Goal: Transaction & Acquisition: Purchase product/service

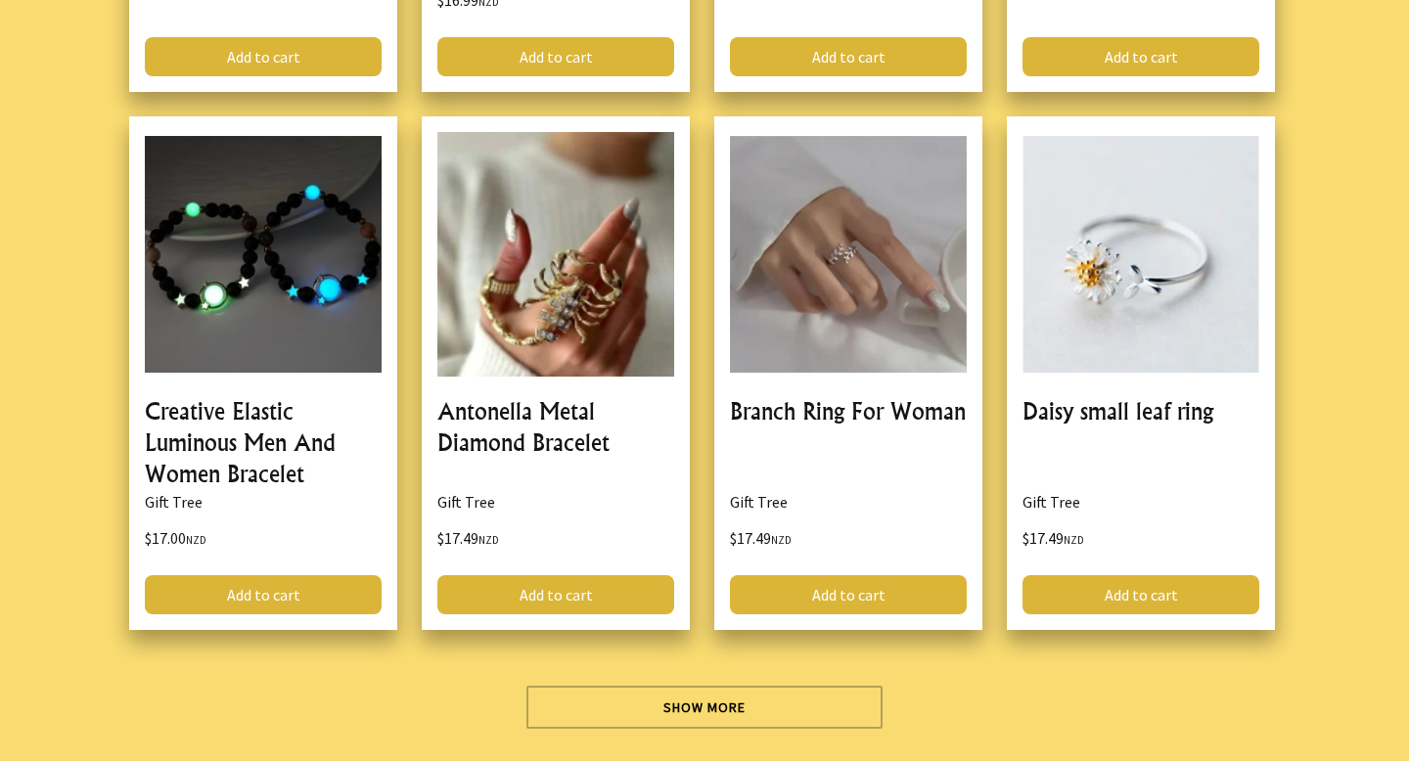
scroll to position [5413, 0]
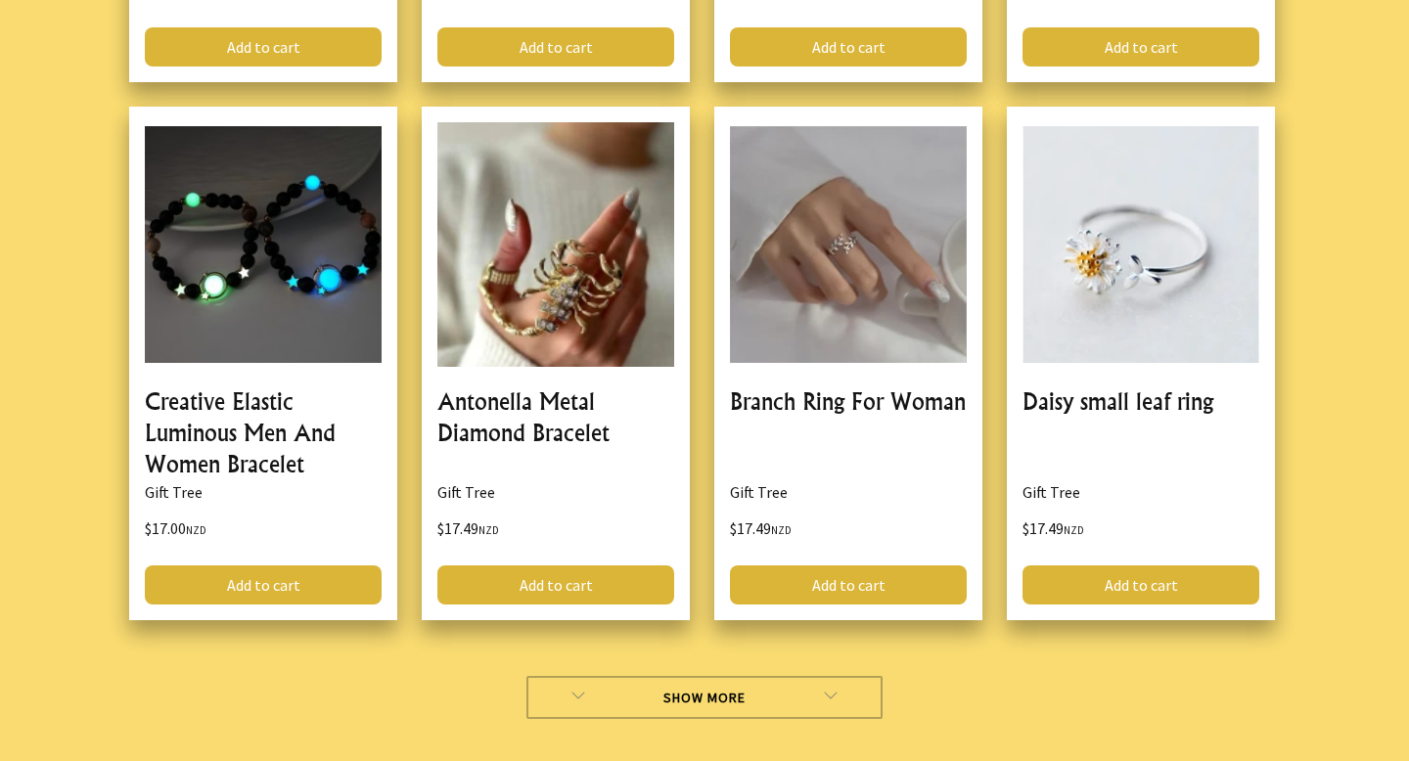
click at [674, 699] on link "Show More" at bounding box center [704, 697] width 357 height 43
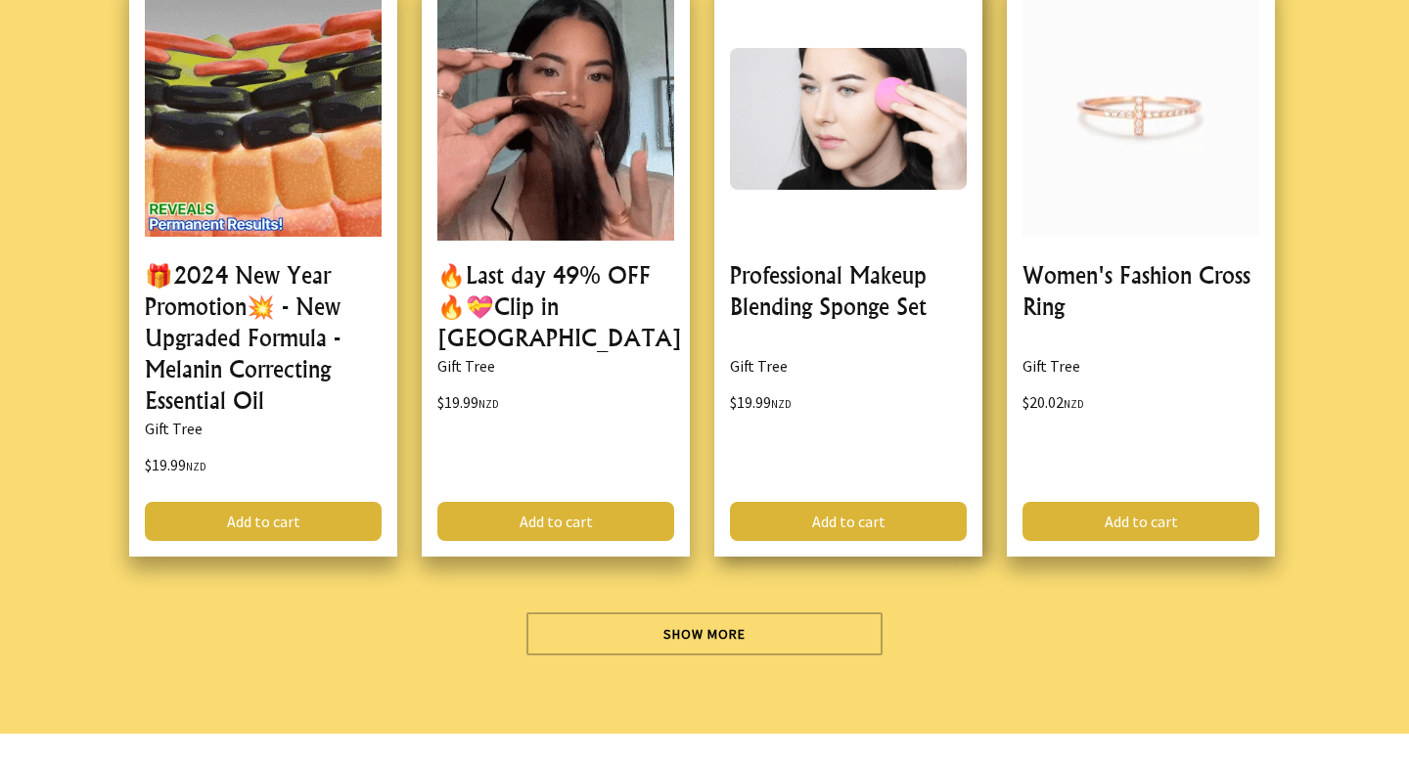
scroll to position [11178, 0]
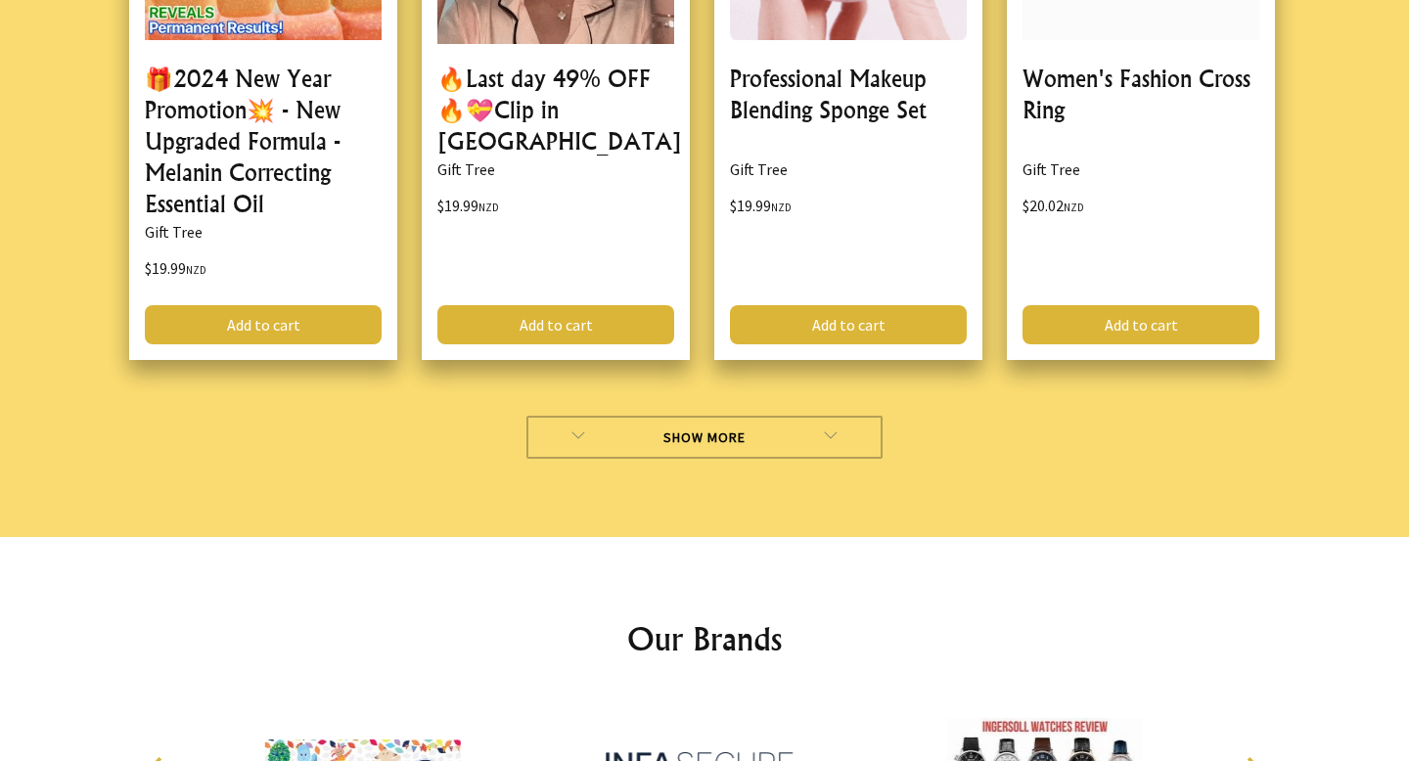
click at [806, 459] on link "Show More" at bounding box center [704, 437] width 357 height 43
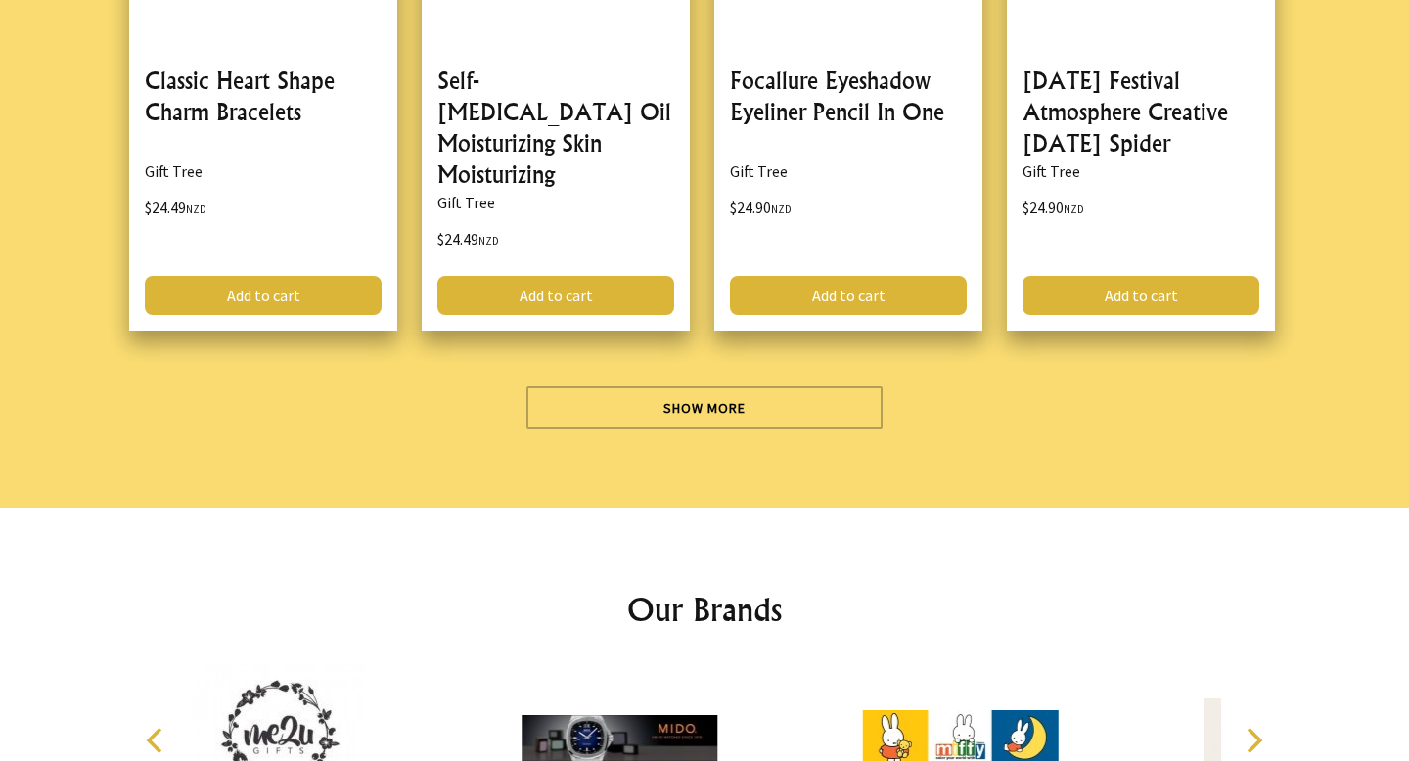
scroll to position [17242, 0]
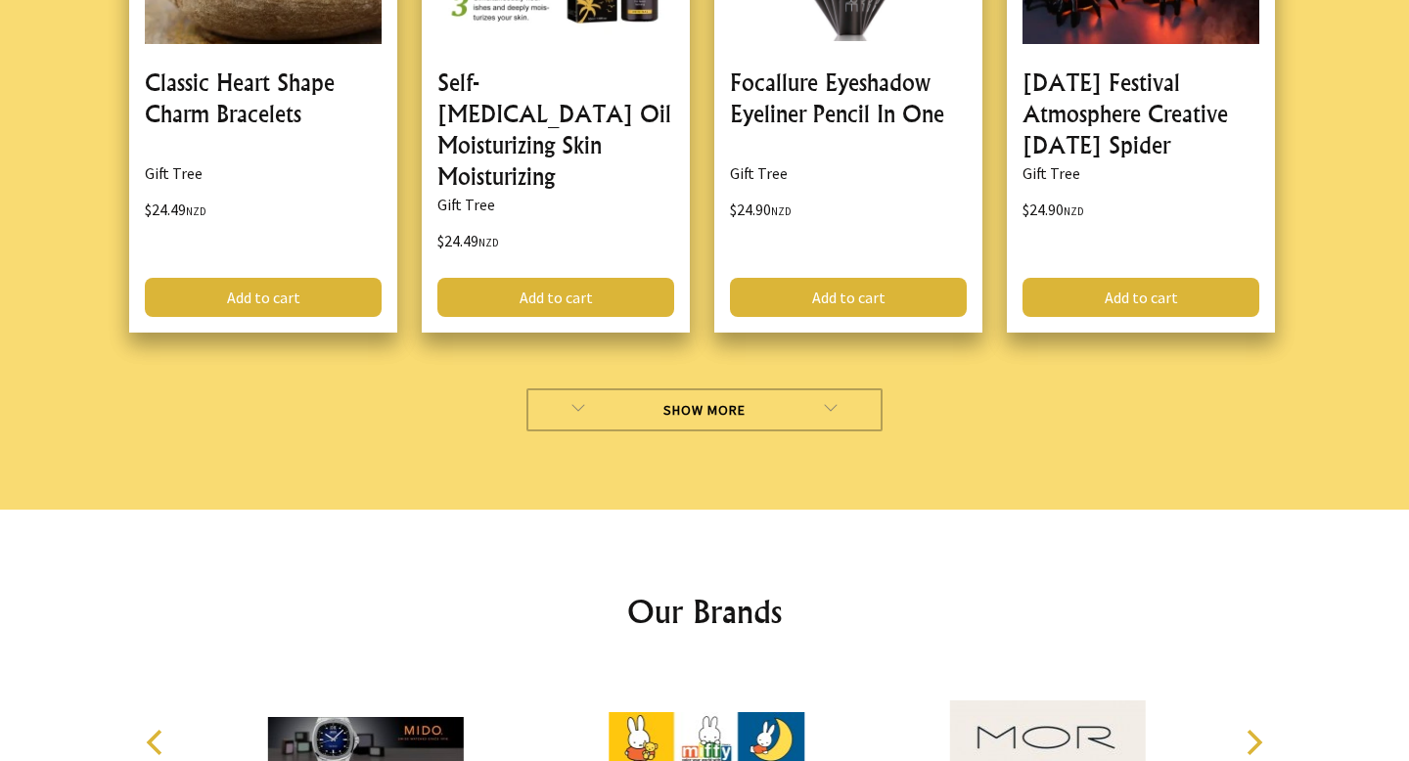
click at [766, 388] on link "Show More" at bounding box center [704, 409] width 357 height 43
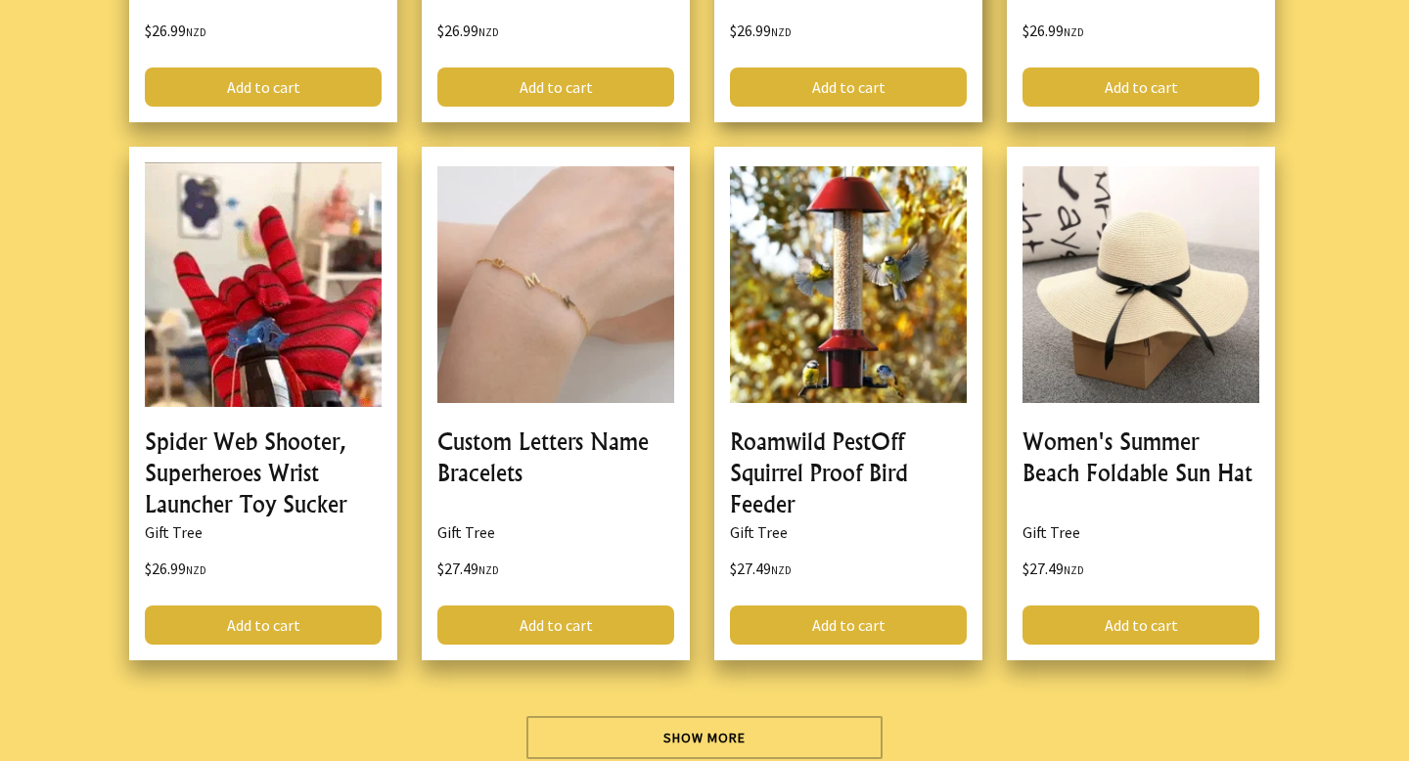
scroll to position [23049, 0]
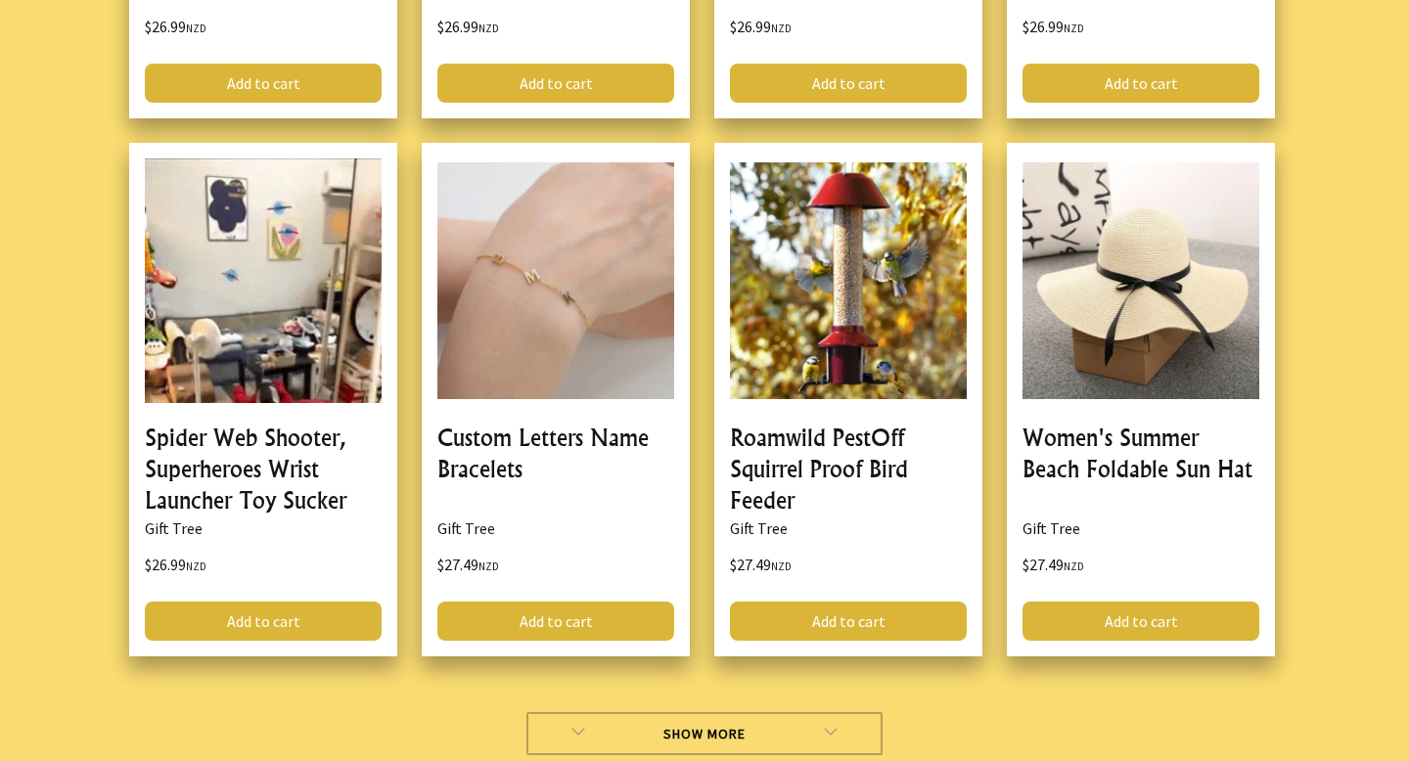
click at [648, 712] on link "Show More" at bounding box center [704, 733] width 357 height 43
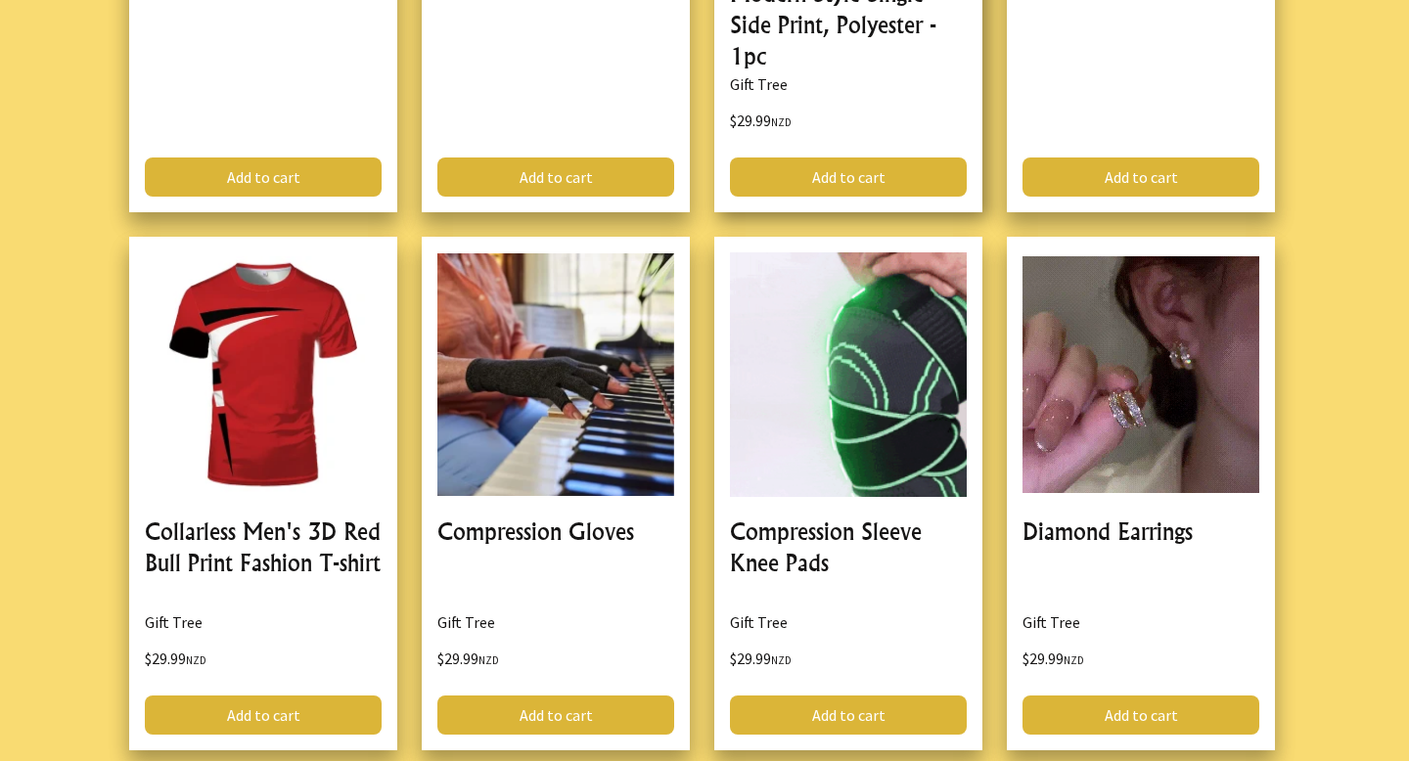
scroll to position [29963, 0]
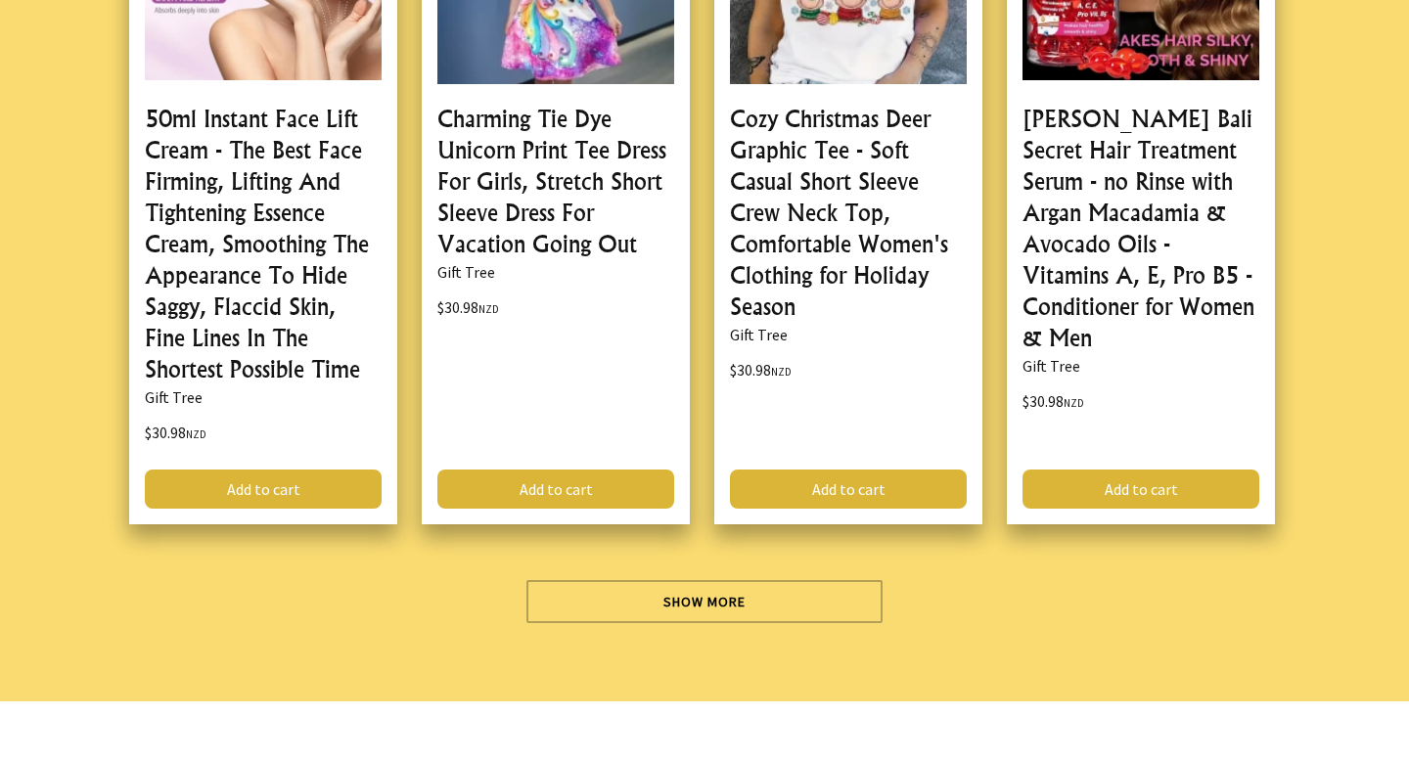
scroll to position [36409, 0]
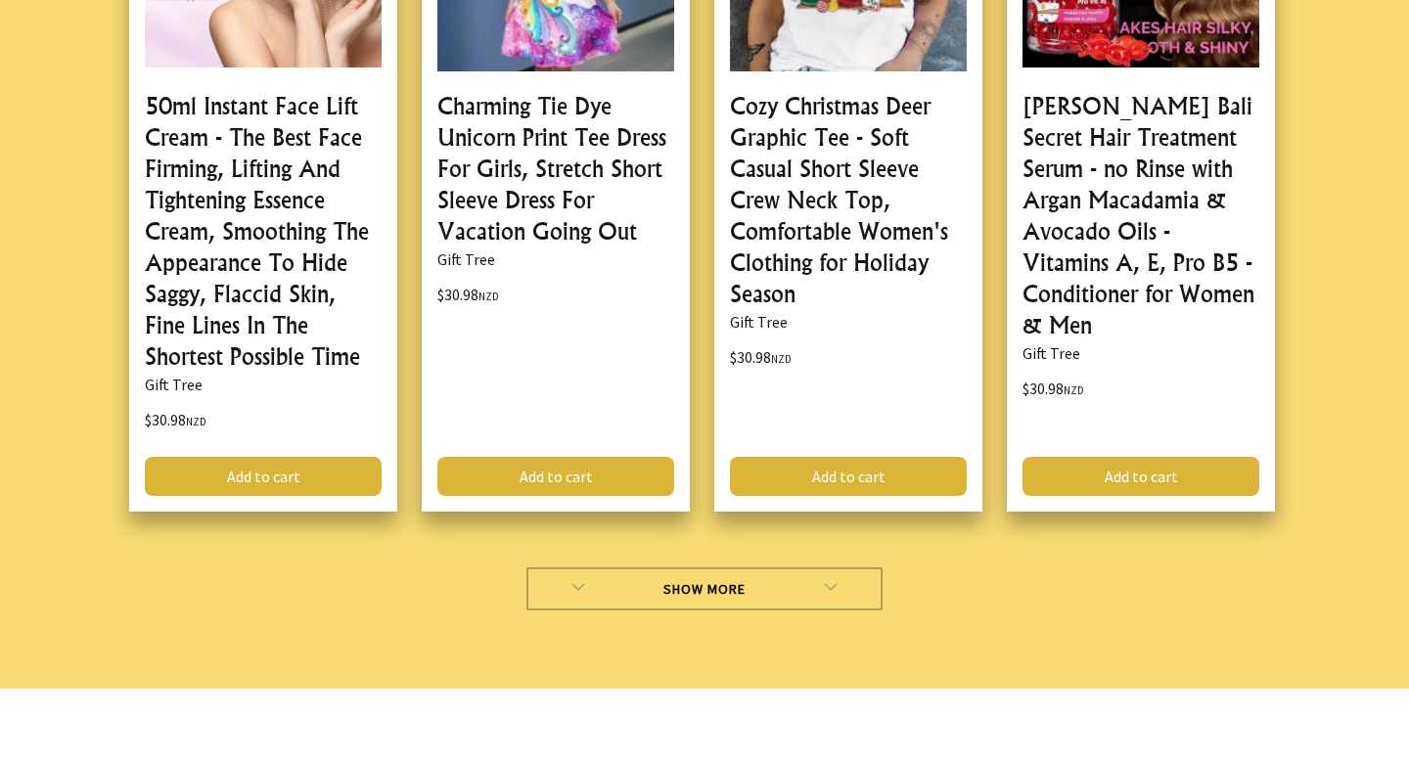
click at [775, 567] on link "Show More" at bounding box center [704, 588] width 357 height 43
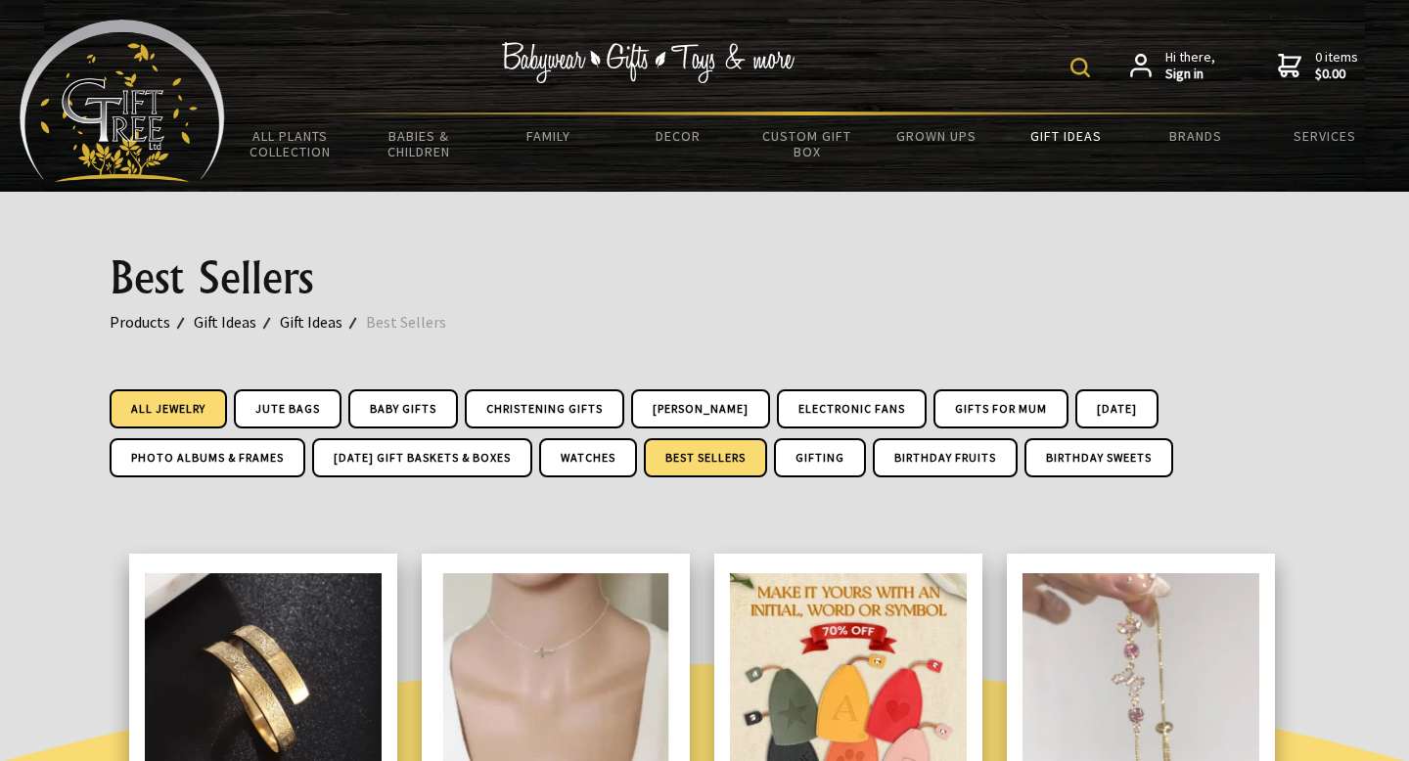
click at [171, 426] on link "All Jewelry" at bounding box center [168, 408] width 117 height 39
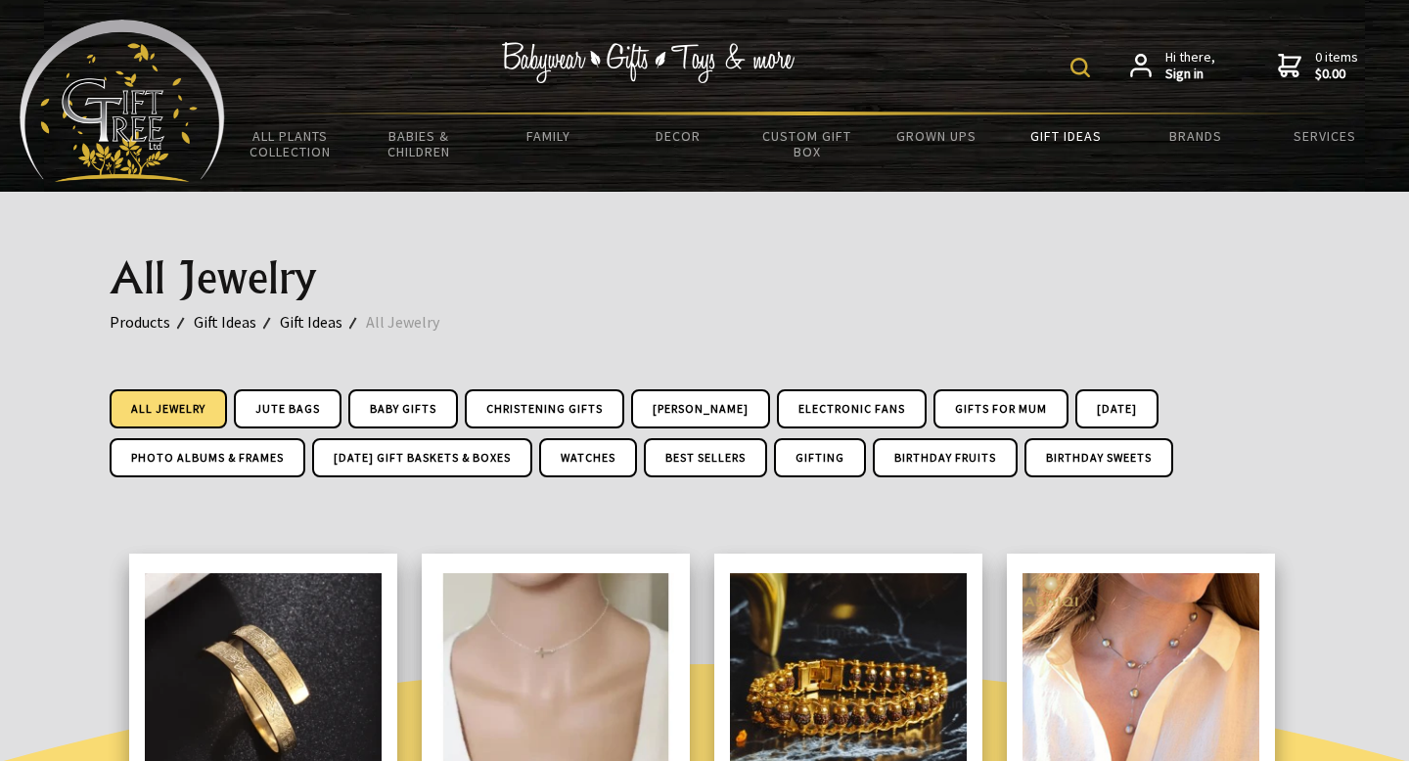
click at [169, 414] on link "All Jewelry" at bounding box center [168, 408] width 117 height 39
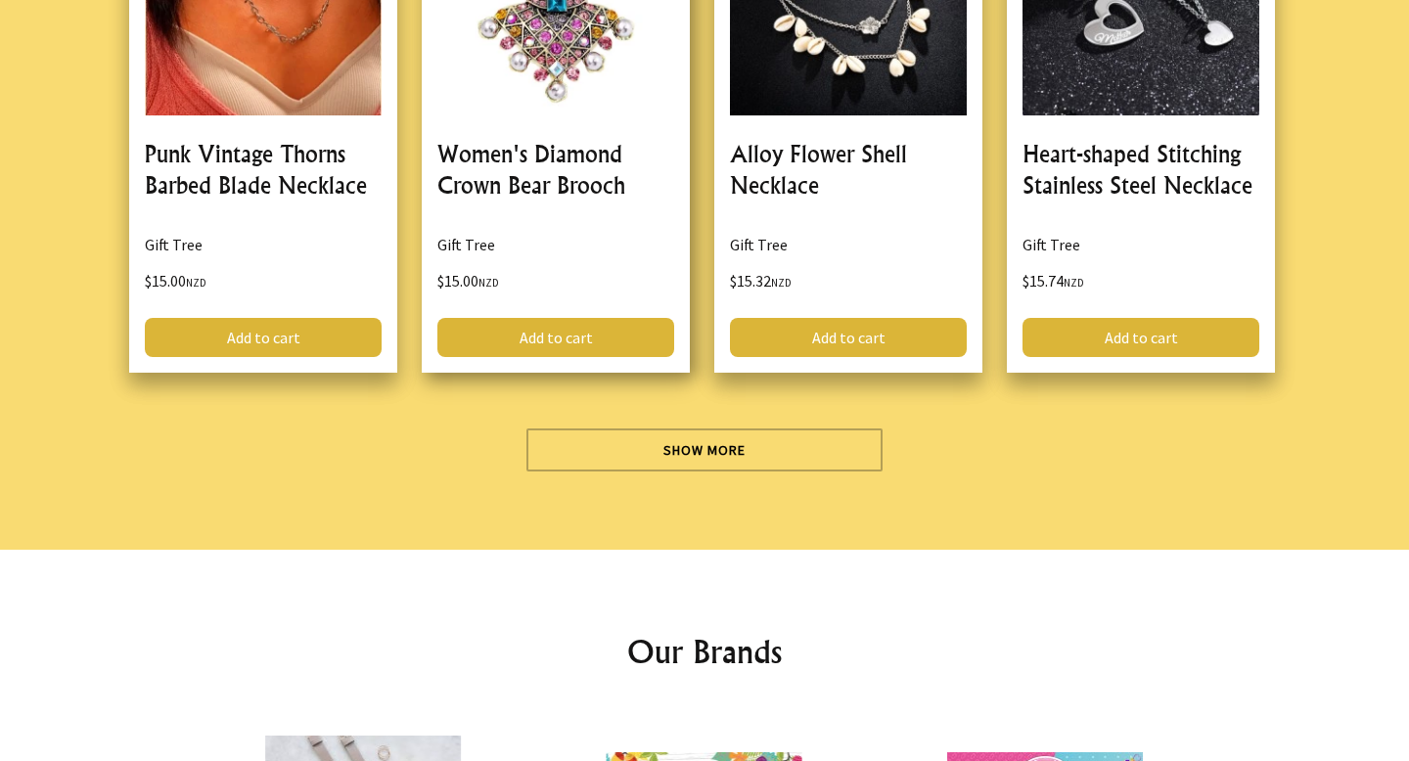
scroll to position [5949, 0]
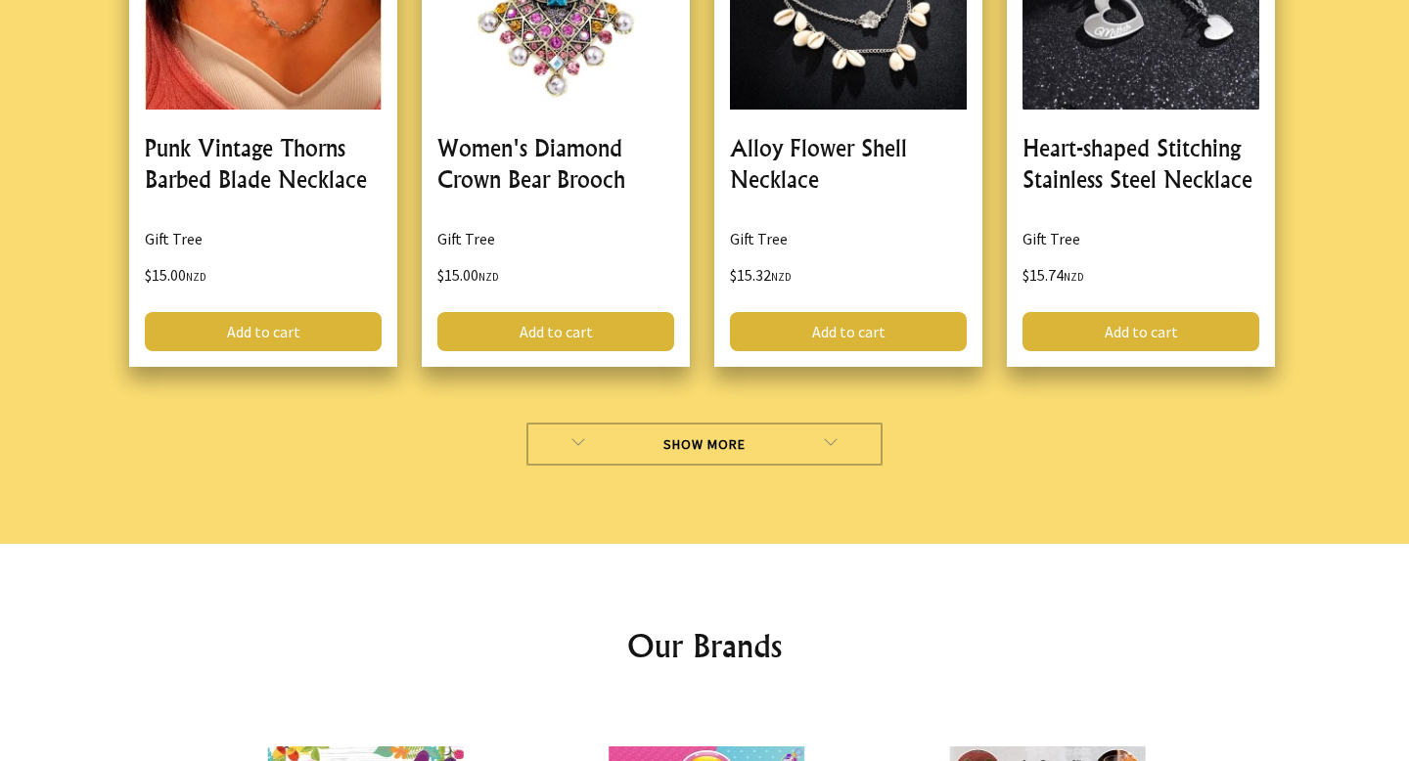
click at [732, 423] on link "Show More" at bounding box center [704, 444] width 357 height 43
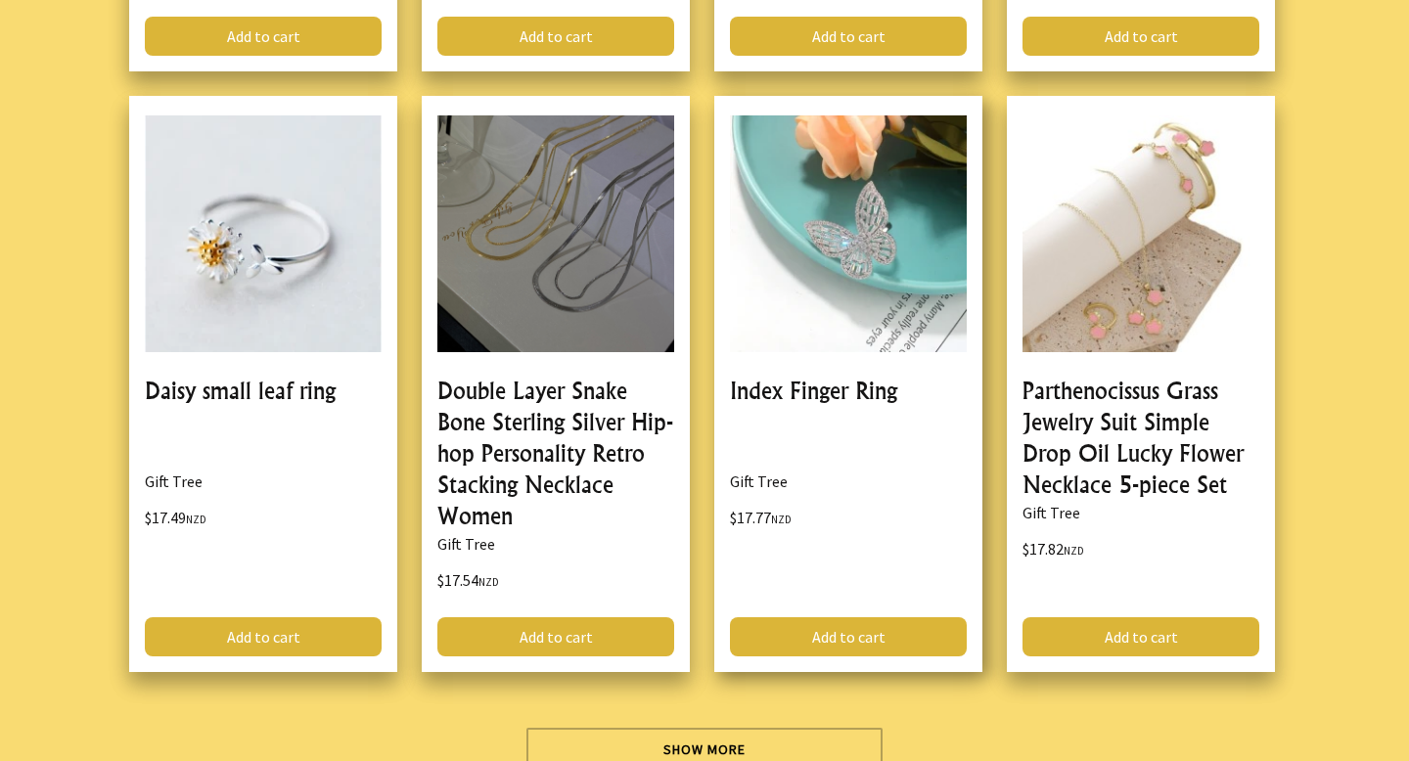
scroll to position [11182, 0]
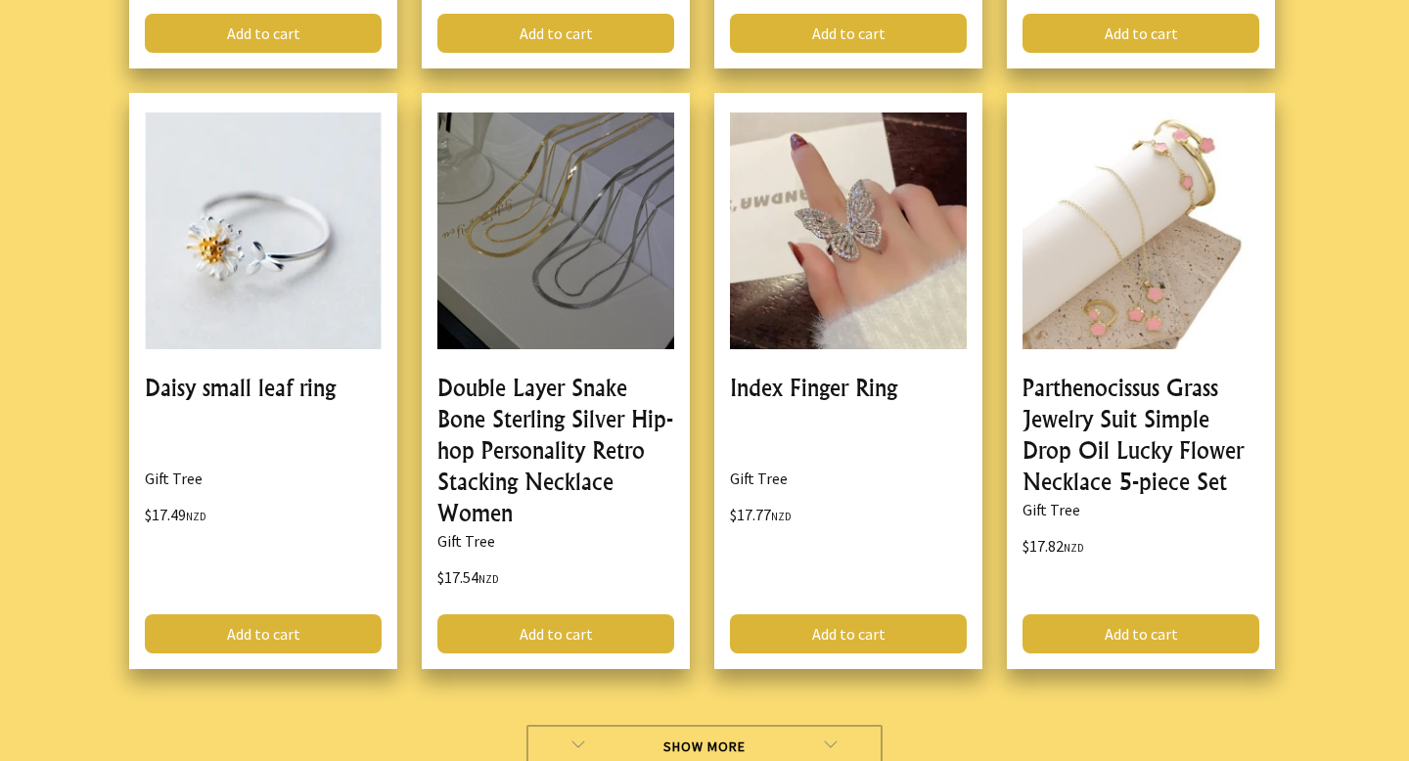
click at [736, 725] on link "Show More" at bounding box center [704, 746] width 357 height 43
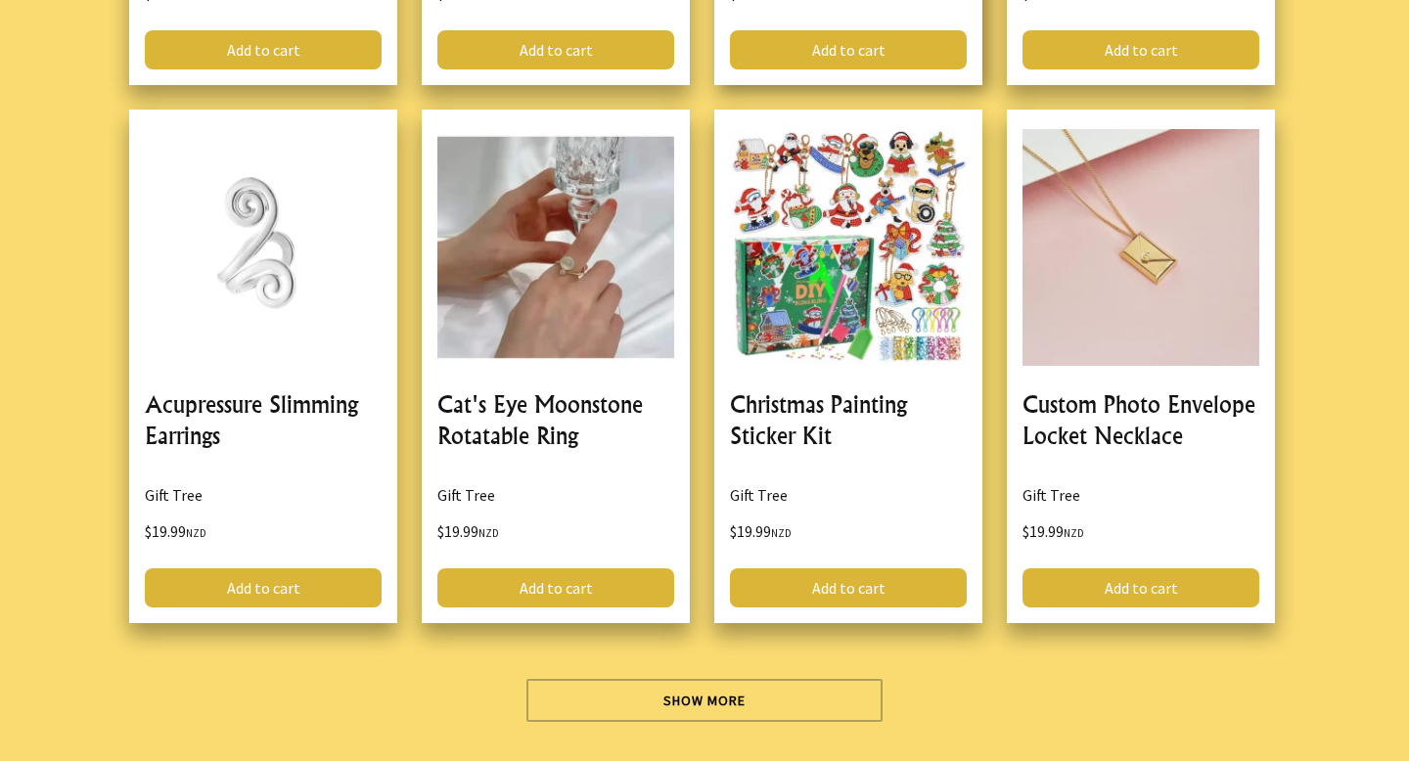
scroll to position [16827, 0]
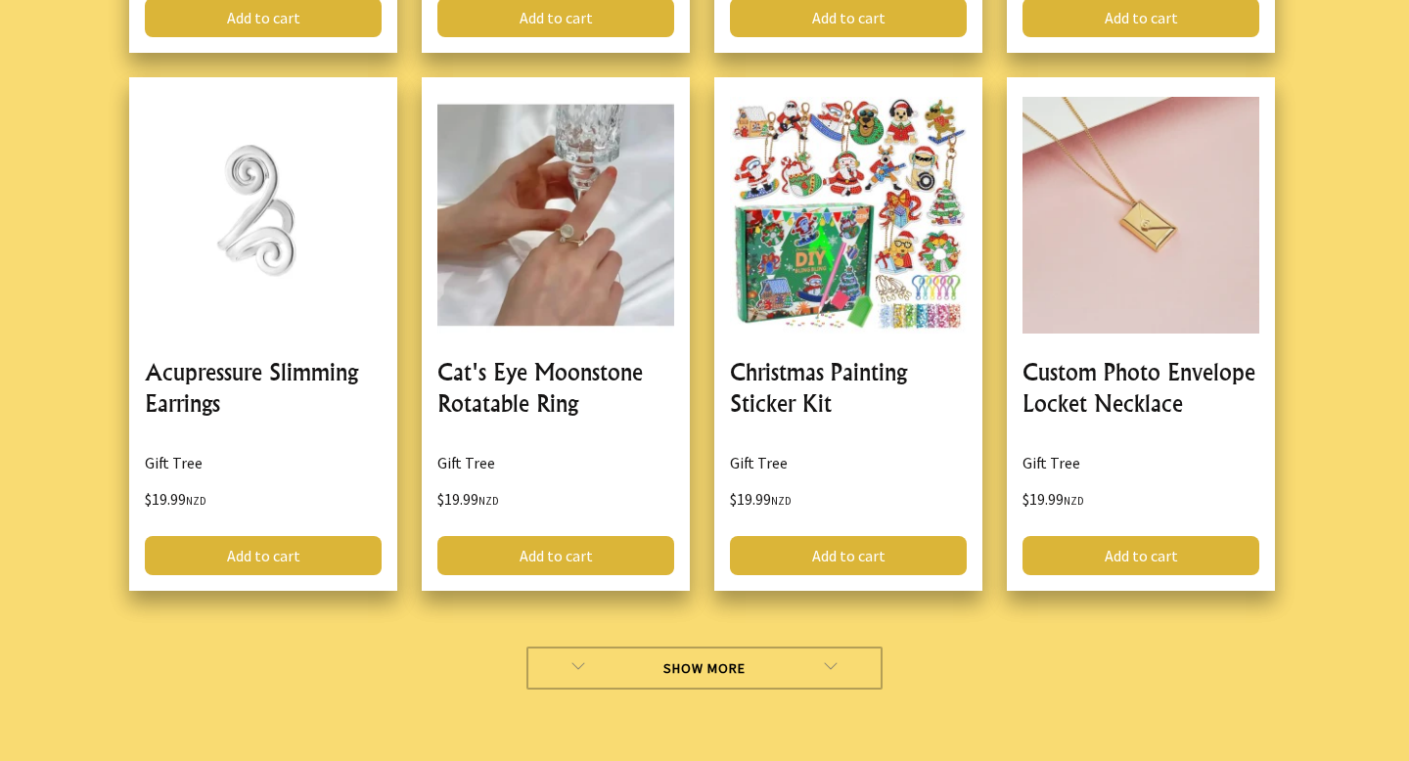
click at [739, 647] on link "Show More" at bounding box center [704, 668] width 357 height 43
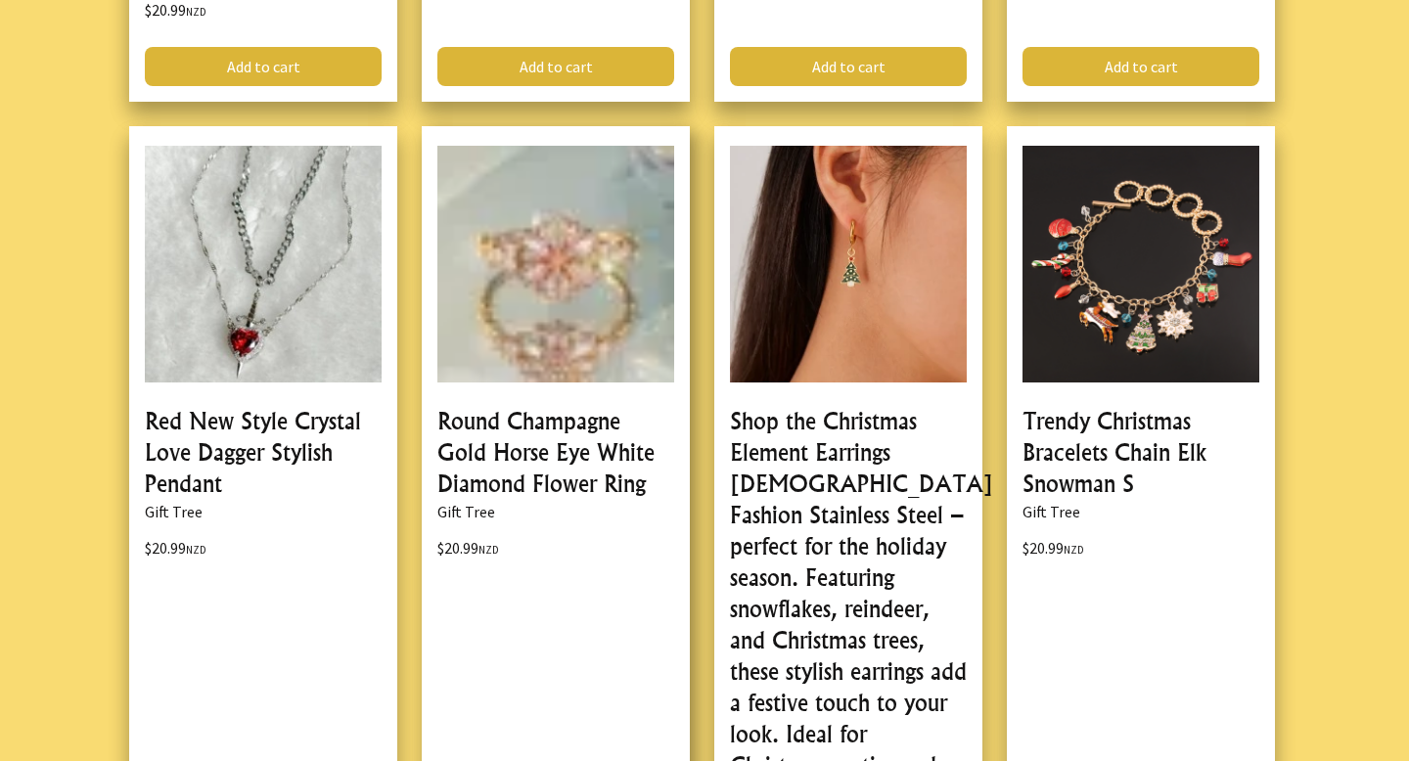
scroll to position [22630, 0]
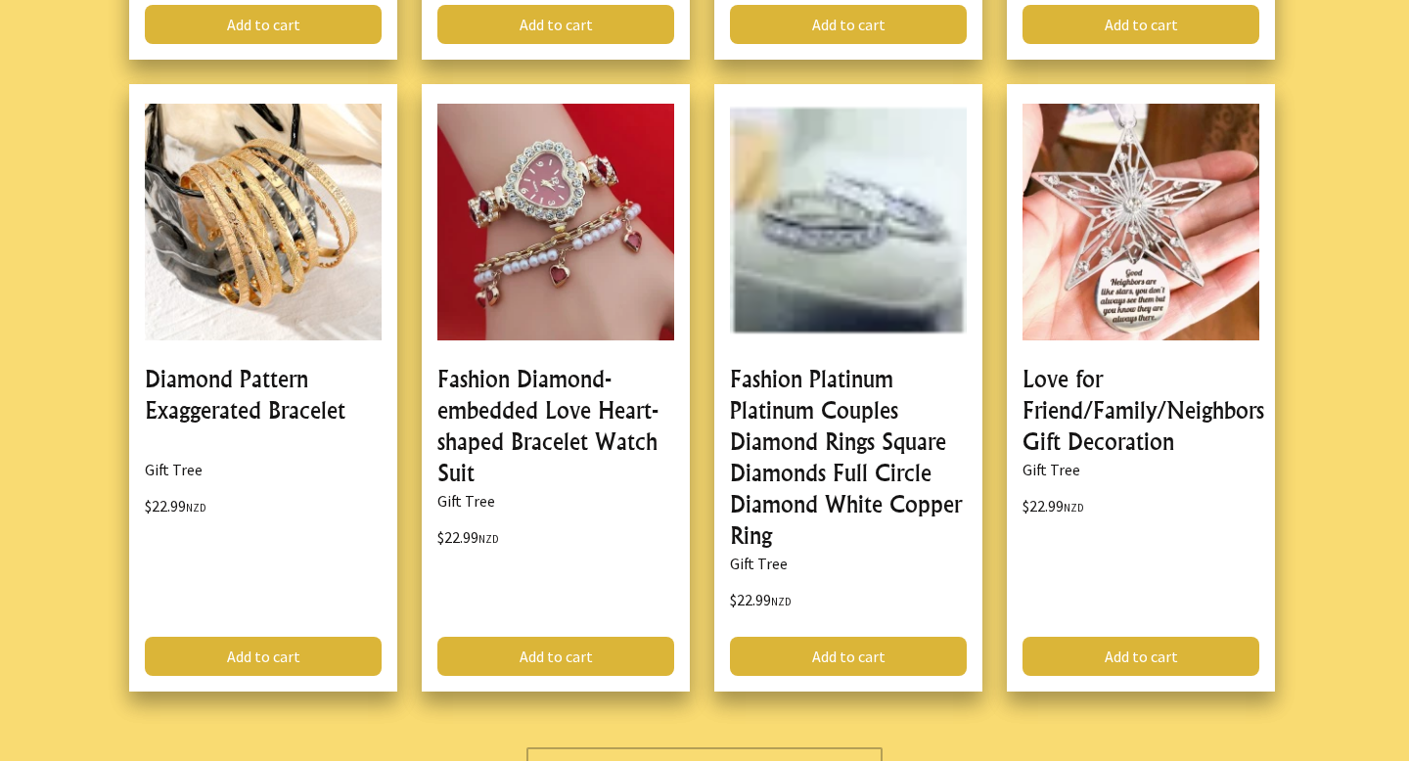
scroll to position [28241, 0]
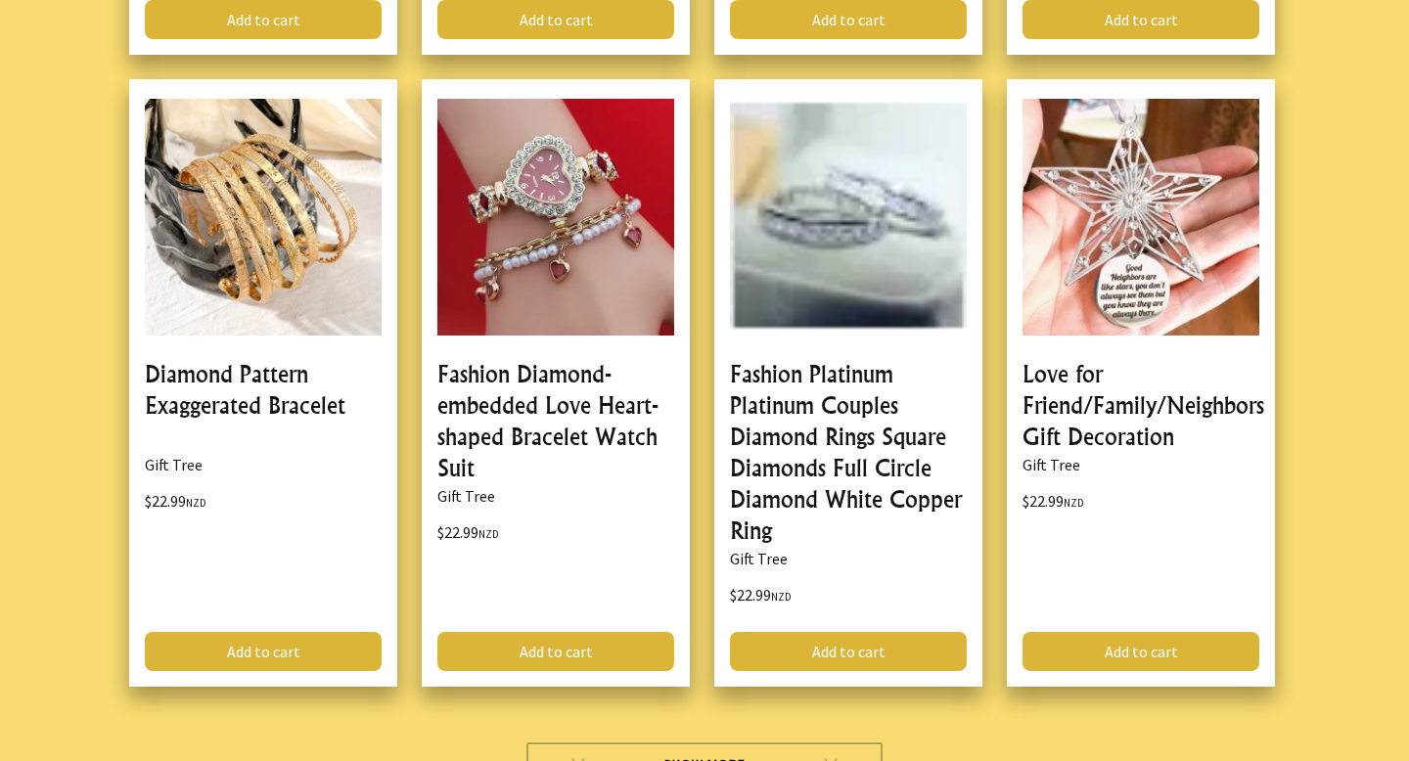
click at [655, 743] on link "Show More" at bounding box center [704, 764] width 357 height 43
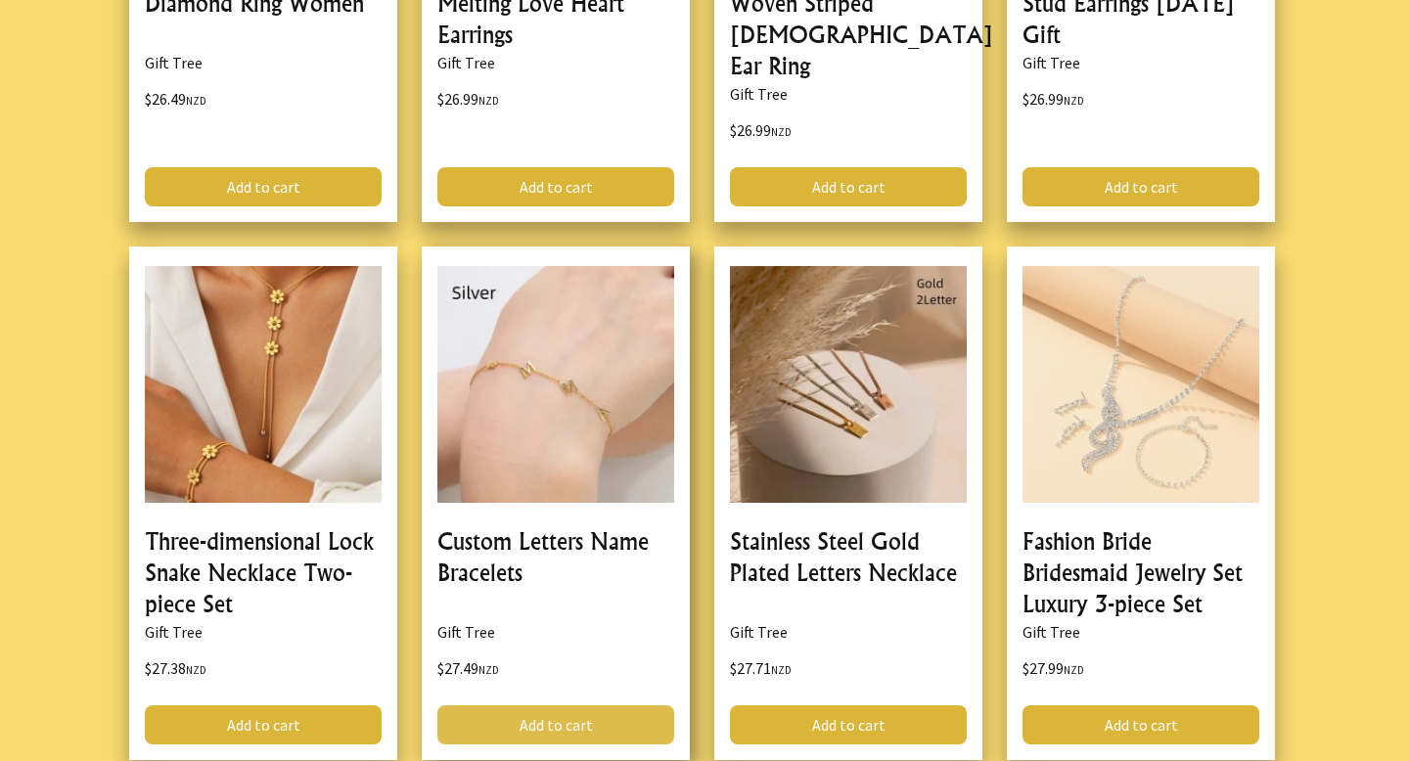
scroll to position [33863, 0]
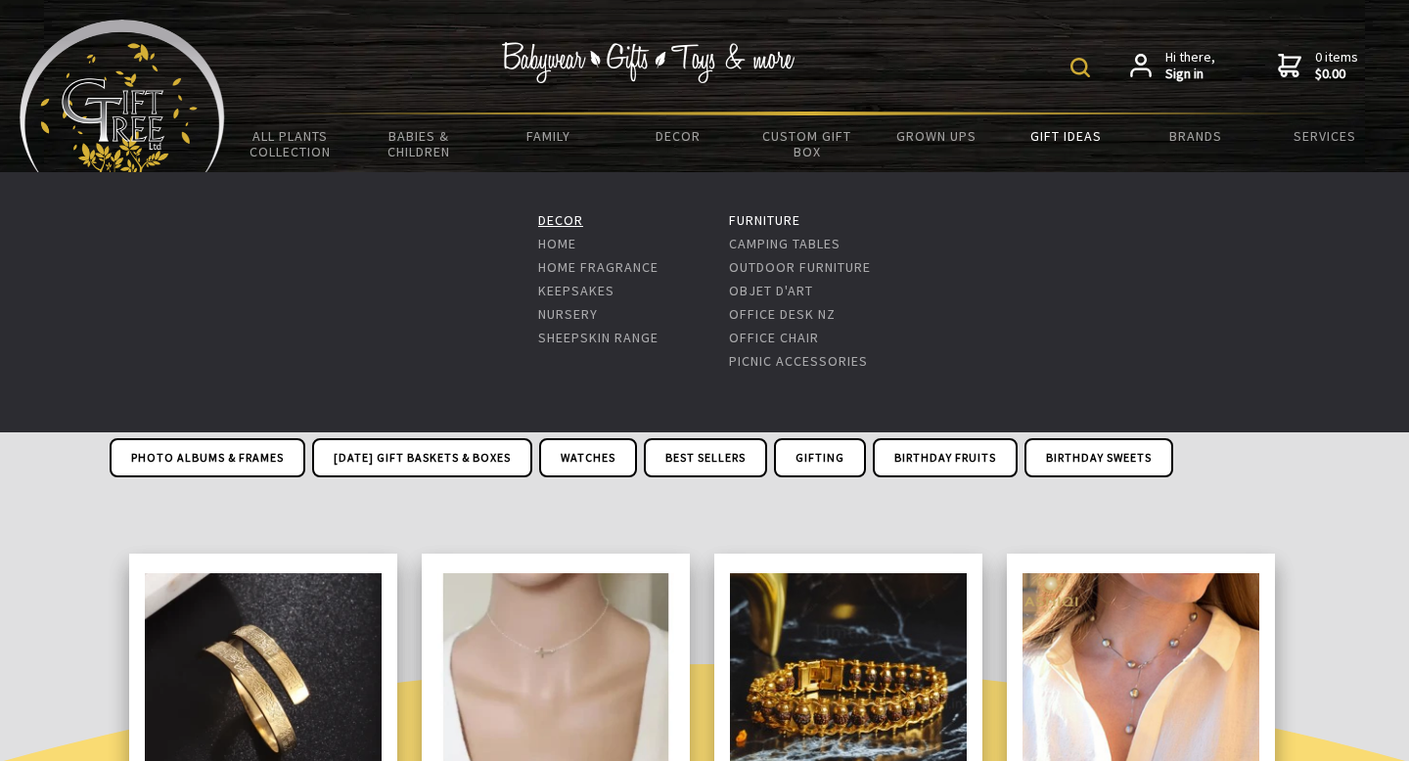
click at [560, 218] on link "Decor" at bounding box center [560, 220] width 45 height 18
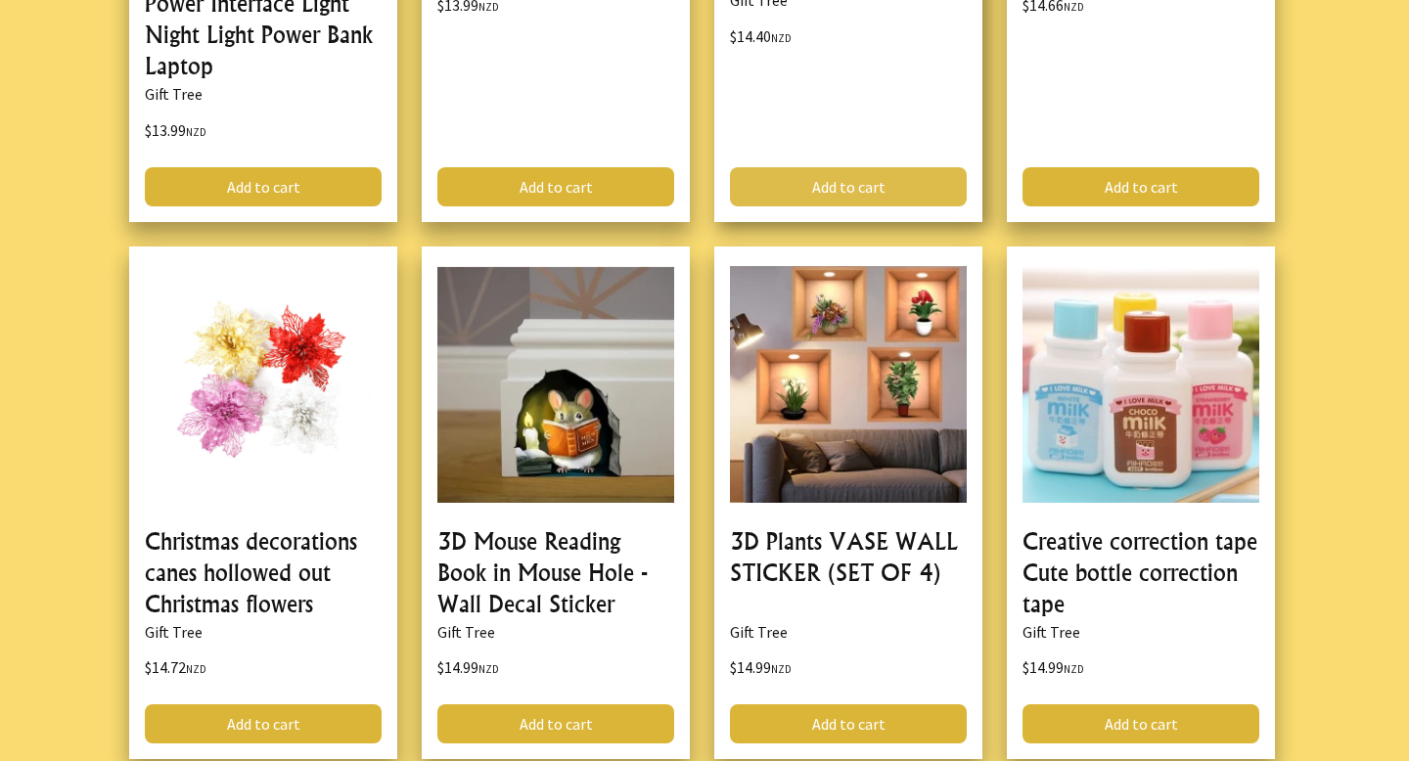
scroll to position [4529, 0]
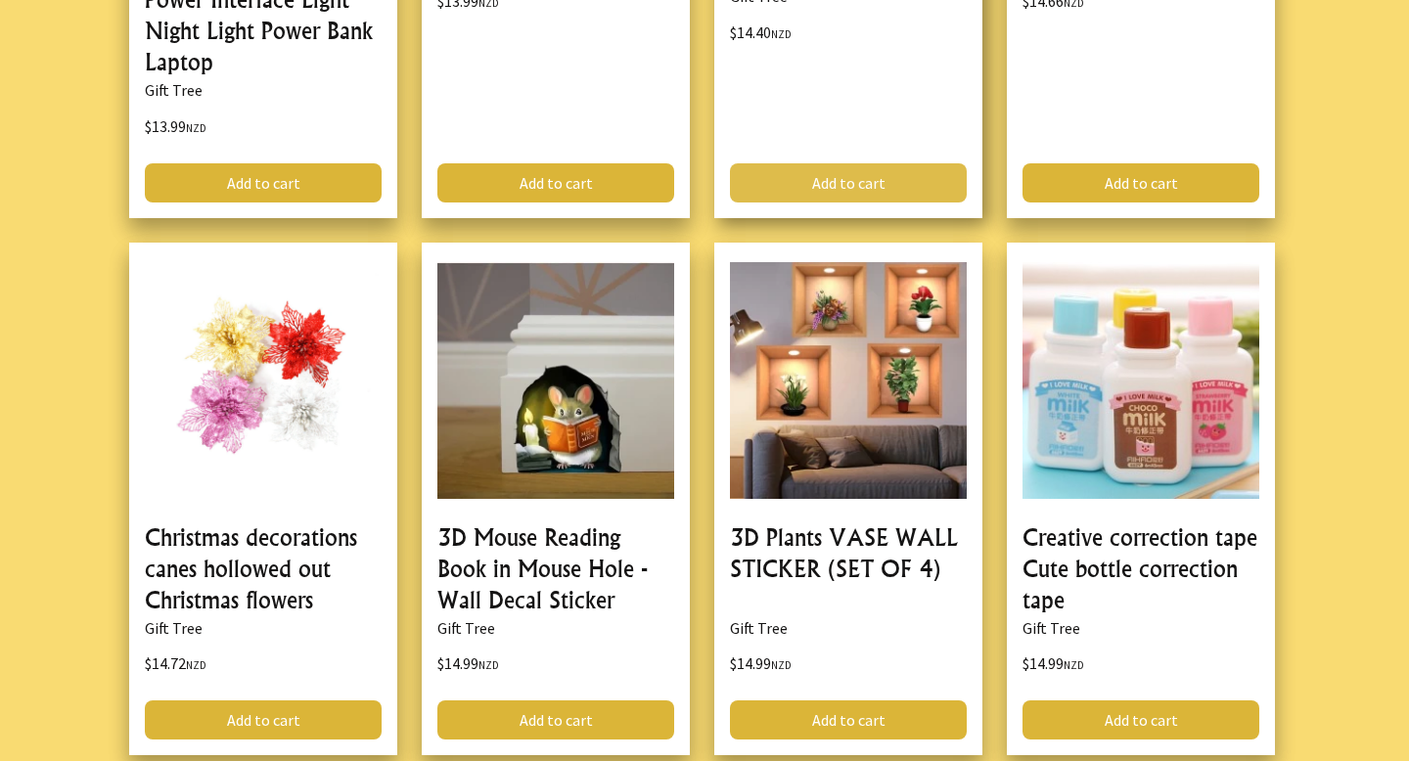
click at [929, 412] on link at bounding box center [848, 500] width 268 height 514
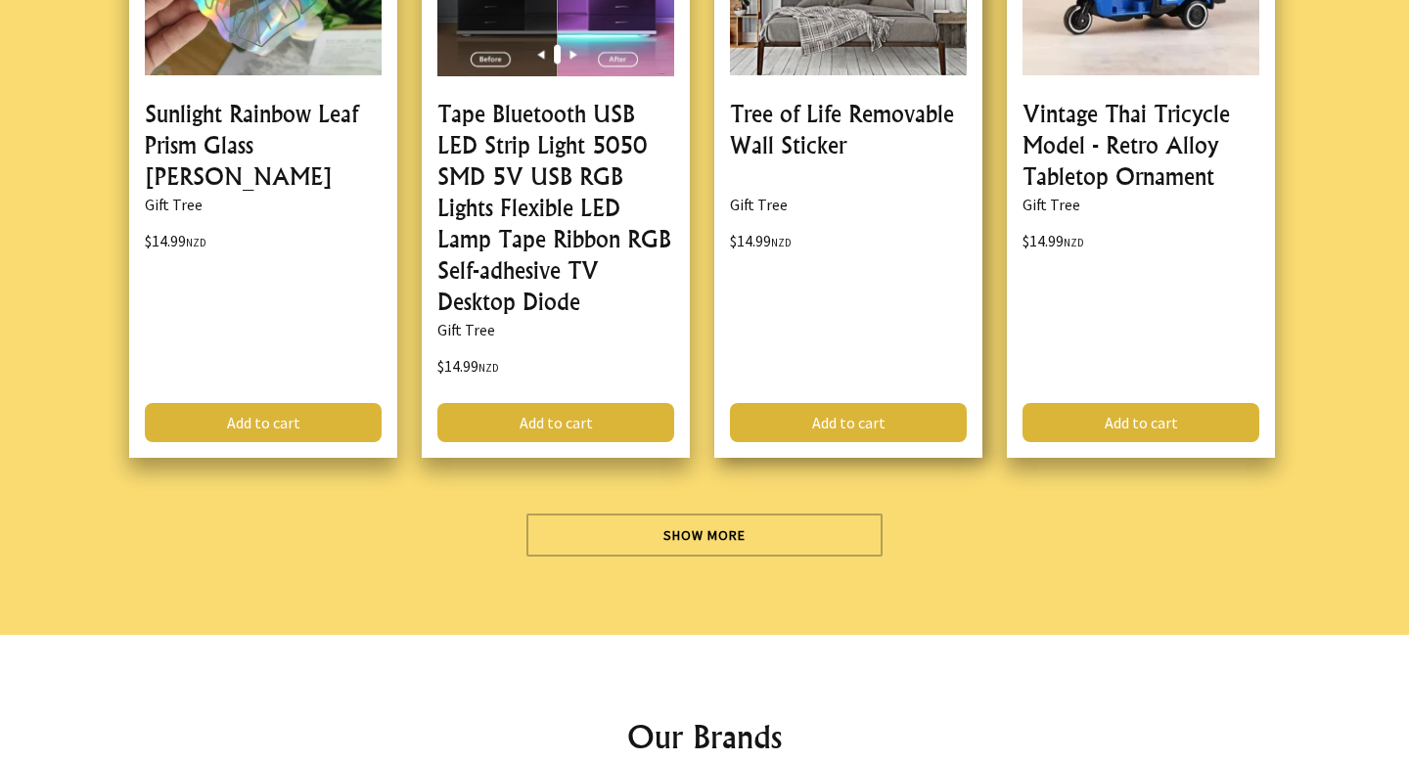
scroll to position [6090, 0]
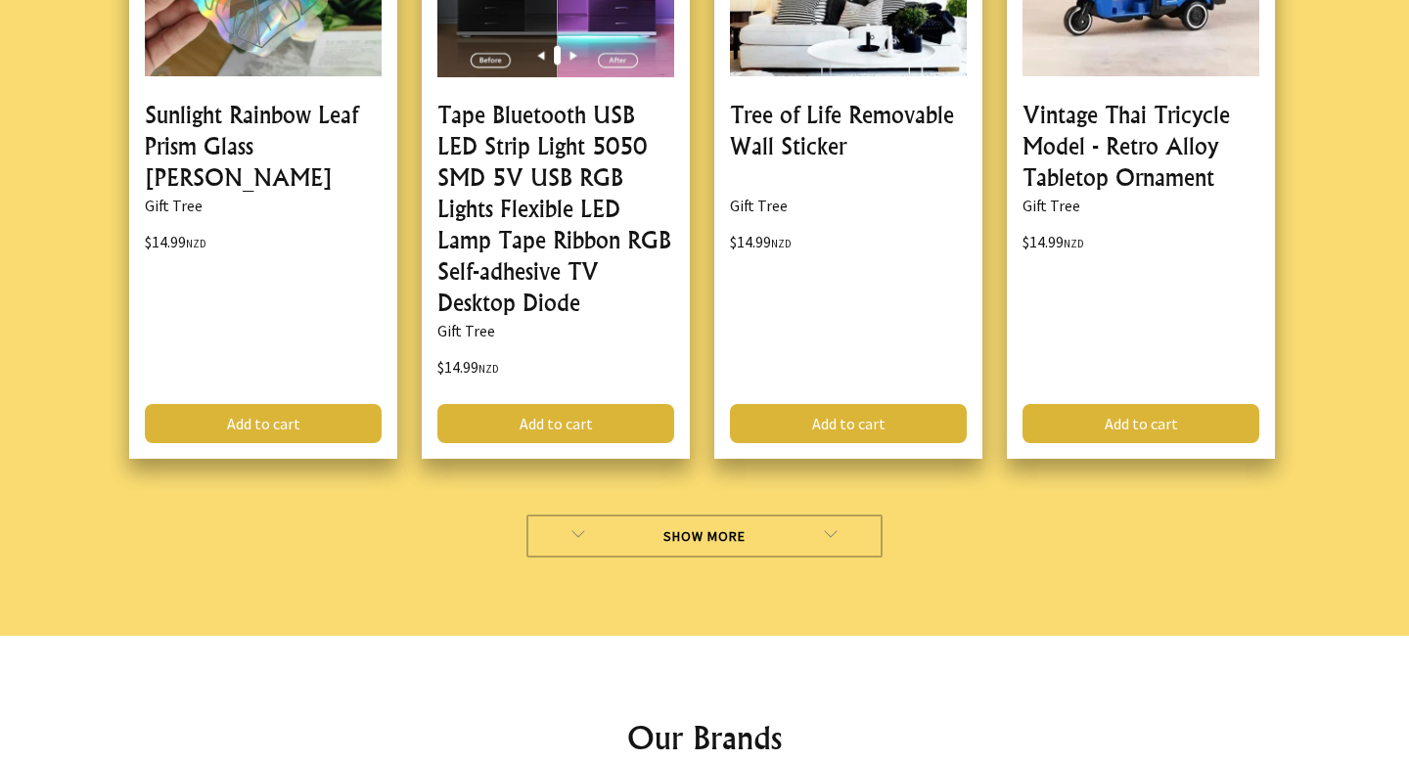
click at [824, 541] on link "Show More" at bounding box center [704, 536] width 357 height 43
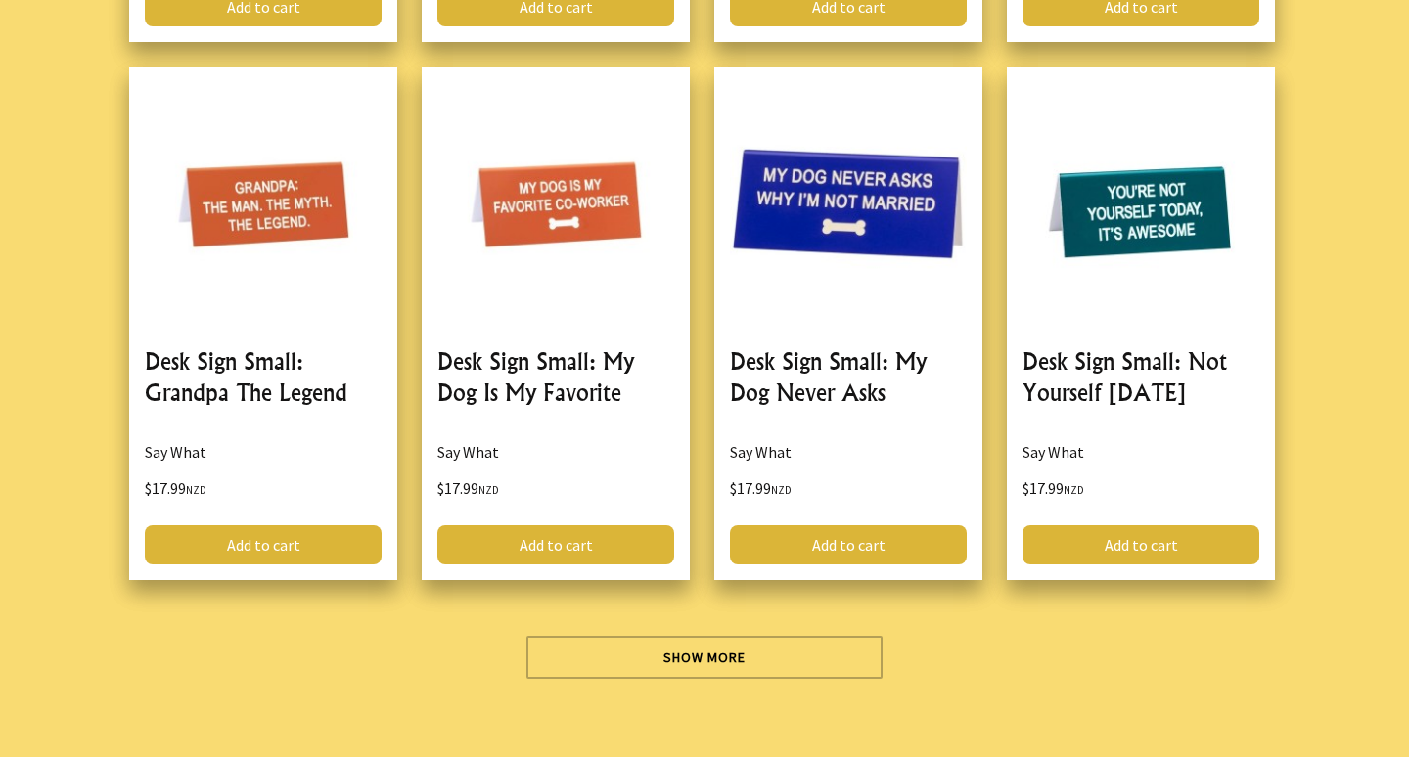
scroll to position [11730, 0]
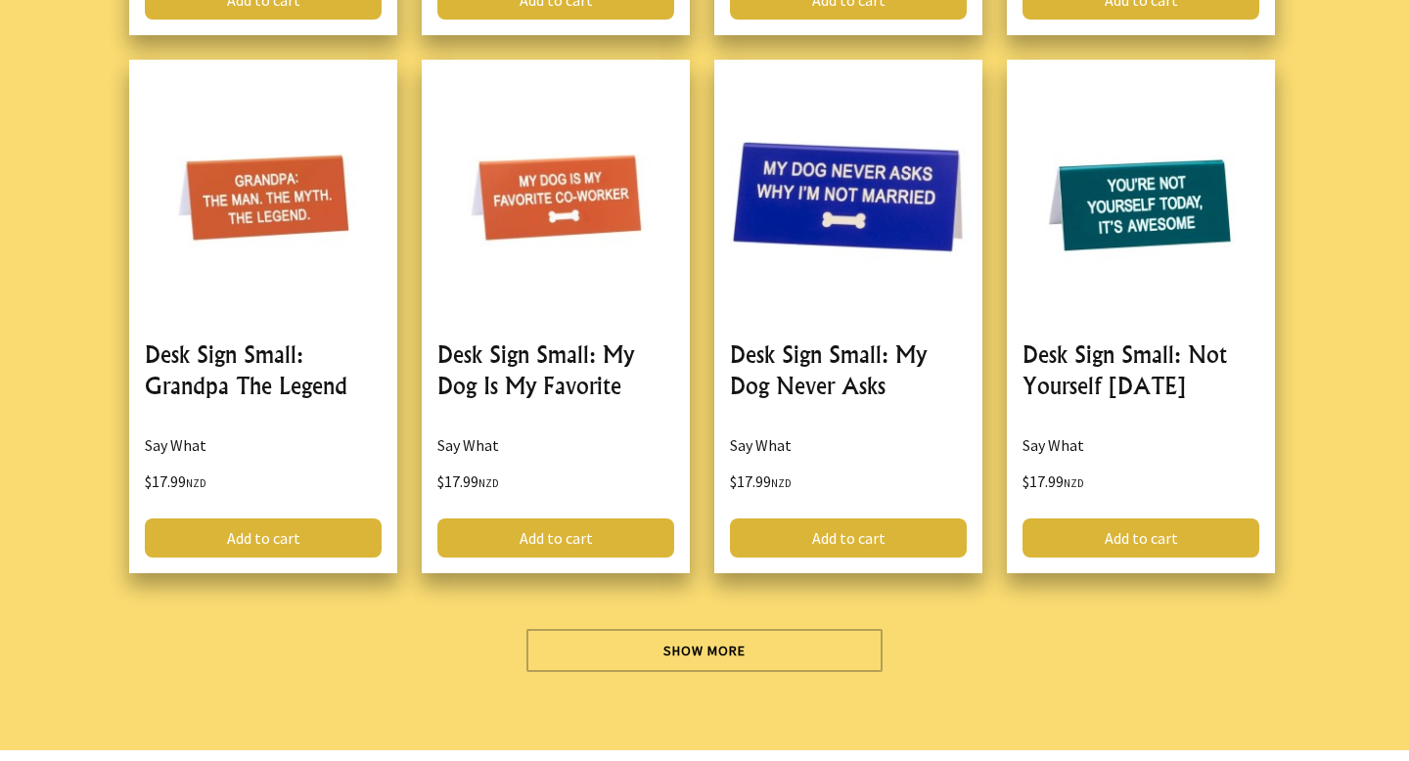
click at [813, 629] on link "Show More" at bounding box center [704, 650] width 357 height 43
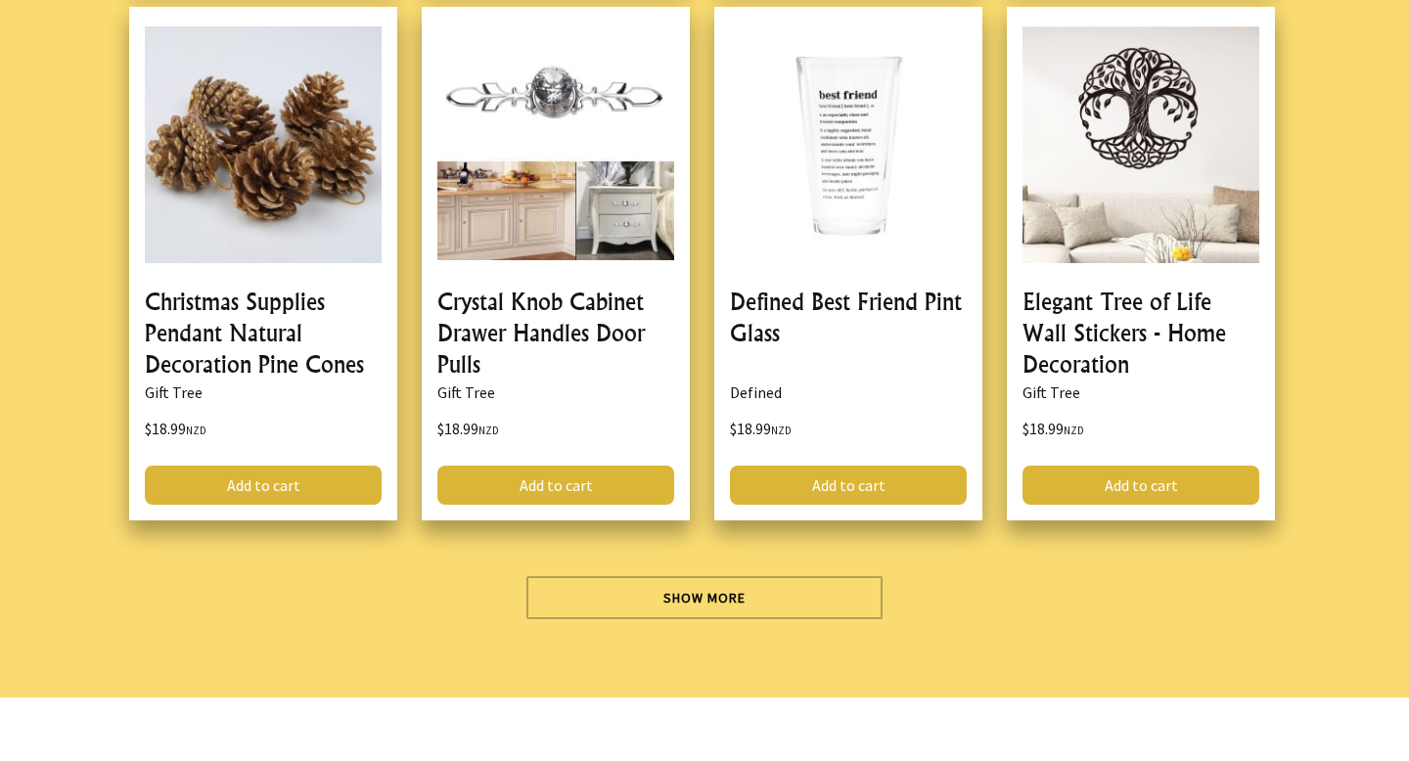
scroll to position [17267, 0]
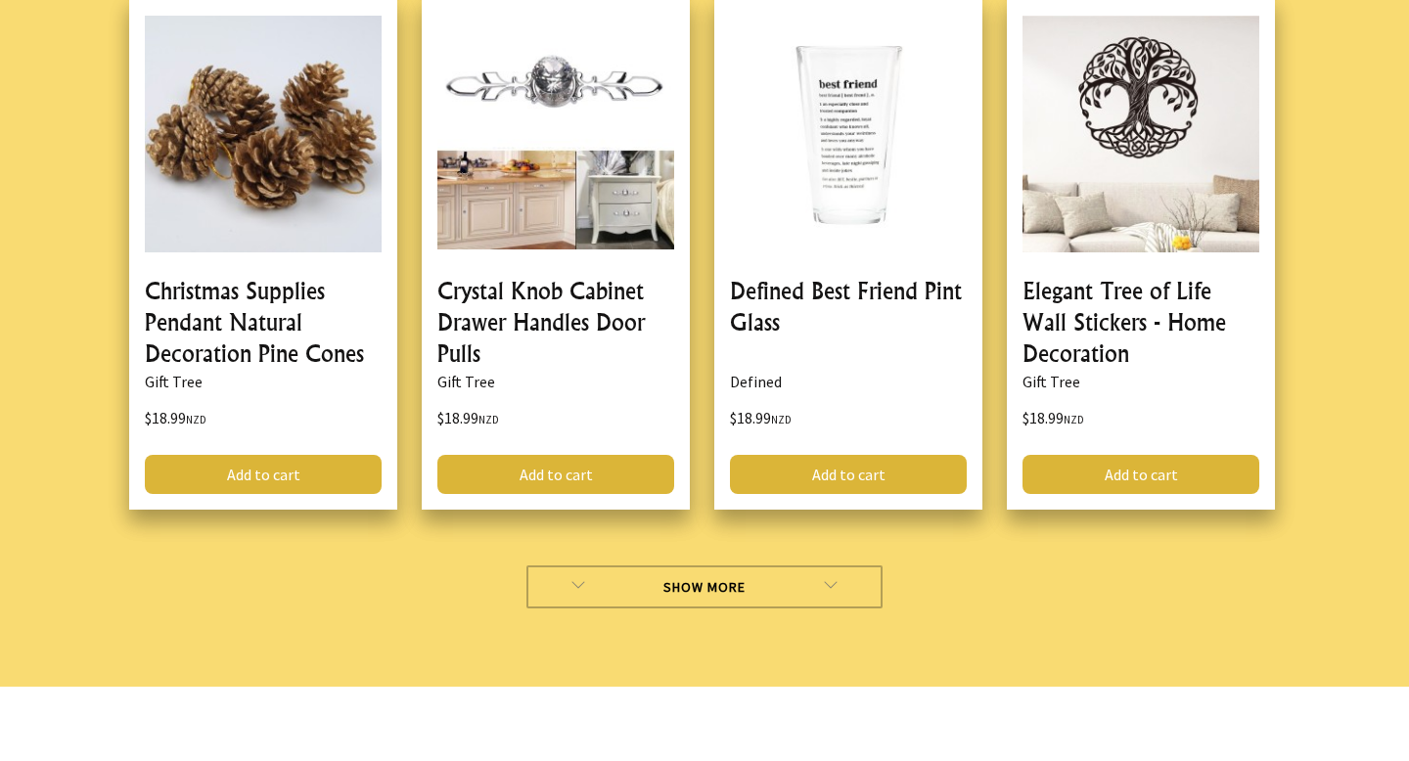
click at [777, 566] on link "Show More" at bounding box center [704, 587] width 357 height 43
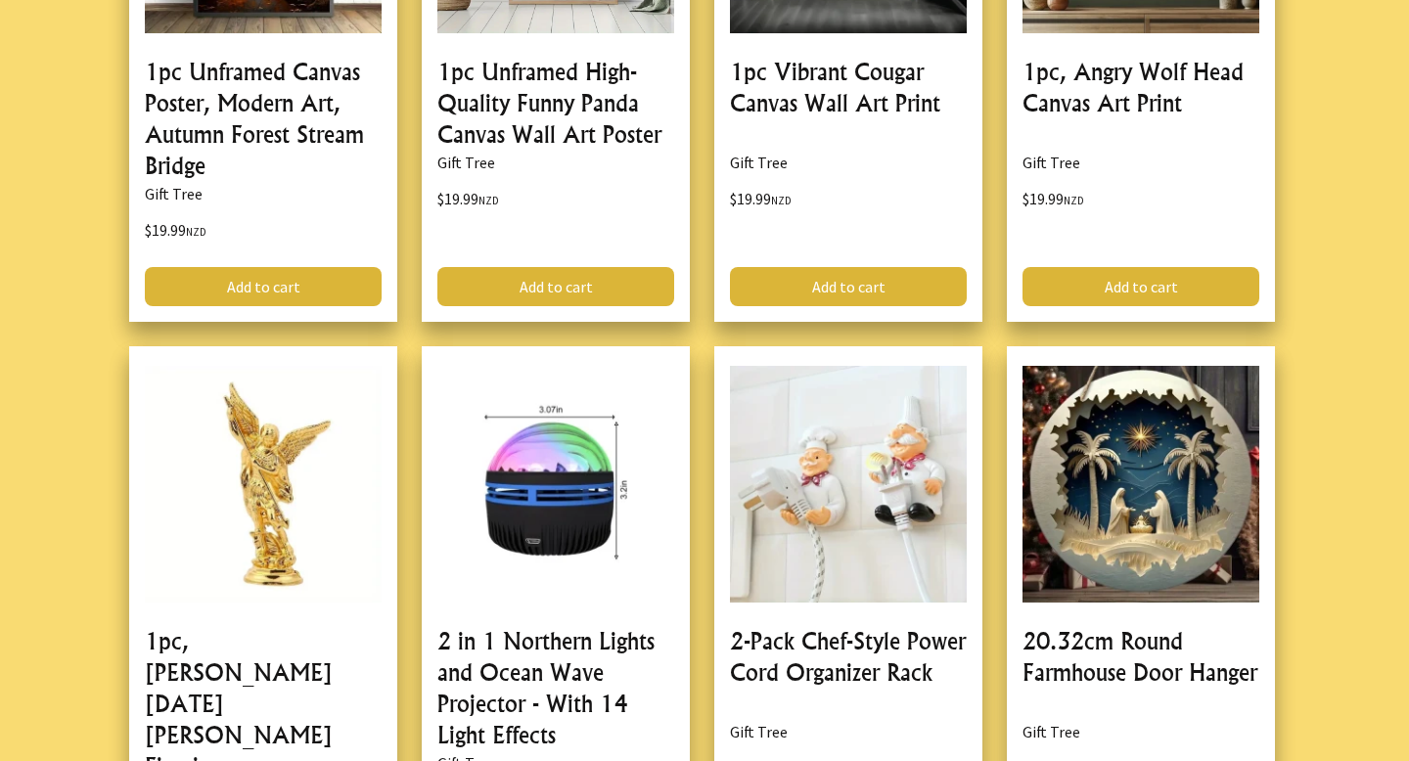
scroll to position [22755, 0]
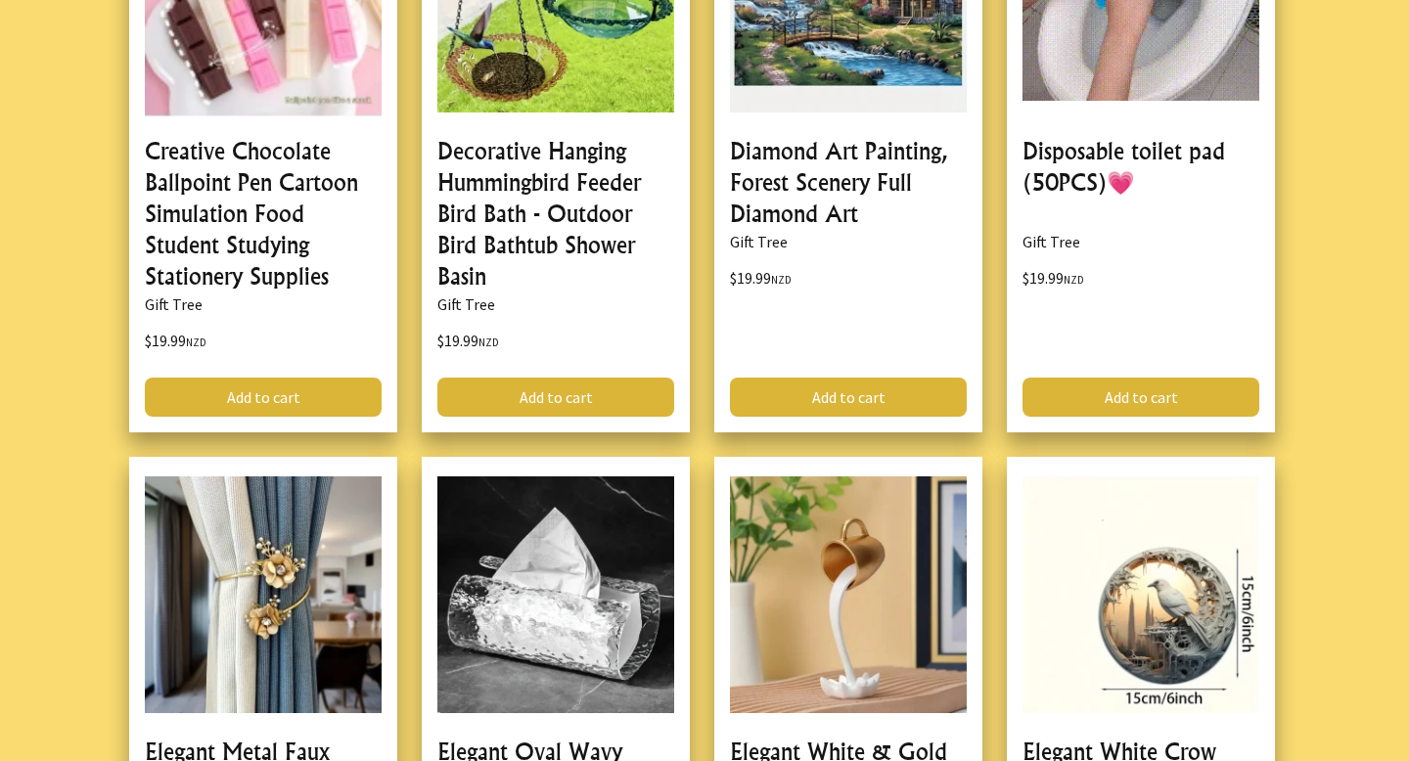
scroll to position [28609, 0]
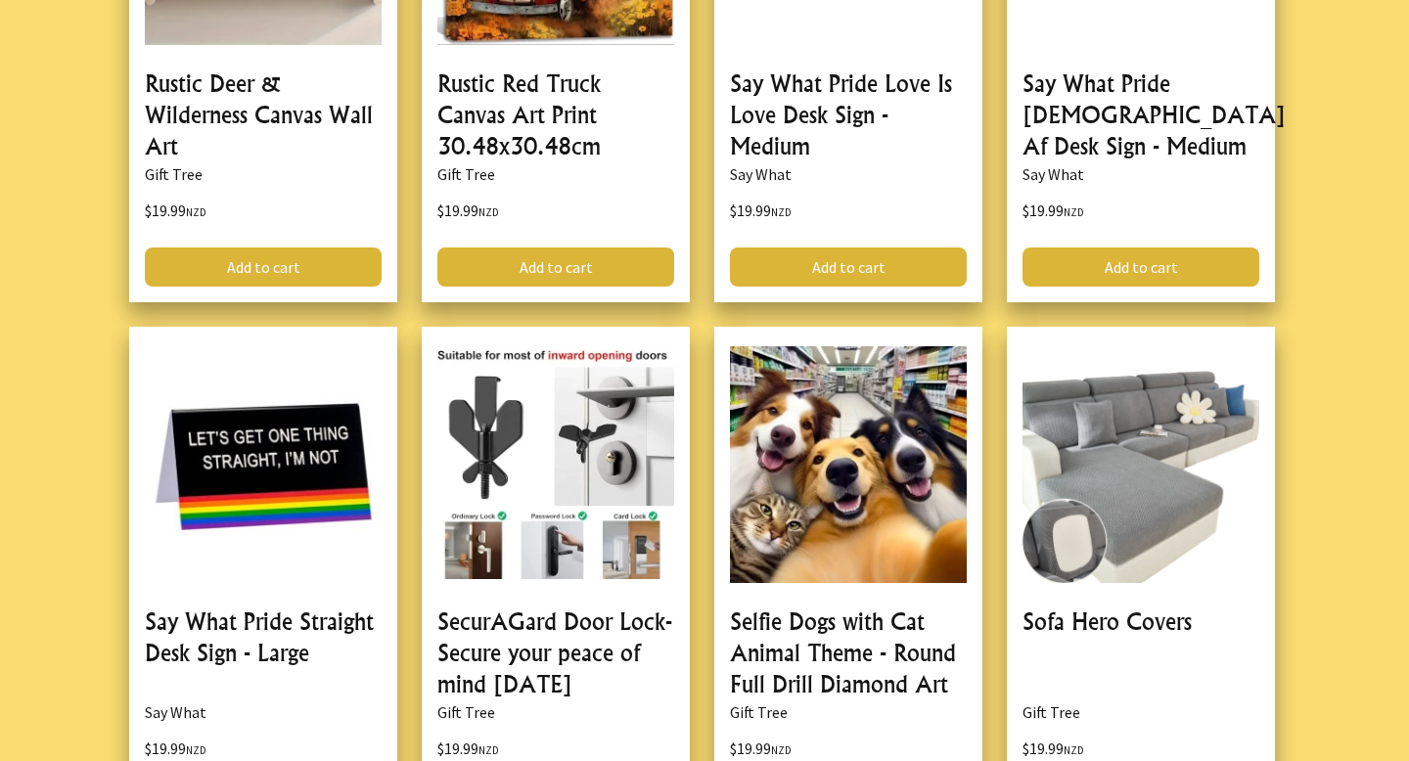
scroll to position [34515, 0]
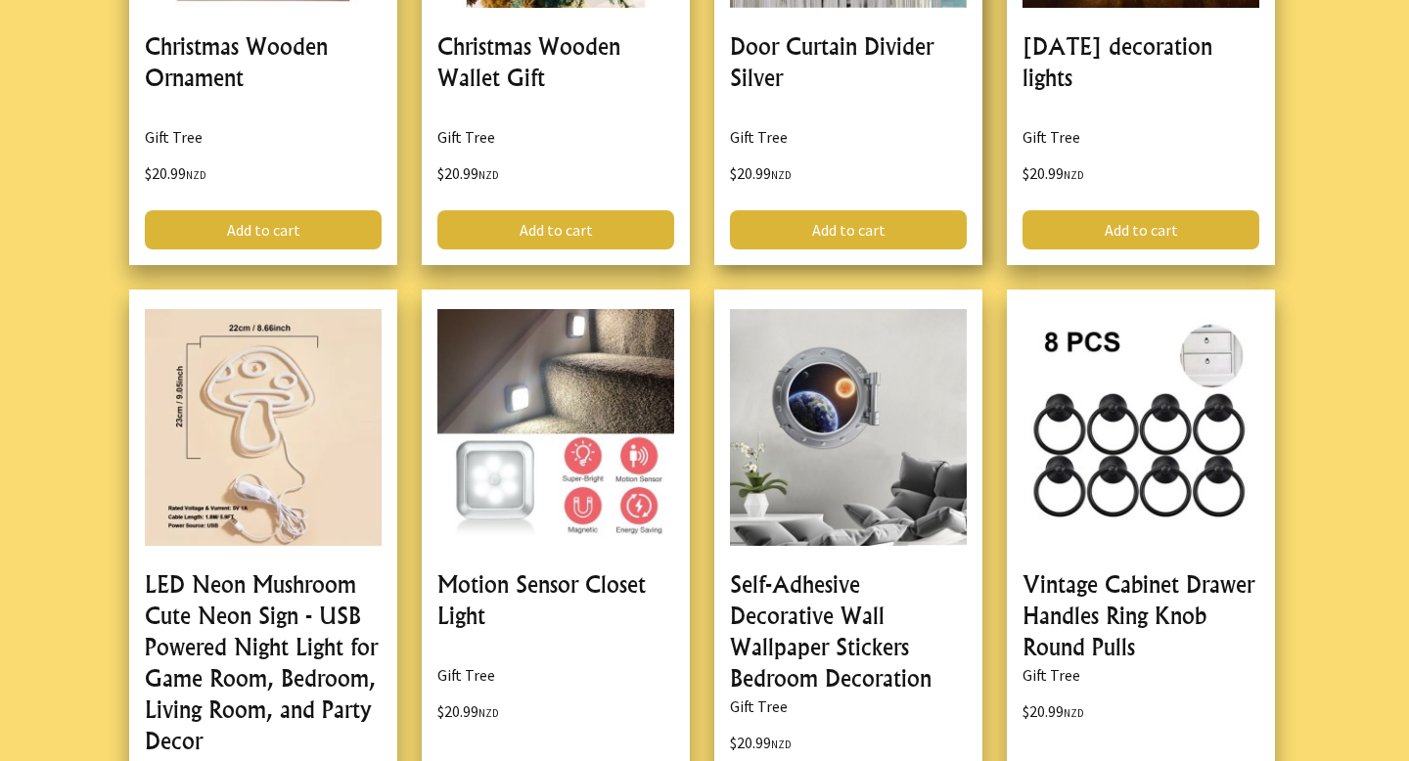
scroll to position [40258, 0]
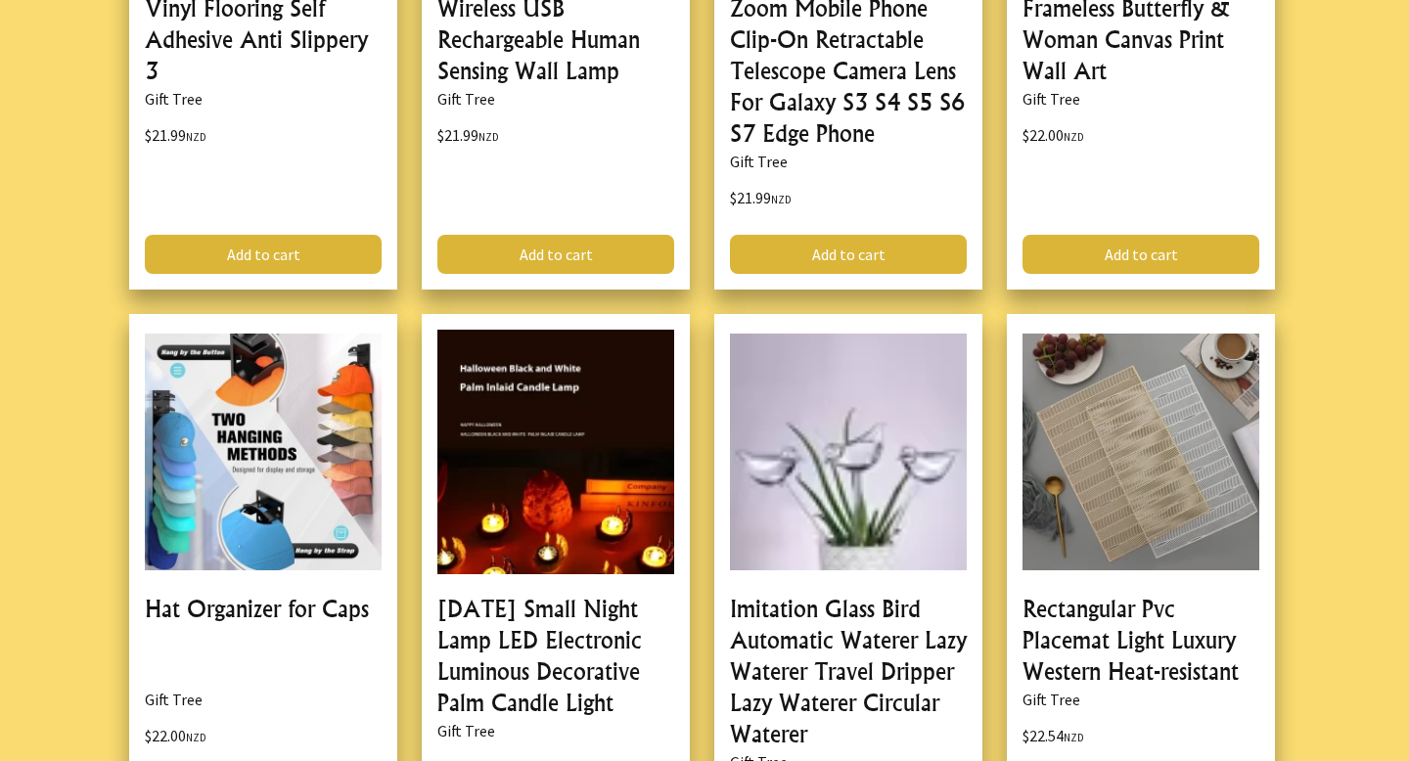
scroll to position [46179, 0]
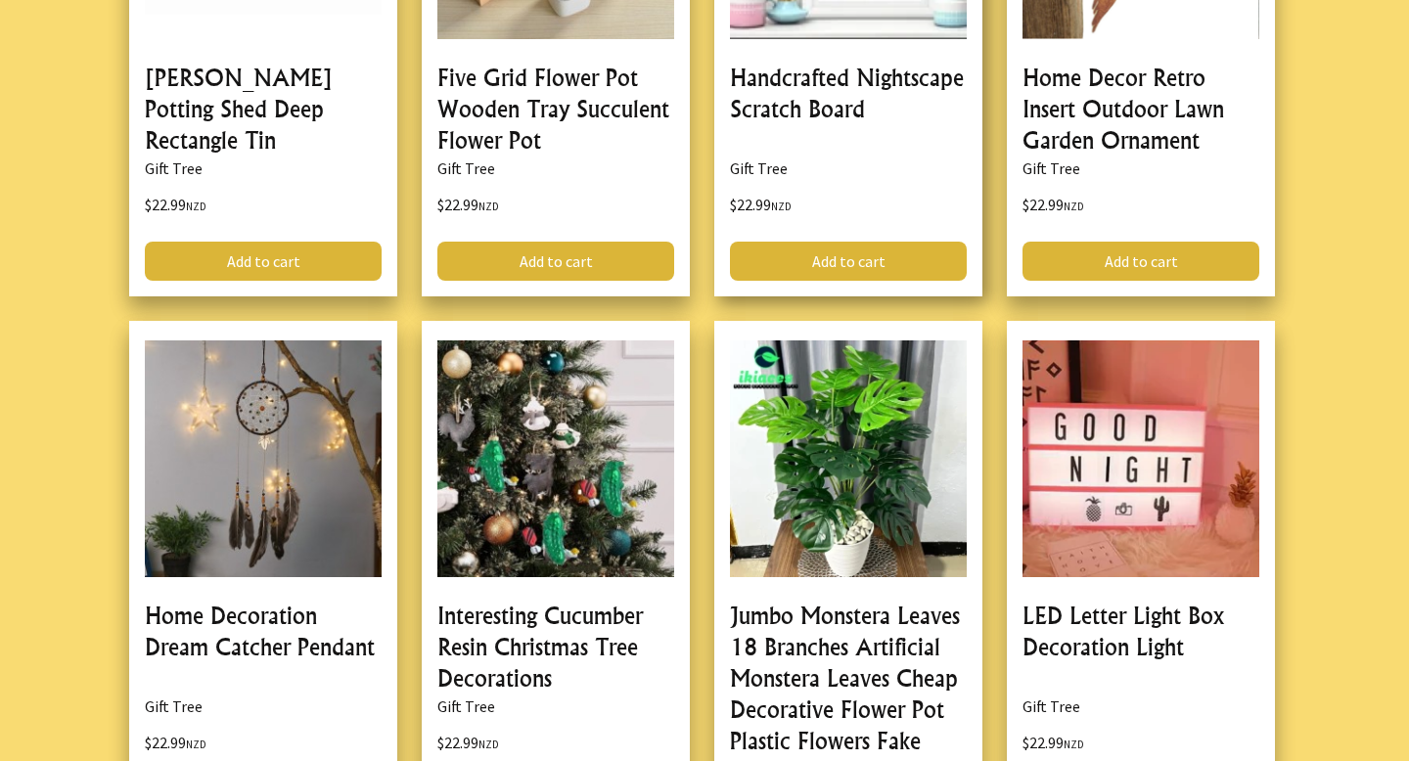
scroll to position [51824, 0]
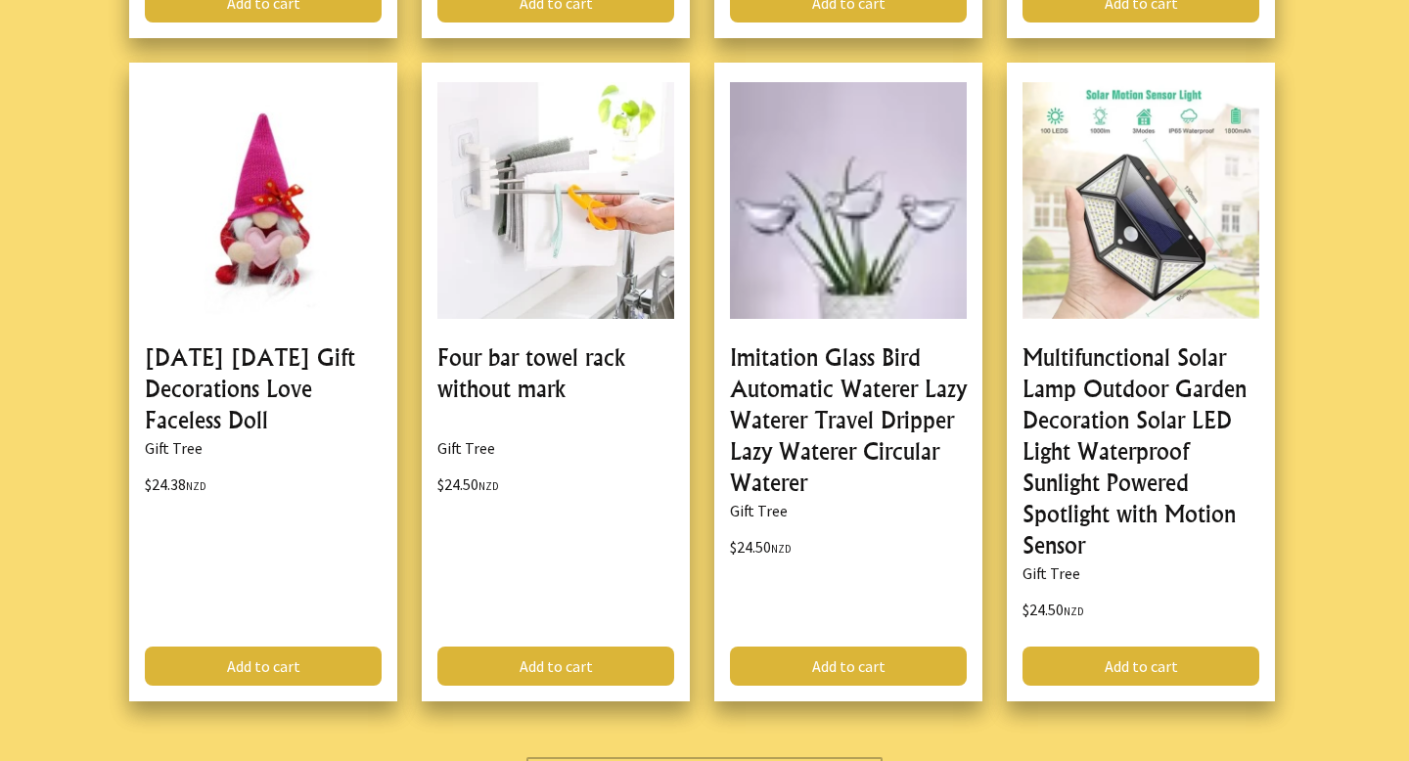
scroll to position [57712, 0]
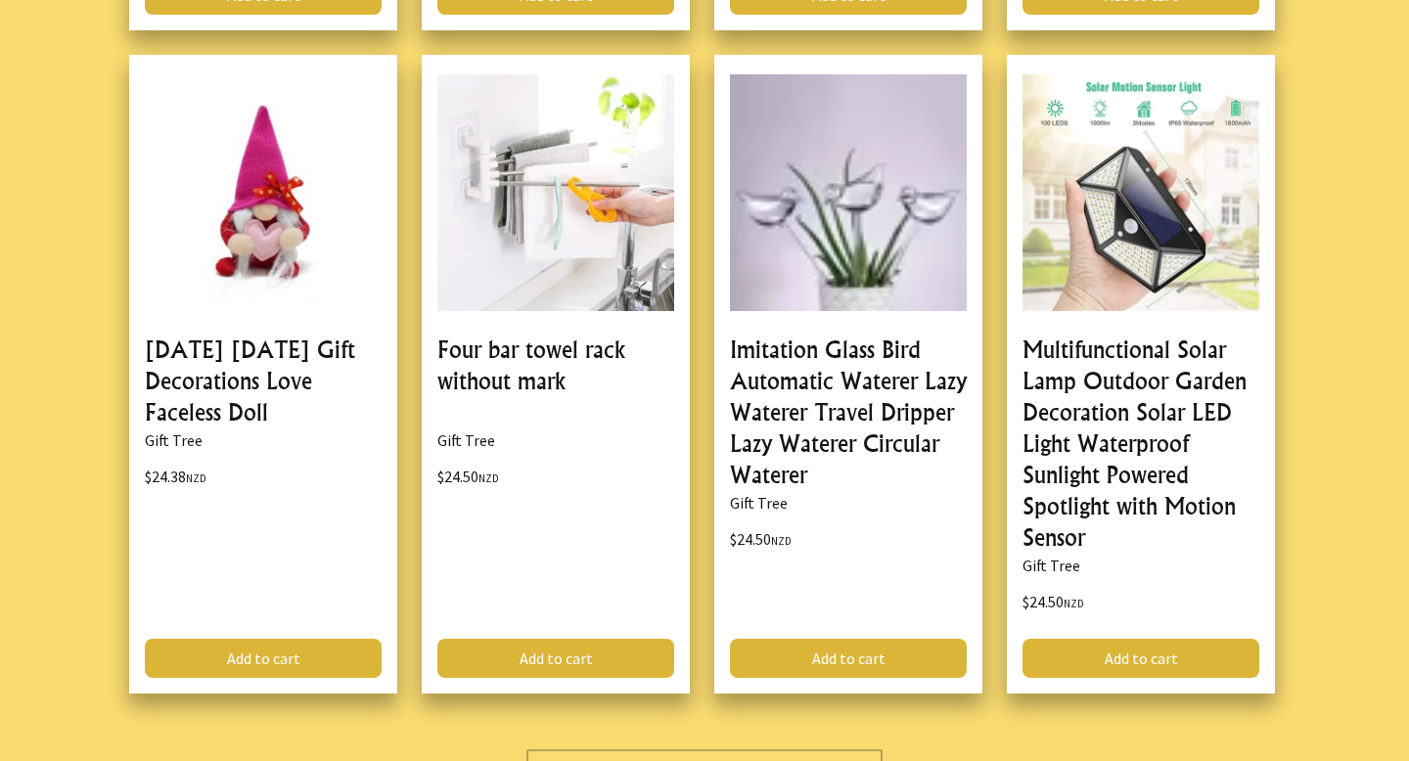
click at [862, 749] on link "Show More" at bounding box center [704, 770] width 357 height 43
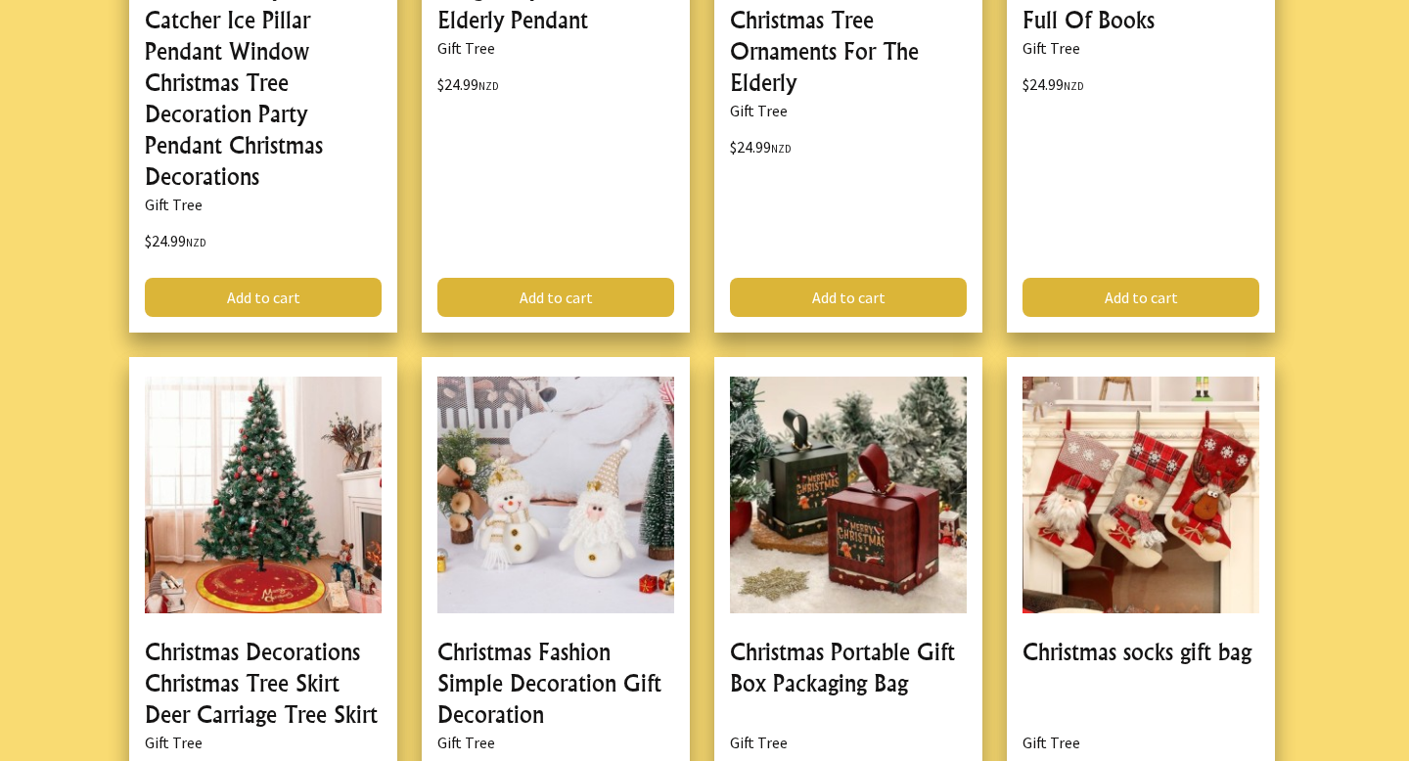
scroll to position [63829, 0]
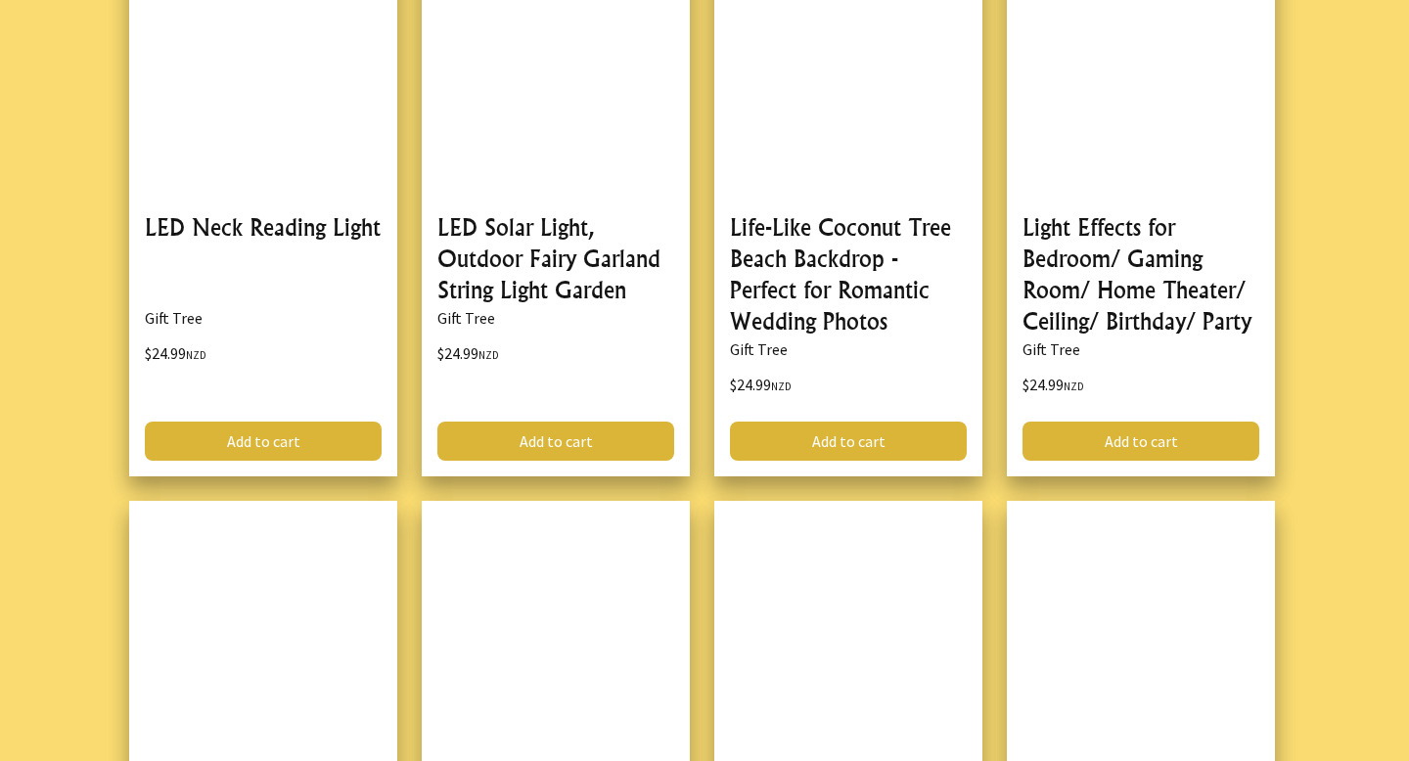
scroll to position [67689, 0]
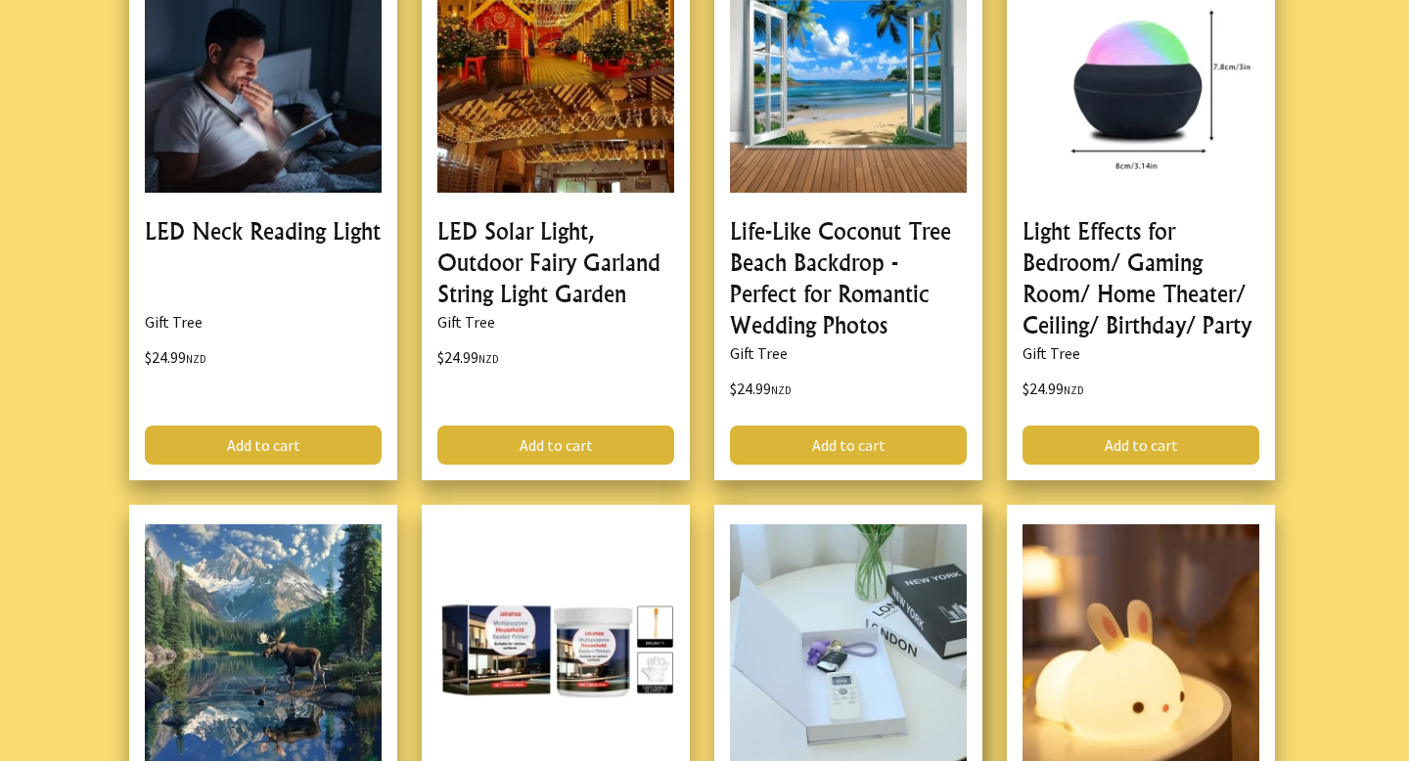
click at [825, 505] on link at bounding box center [848, 762] width 268 height 514
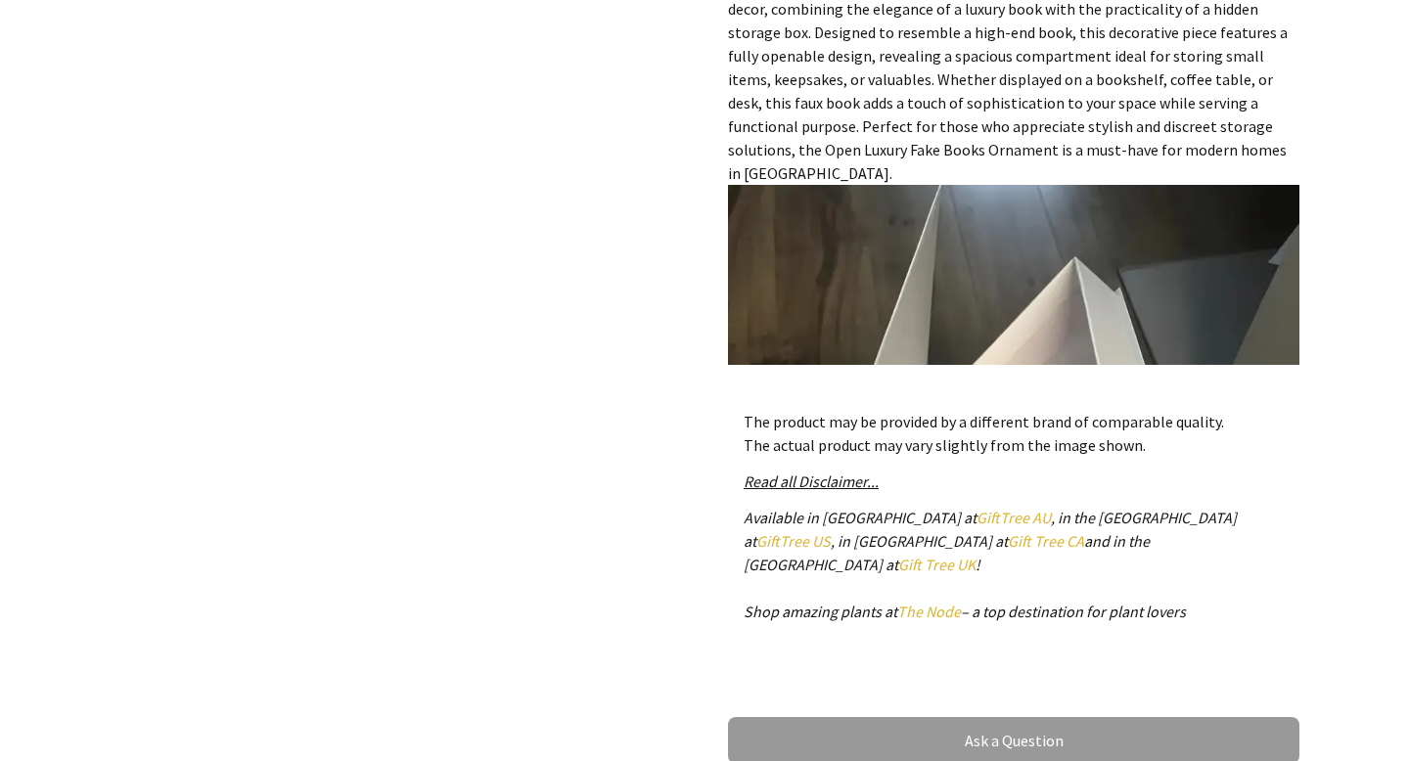
scroll to position [743, 0]
click at [809, 474] on em "Read all Disclaimer..." at bounding box center [811, 481] width 135 height 20
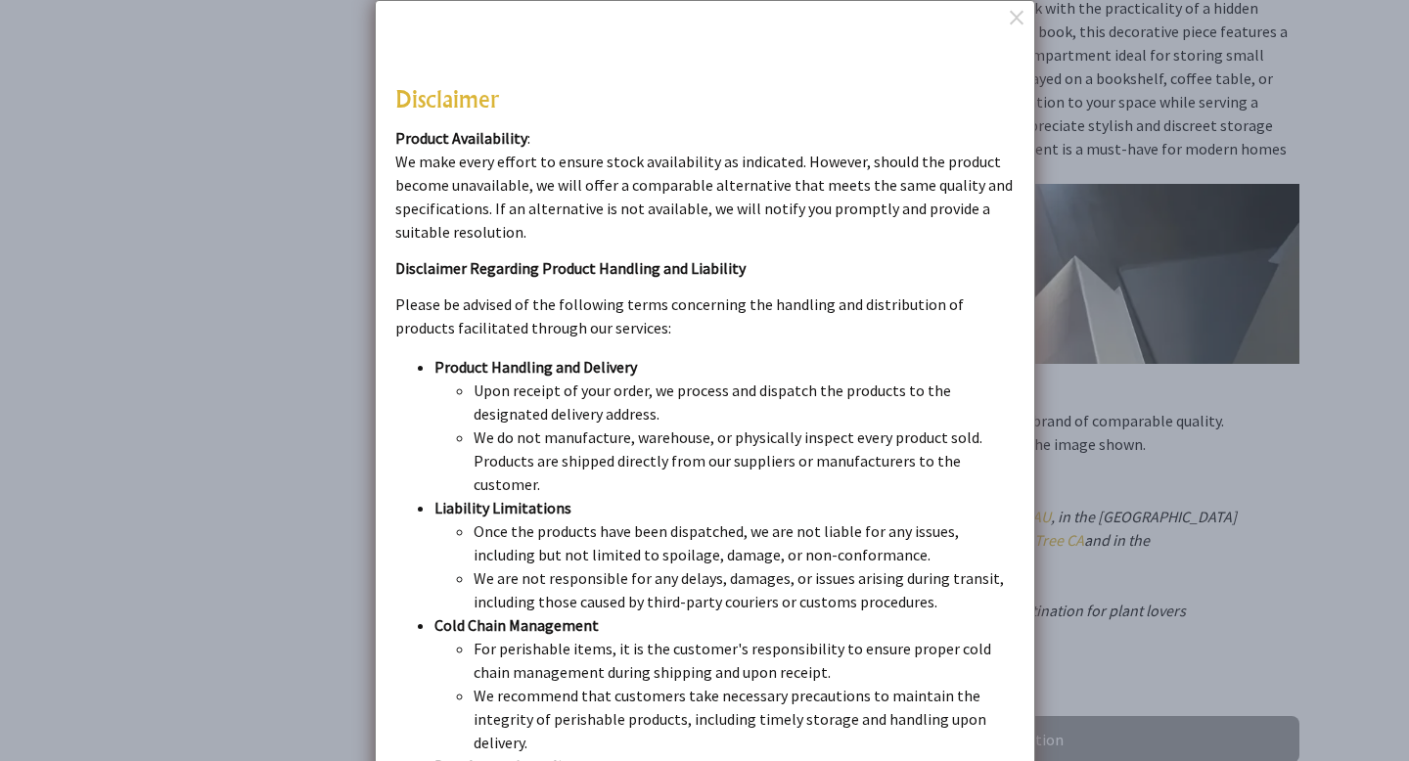
click at [1111, 367] on dialogboxoverlay at bounding box center [704, 380] width 1409 height 761
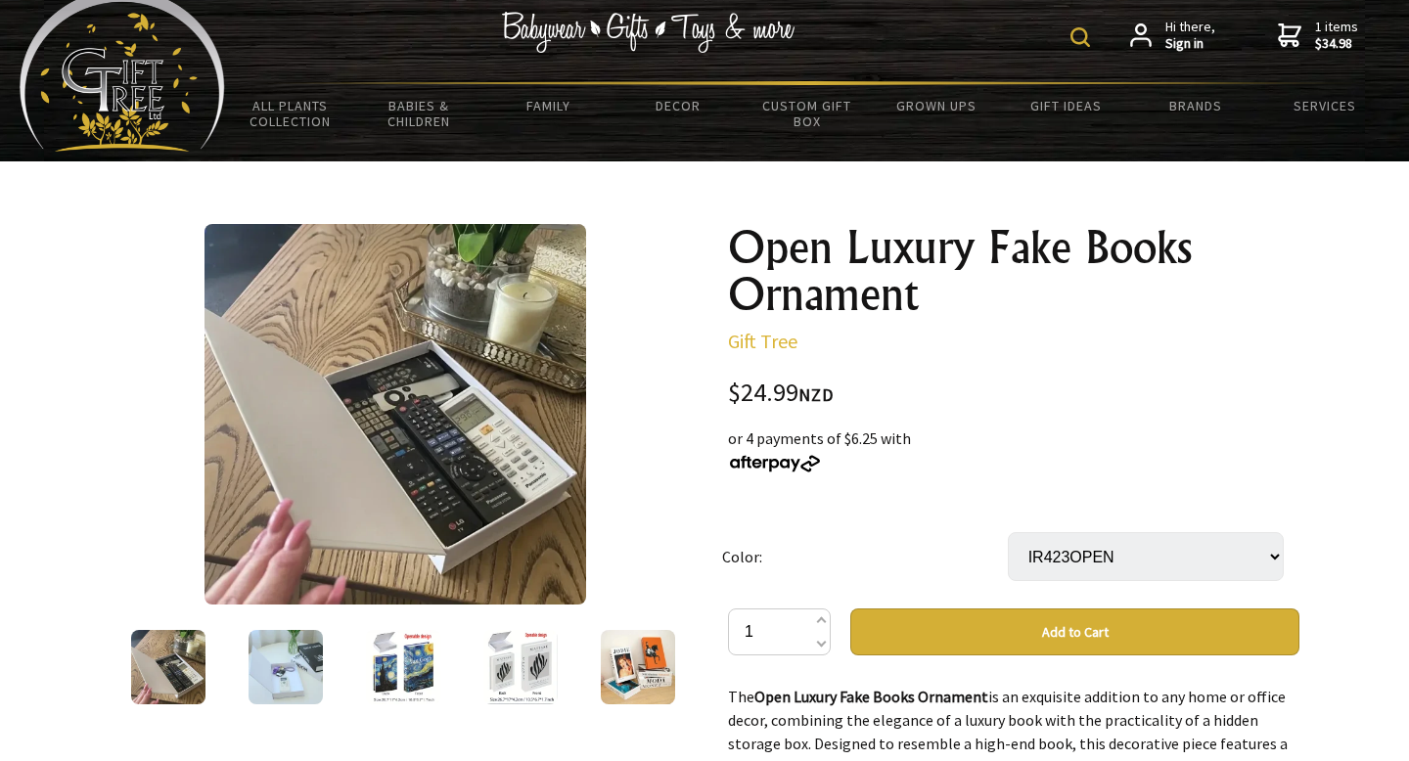
scroll to position [32, 0]
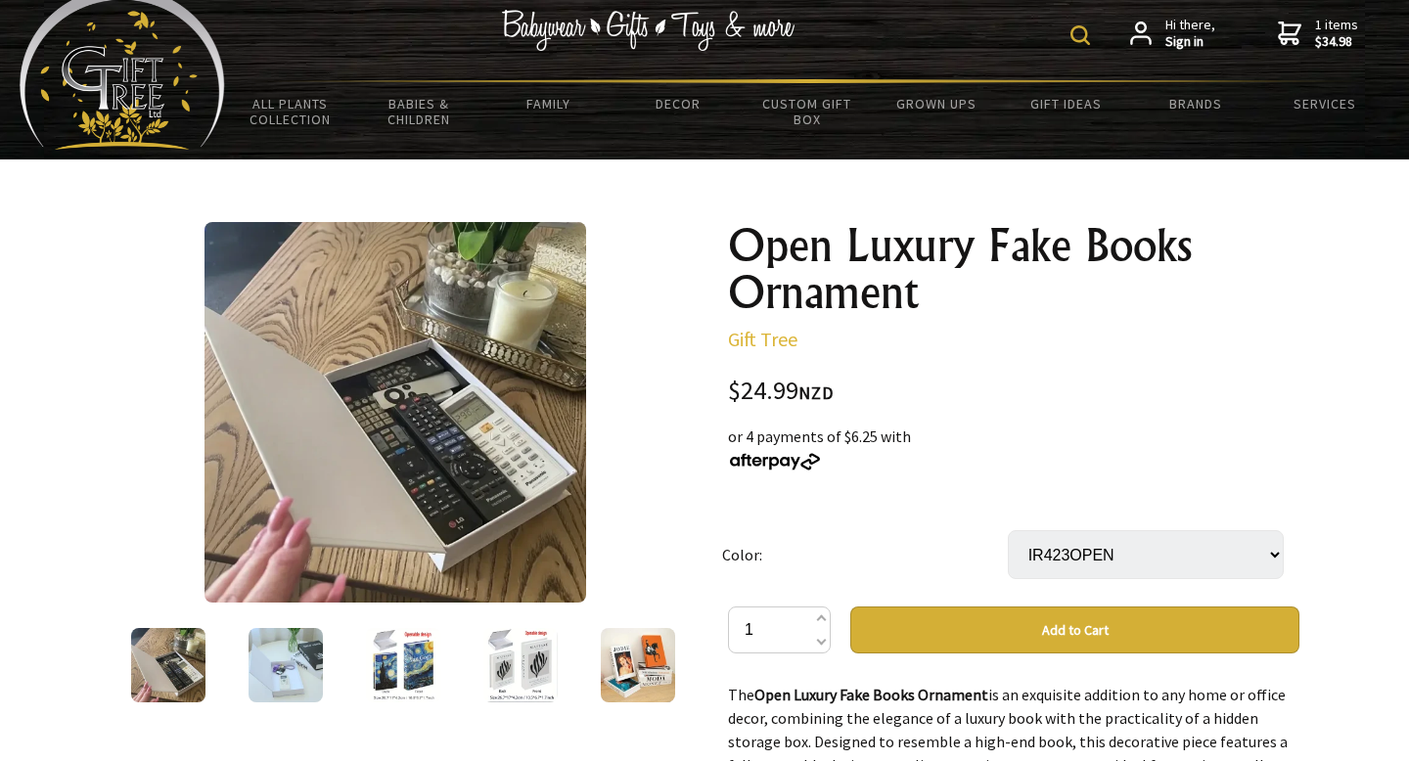
click at [306, 667] on img at bounding box center [286, 665] width 74 height 74
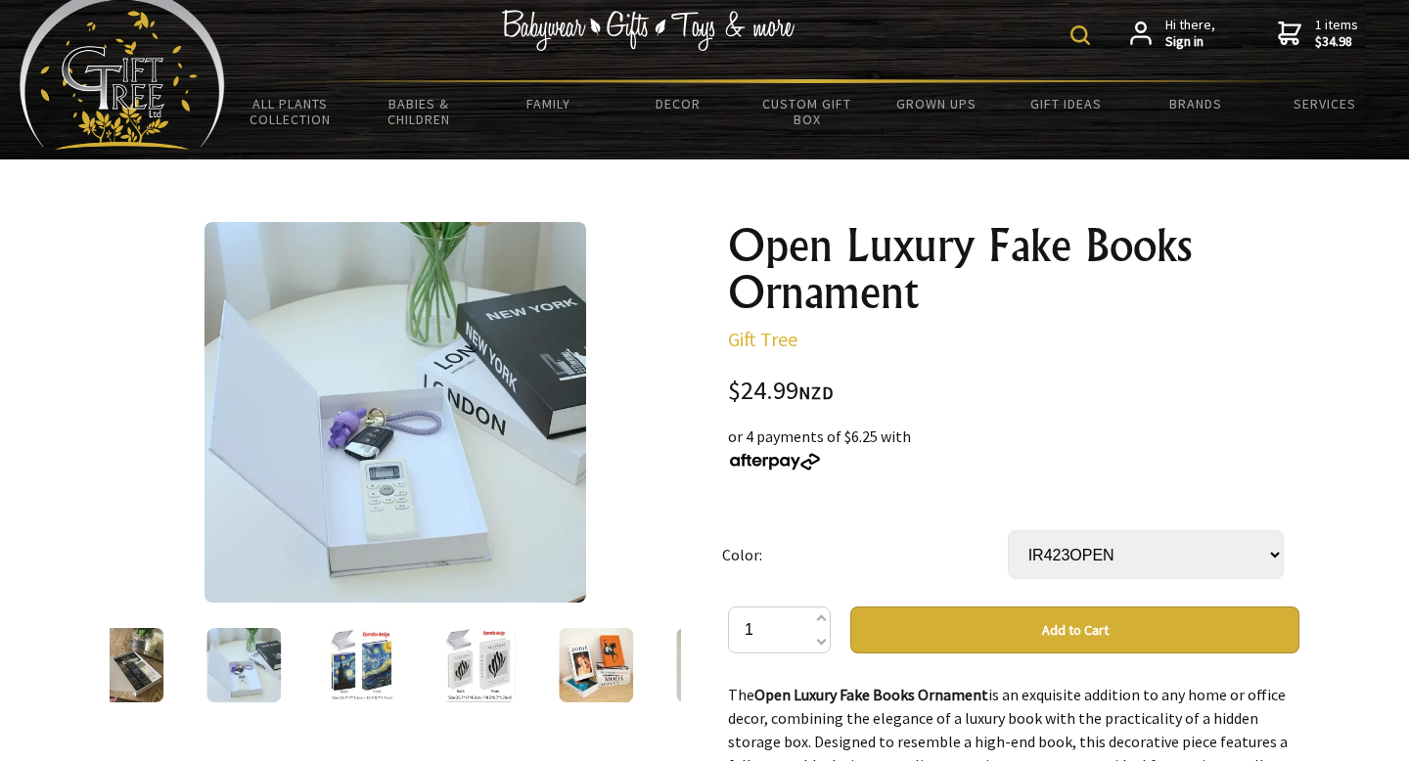
click at [381, 648] on img at bounding box center [361, 665] width 74 height 74
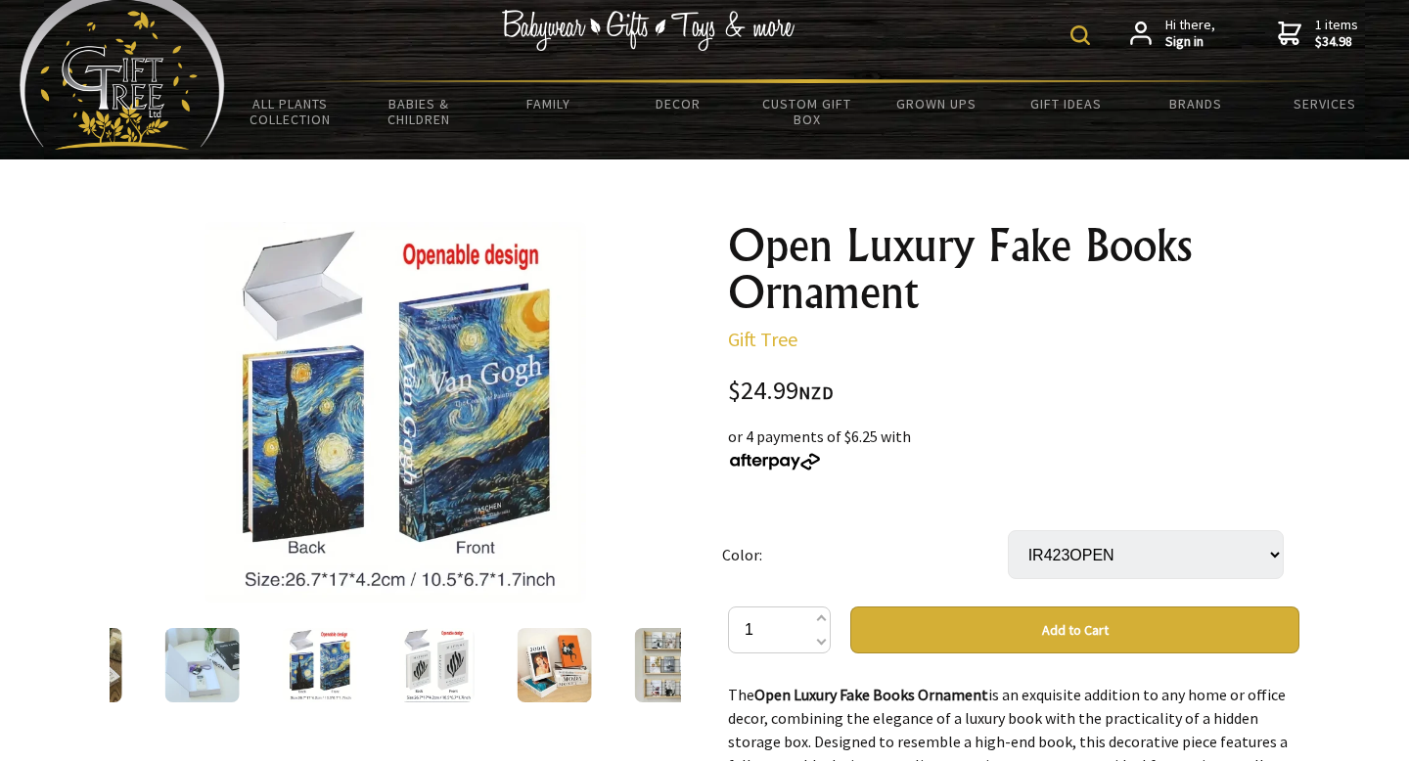
click at [422, 631] on img at bounding box center [437, 665] width 74 height 74
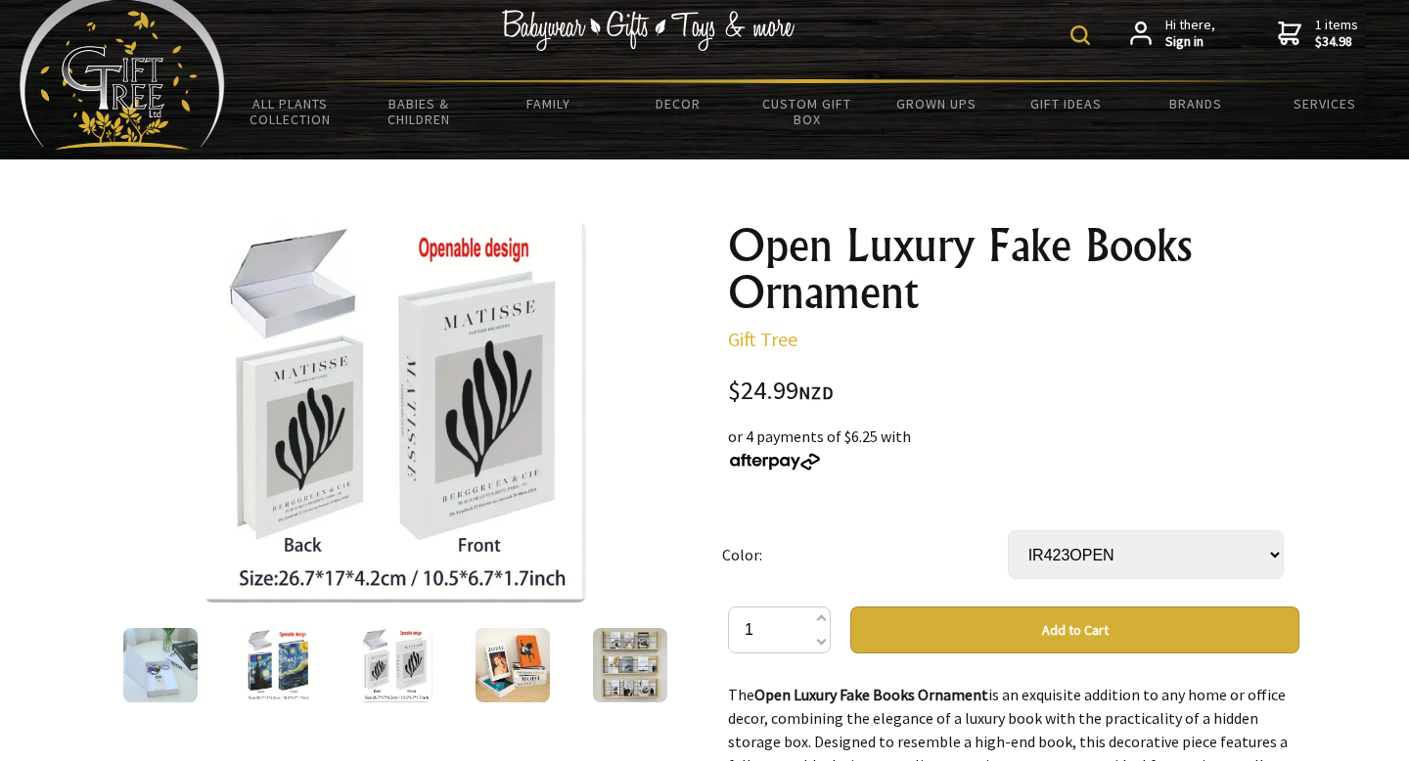
click at [516, 658] on img at bounding box center [513, 665] width 74 height 74
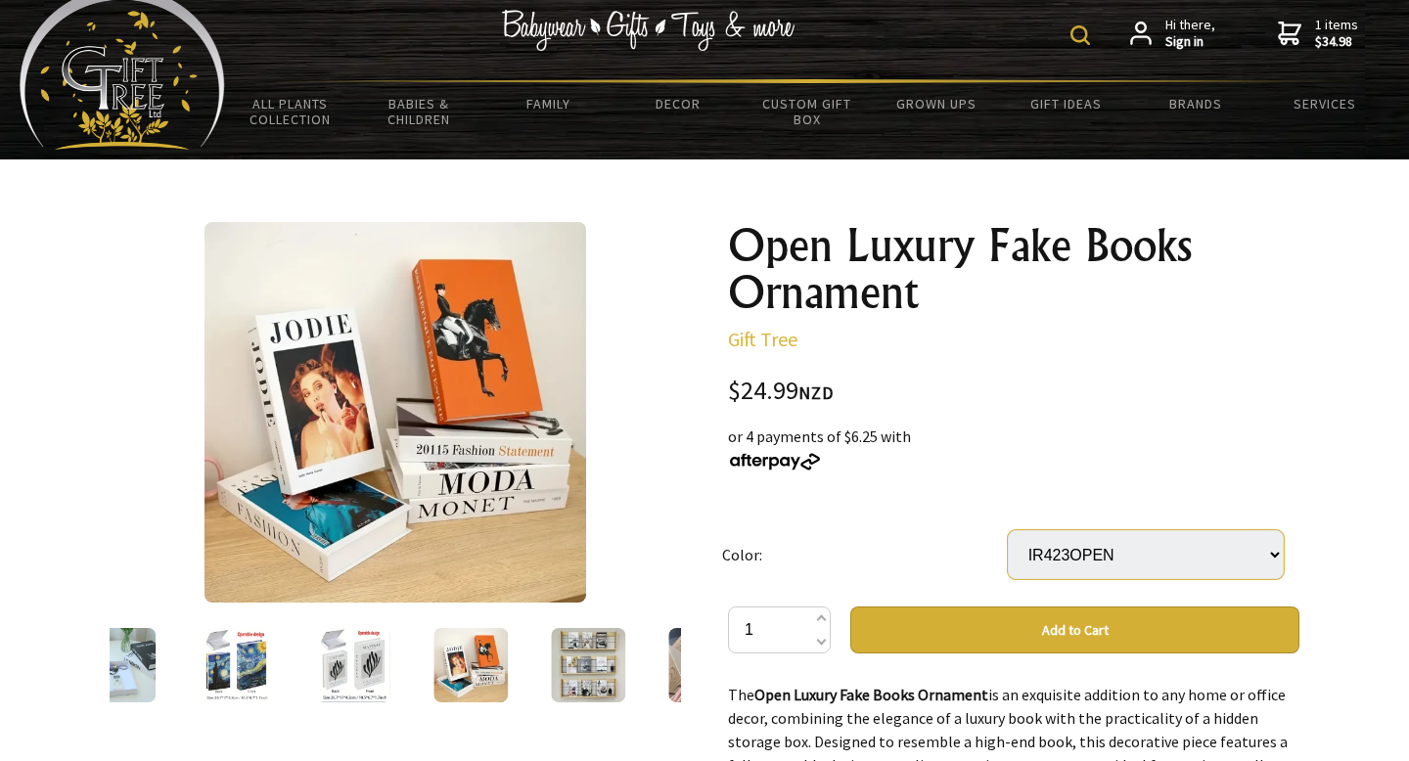
click at [1200, 556] on select "IR423OPEN PH137OPEN IR538OPEN LH715OPEN XX607OPEN IR502OPEN IR423OPEN LH15OPEN …" at bounding box center [1146, 554] width 276 height 49
select select "IR423OPEN"
click at [1008, 530] on select "IR423OPEN PH137OPEN IR538OPEN LH715OPEN XX607OPEN IR502OPEN IR423OPEN LH15OPEN …" at bounding box center [1146, 554] width 276 height 49
click at [680, 654] on img at bounding box center [705, 665] width 74 height 74
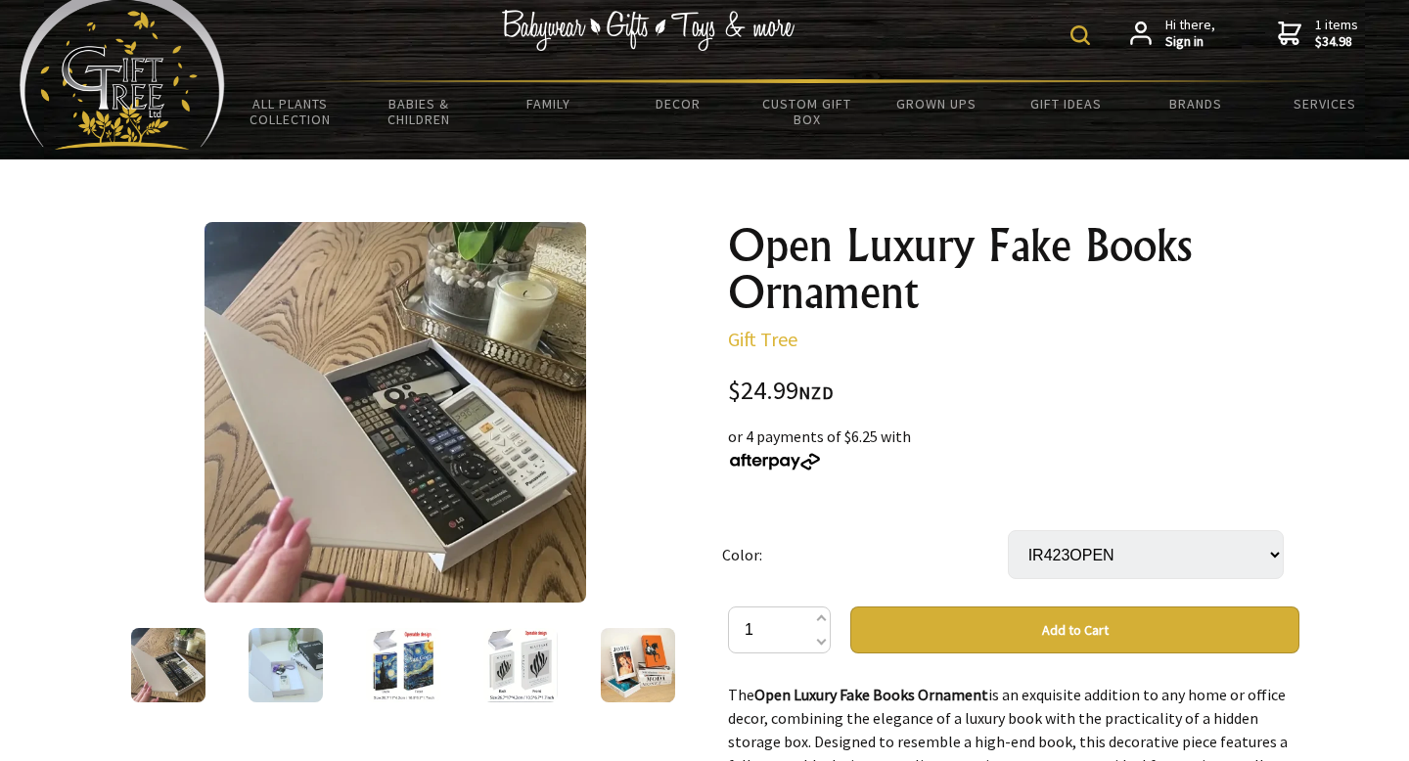
click at [665, 659] on img at bounding box center [638, 665] width 74 height 74
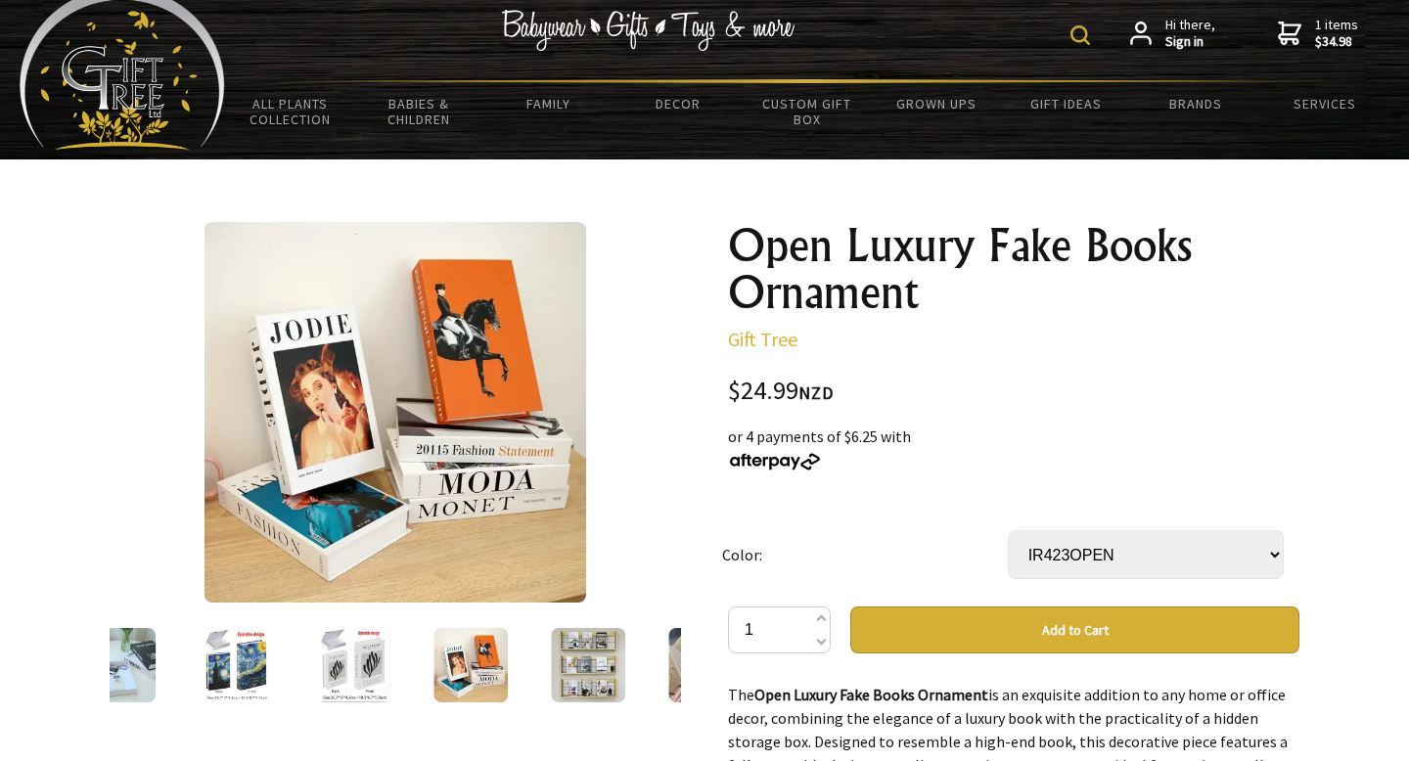
click at [584, 668] on img at bounding box center [588, 665] width 74 height 74
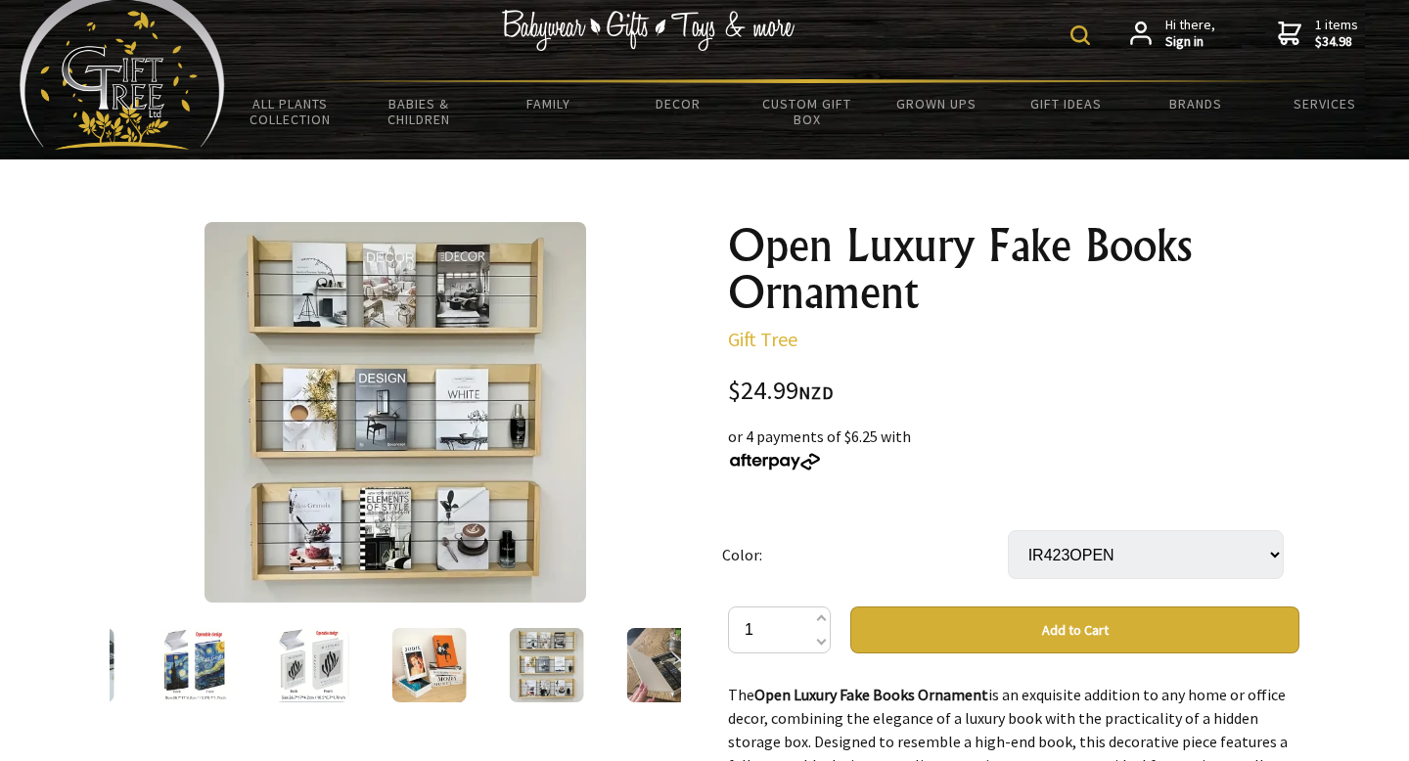
click at [627, 666] on img at bounding box center [664, 665] width 74 height 74
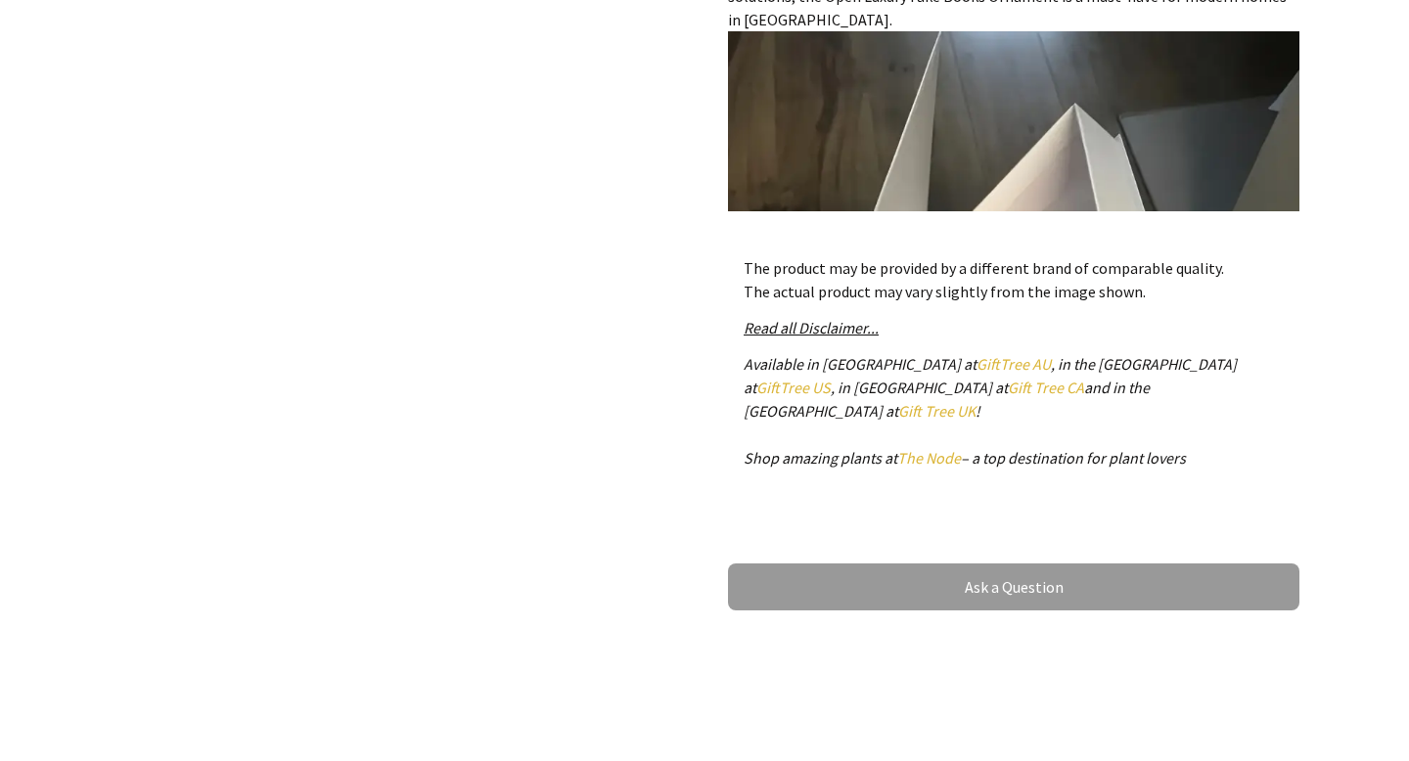
scroll to position [886, 0]
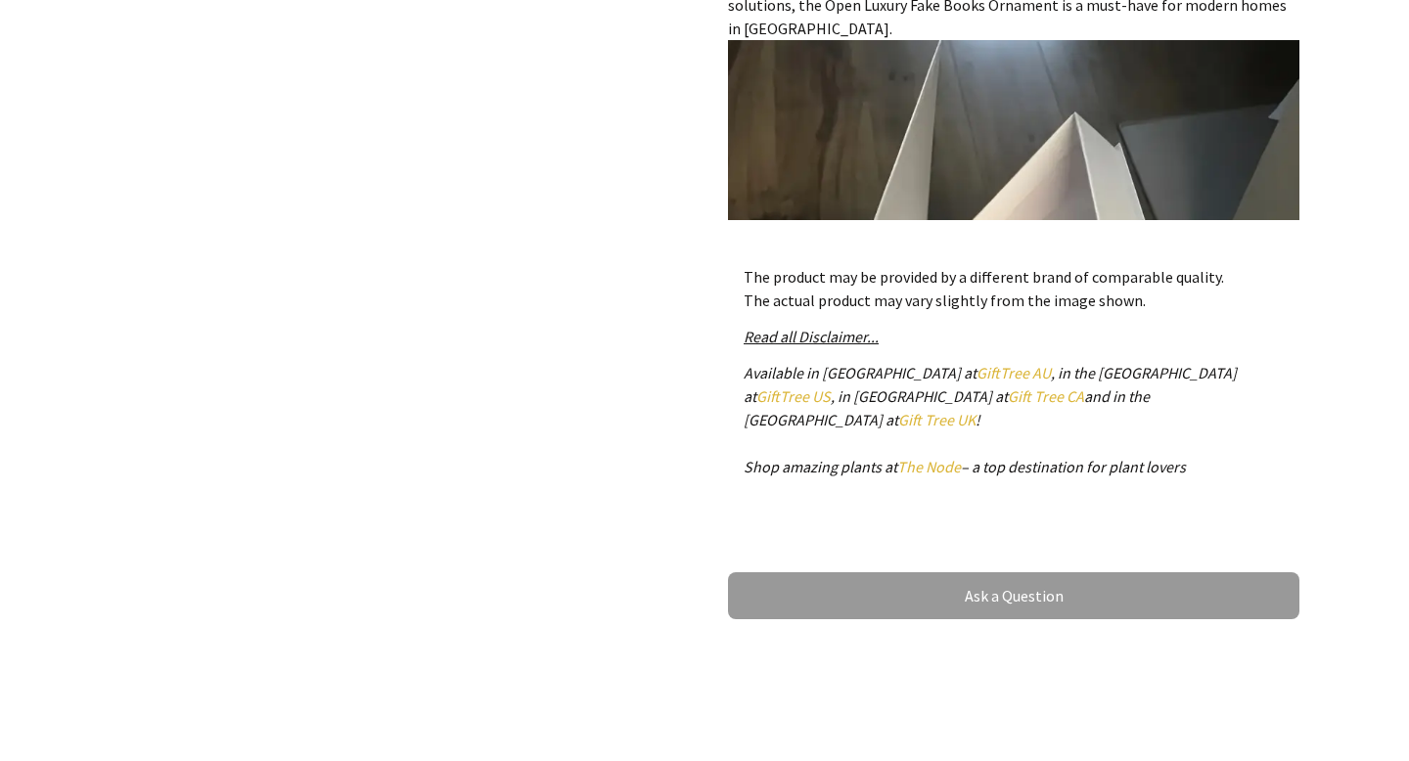
click at [811, 321] on div "The product may be provided by a different brand of comparable quality. The act…" at bounding box center [1013, 379] width 571 height 260
click at [811, 330] on em "Read all Disclaimer..." at bounding box center [811, 337] width 135 height 20
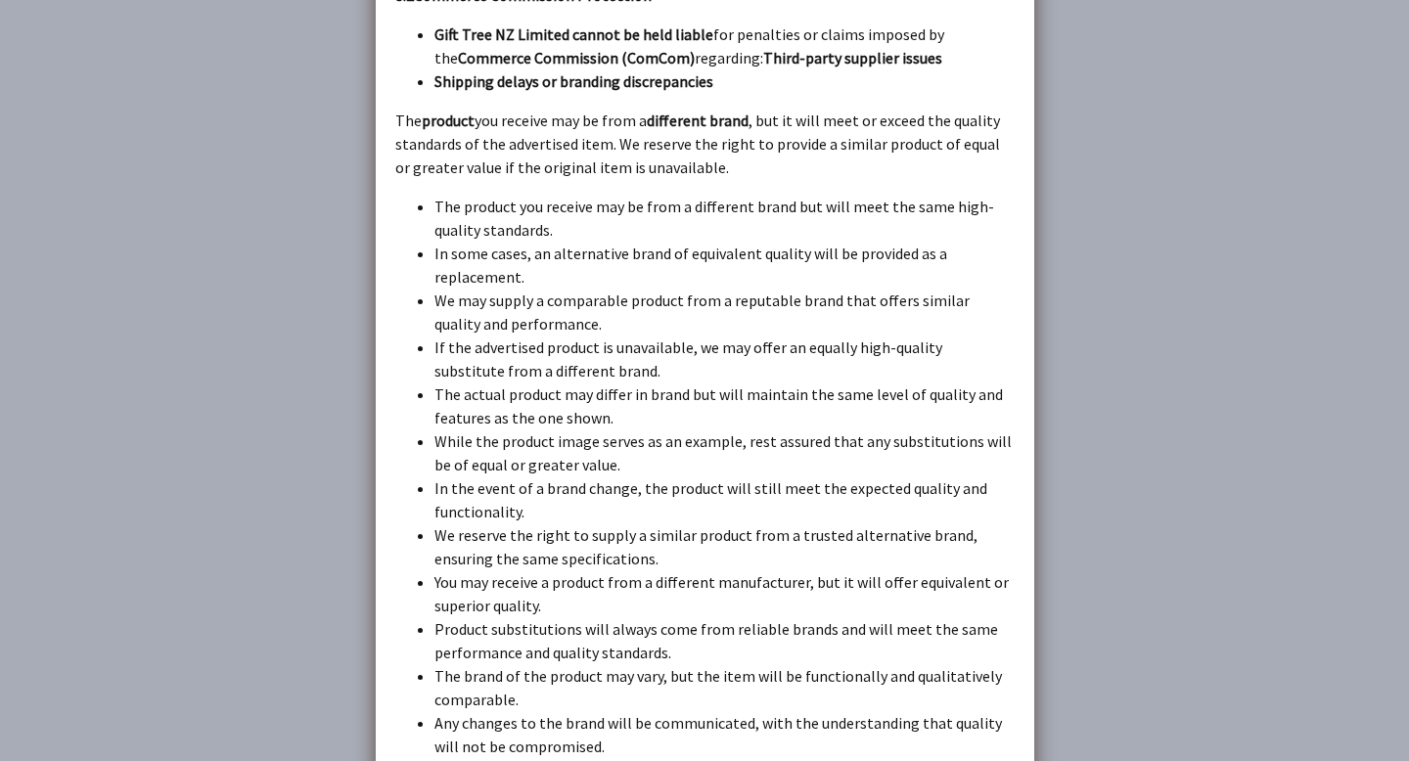
scroll to position [6213, 0]
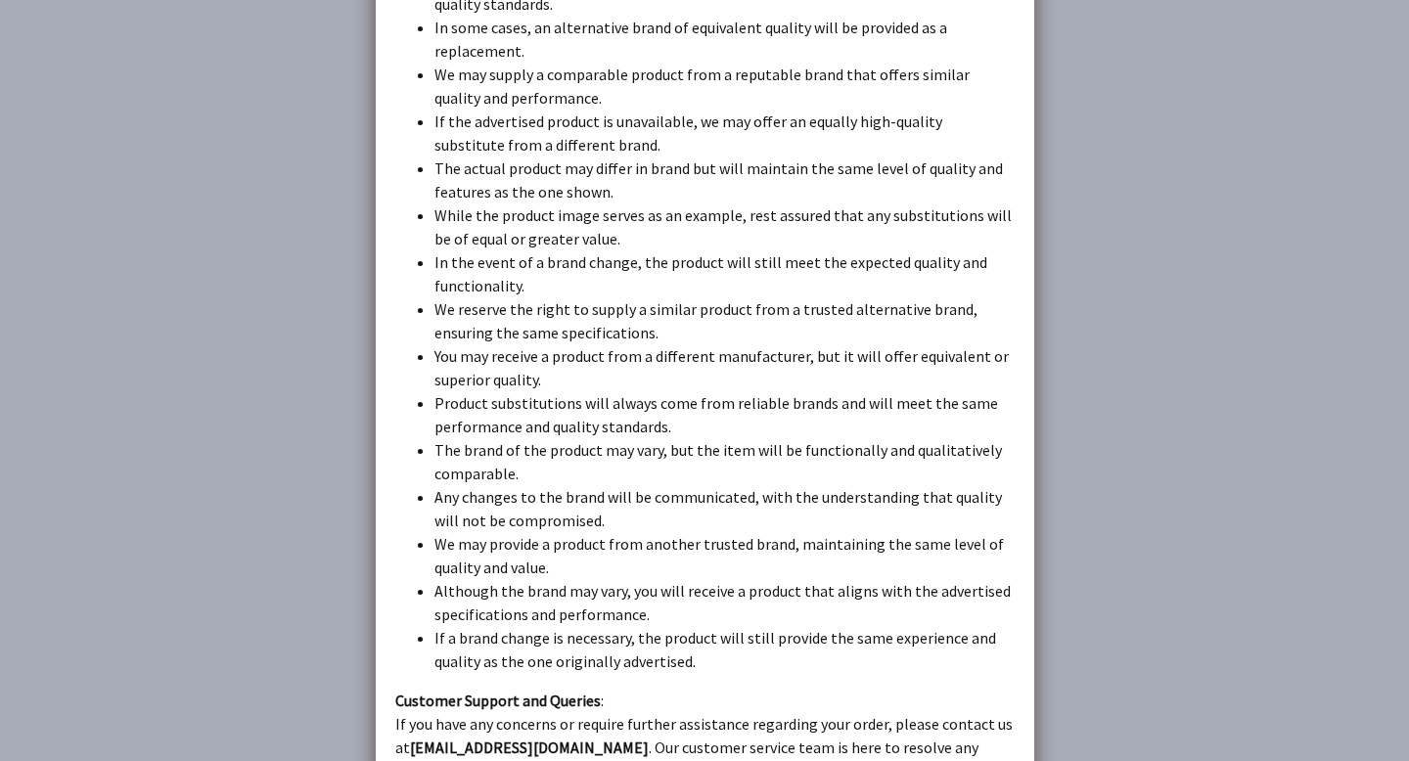
click at [1165, 334] on dialogboxoverlay at bounding box center [704, 380] width 1409 height 761
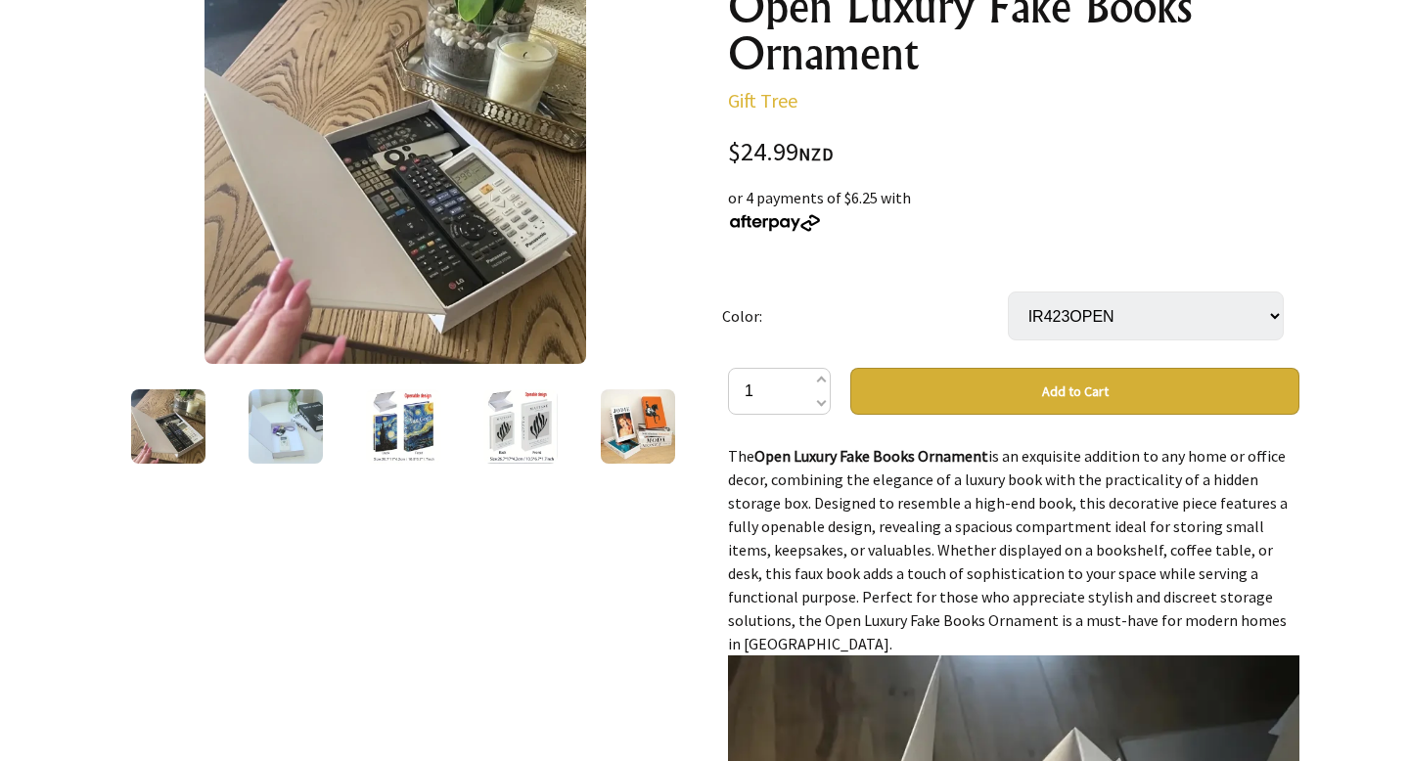
scroll to position [212, 0]
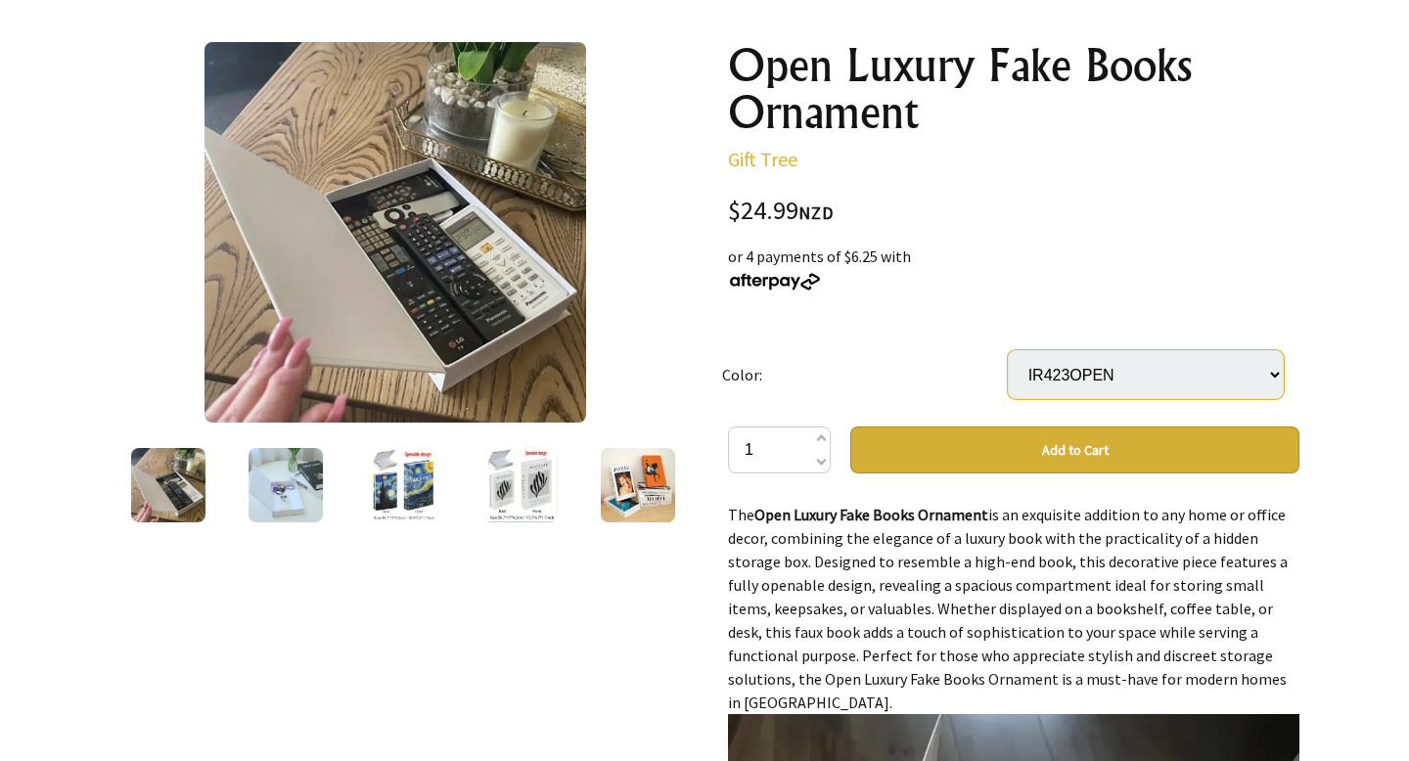
click at [1151, 382] on select "IR423OPEN PH137OPEN IR538OPEN LH715OPEN XX607OPEN IR502OPEN IR423OPEN LH15OPEN …" at bounding box center [1146, 374] width 276 height 49
select select "IR423OPEN"
click at [1008, 350] on select "IR423OPEN PH137OPEN IR538OPEN LH715OPEN XX607OPEN IR502OPEN IR423OPEN LH15OPEN …" at bounding box center [1146, 374] width 276 height 49
click at [245, 481] on div at bounding box center [285, 485] width 117 height 82
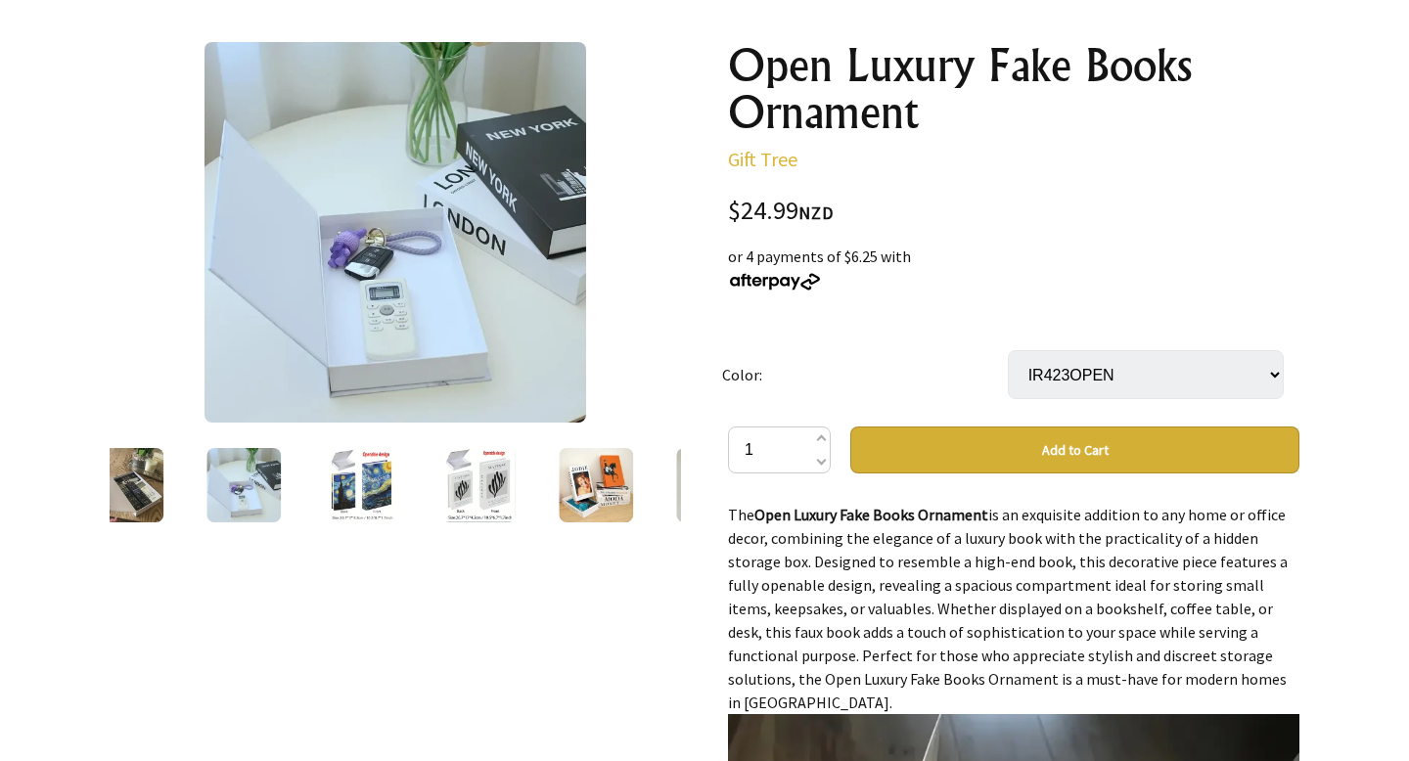
click at [377, 490] on img at bounding box center [361, 485] width 74 height 74
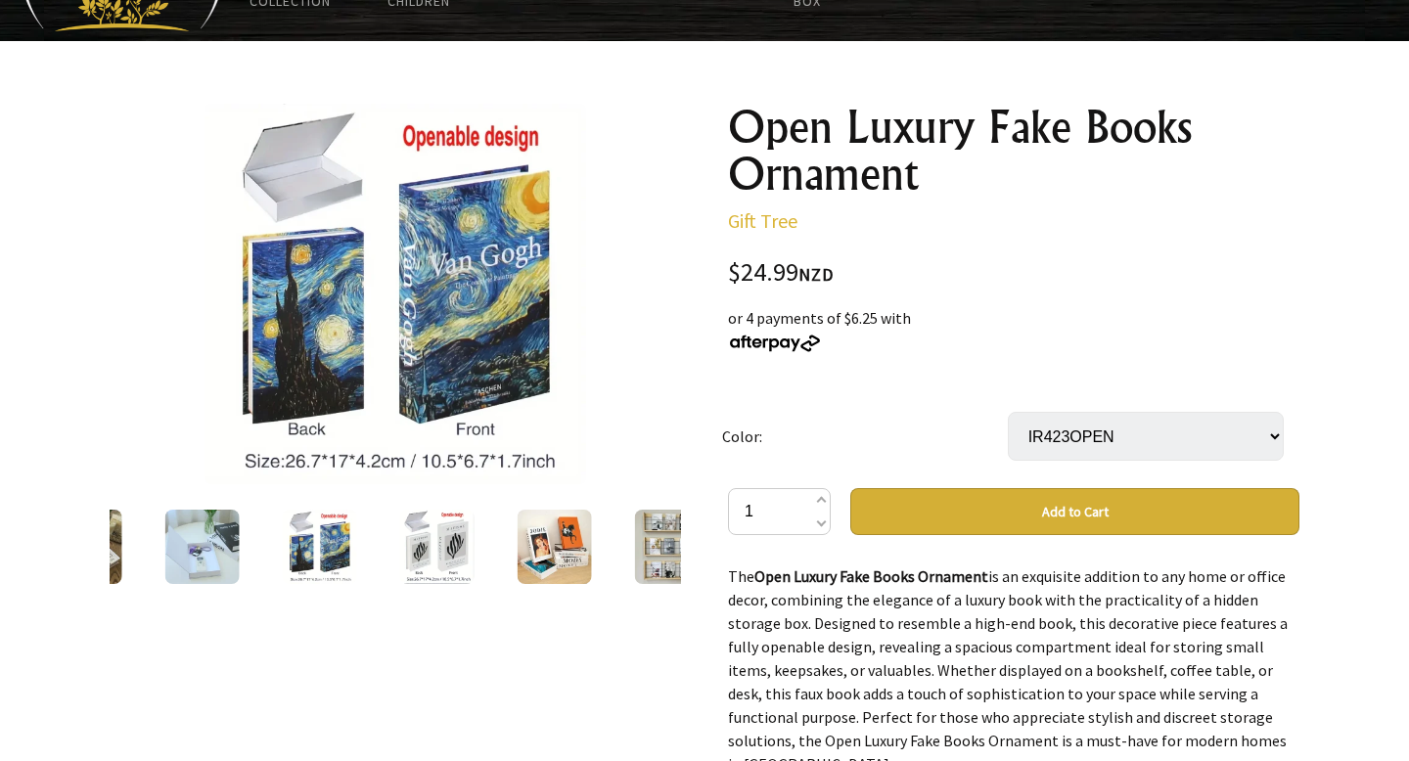
scroll to position [147, 0]
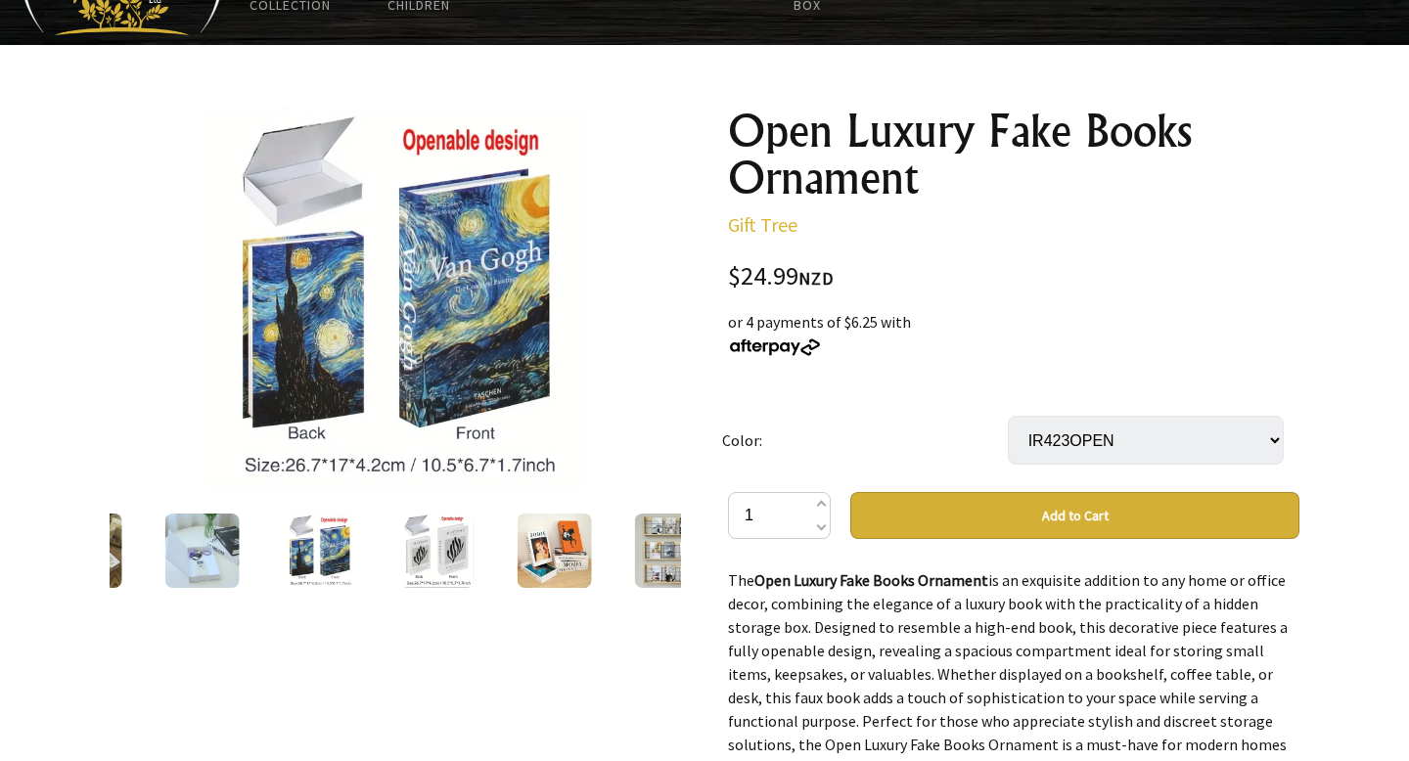
click at [428, 540] on img at bounding box center [437, 551] width 74 height 74
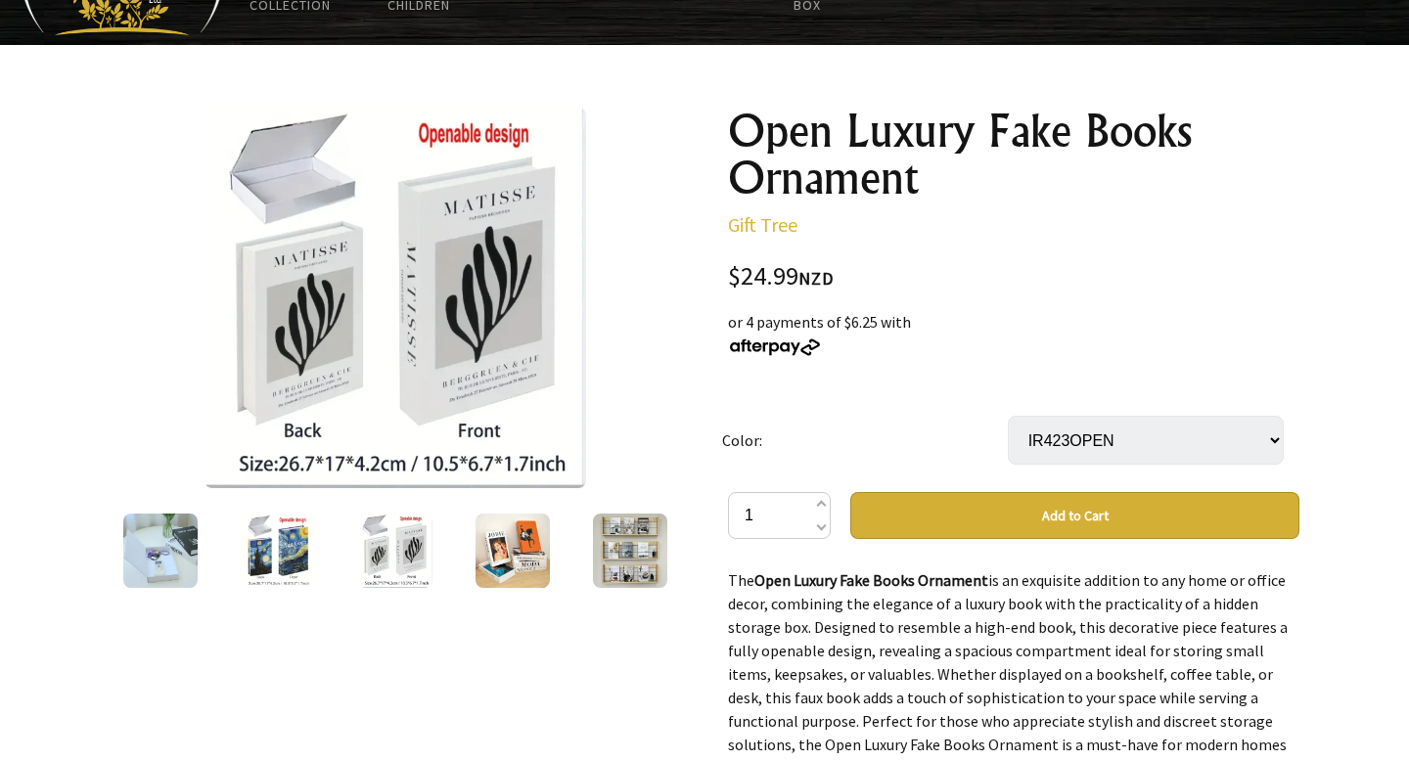
click at [510, 544] on img at bounding box center [513, 551] width 74 height 74
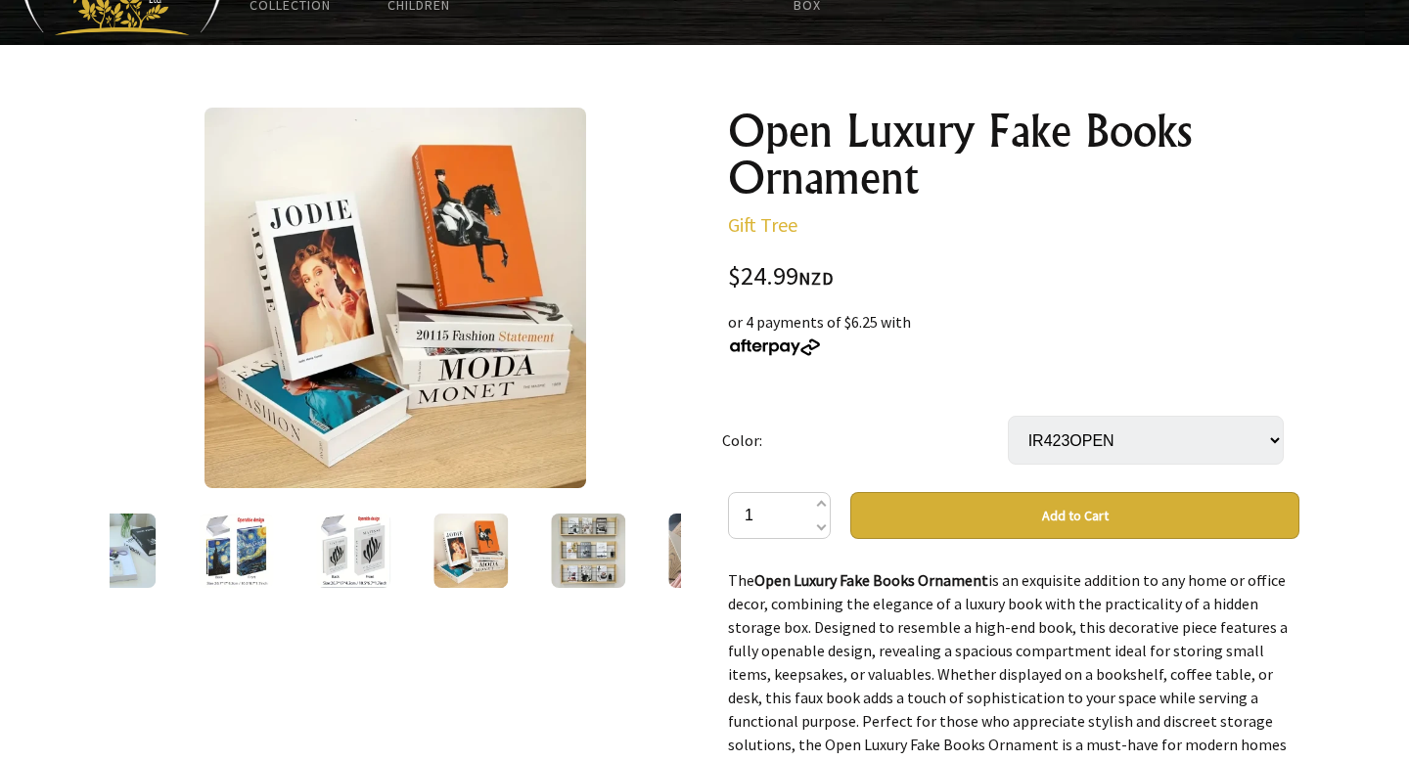
click at [516, 561] on div at bounding box center [470, 551] width 117 height 82
click at [567, 563] on img at bounding box center [588, 551] width 74 height 74
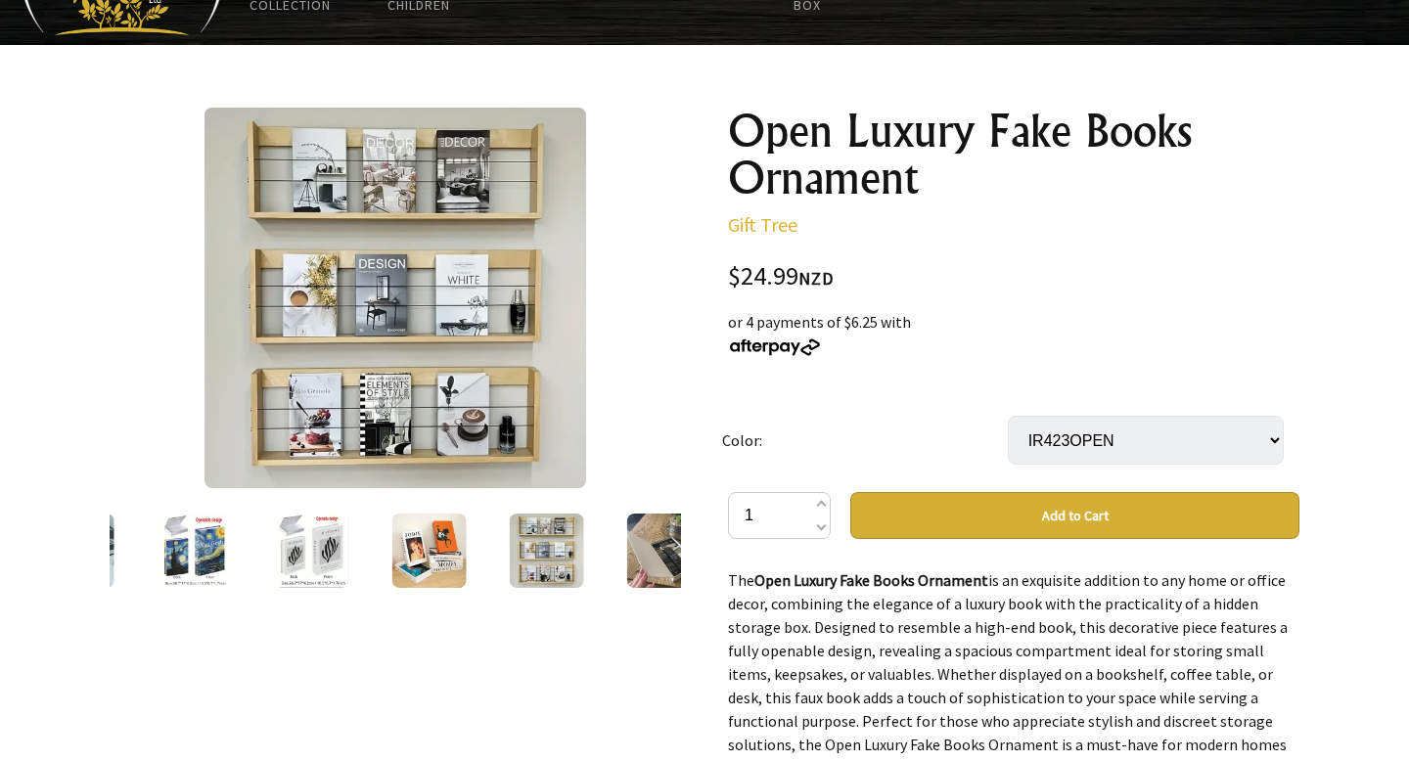
click at [665, 553] on img at bounding box center [664, 551] width 74 height 74
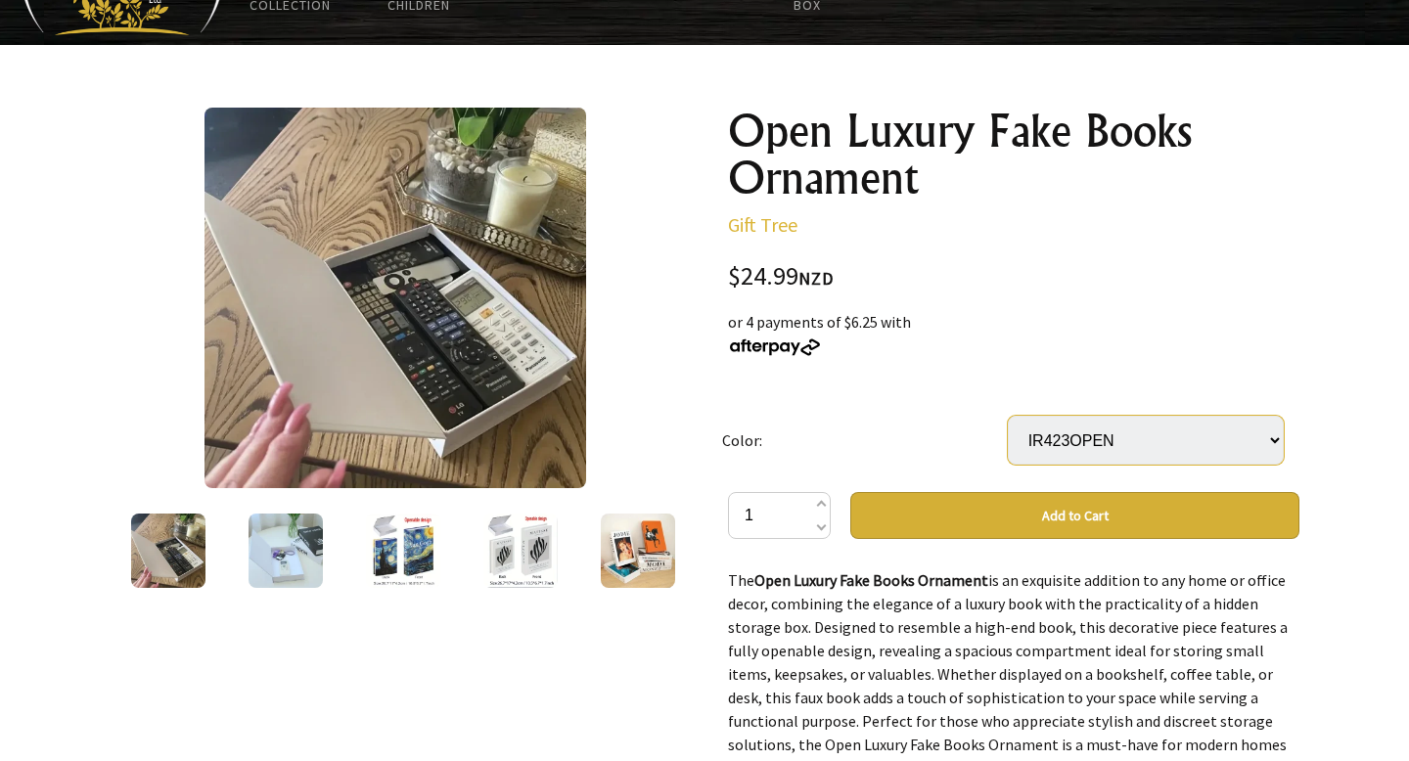
click at [1180, 427] on select "IR423OPEN PH137OPEN IR538OPEN LH715OPEN XX607OPEN IR502OPEN IR423OPEN LH15OPEN …" at bounding box center [1146, 440] width 276 height 49
select select "IR617OPEN"
click at [1008, 416] on select "IR423OPEN PH137OPEN IR538OPEN LH715OPEN XX607OPEN IR502OPEN IR423OPEN LH15OPEN …" at bounding box center [1146, 440] width 276 height 49
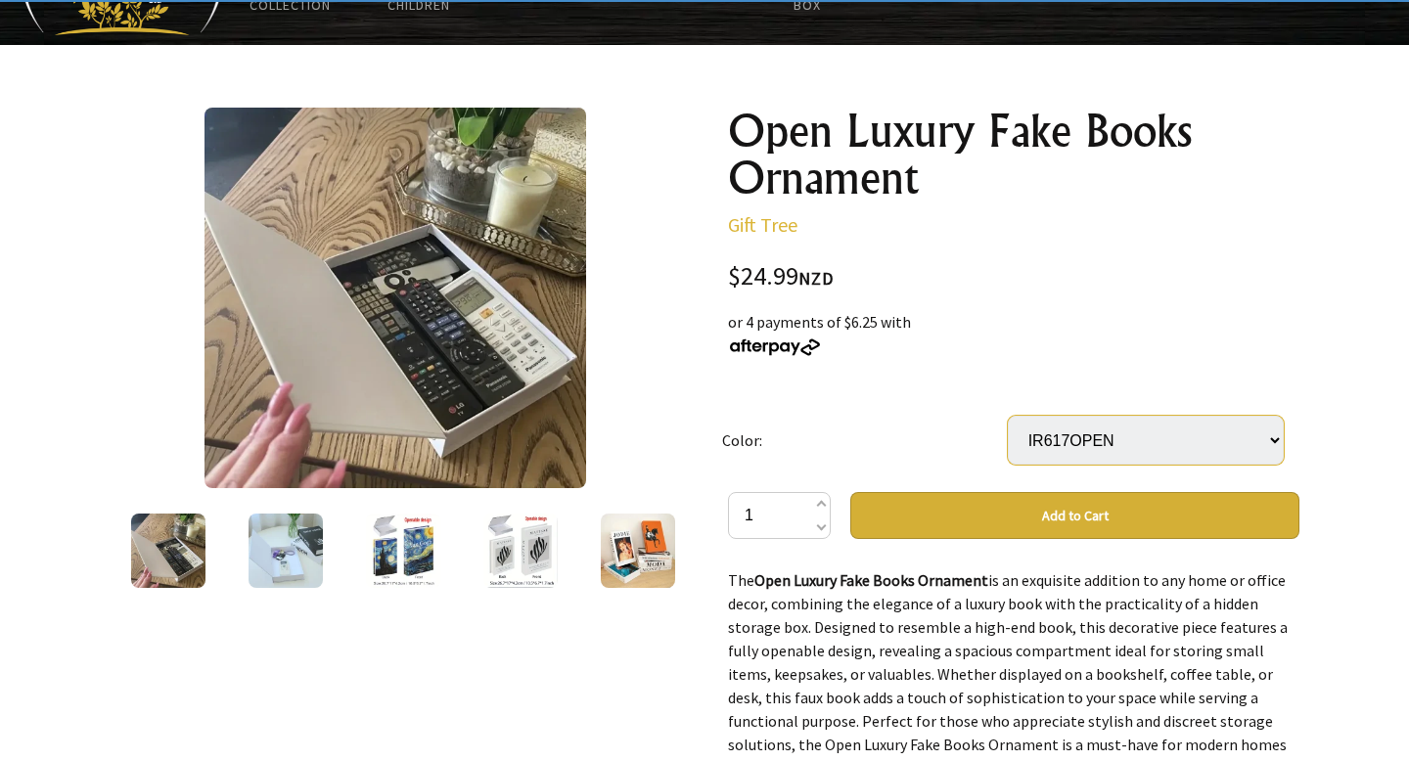
click at [1117, 440] on select "IR423OPEN PH137OPEN IR538OPEN LH715OPEN XX607OPEN IR502OPEN IR423OPEN LH15OPEN …" at bounding box center [1146, 440] width 276 height 49
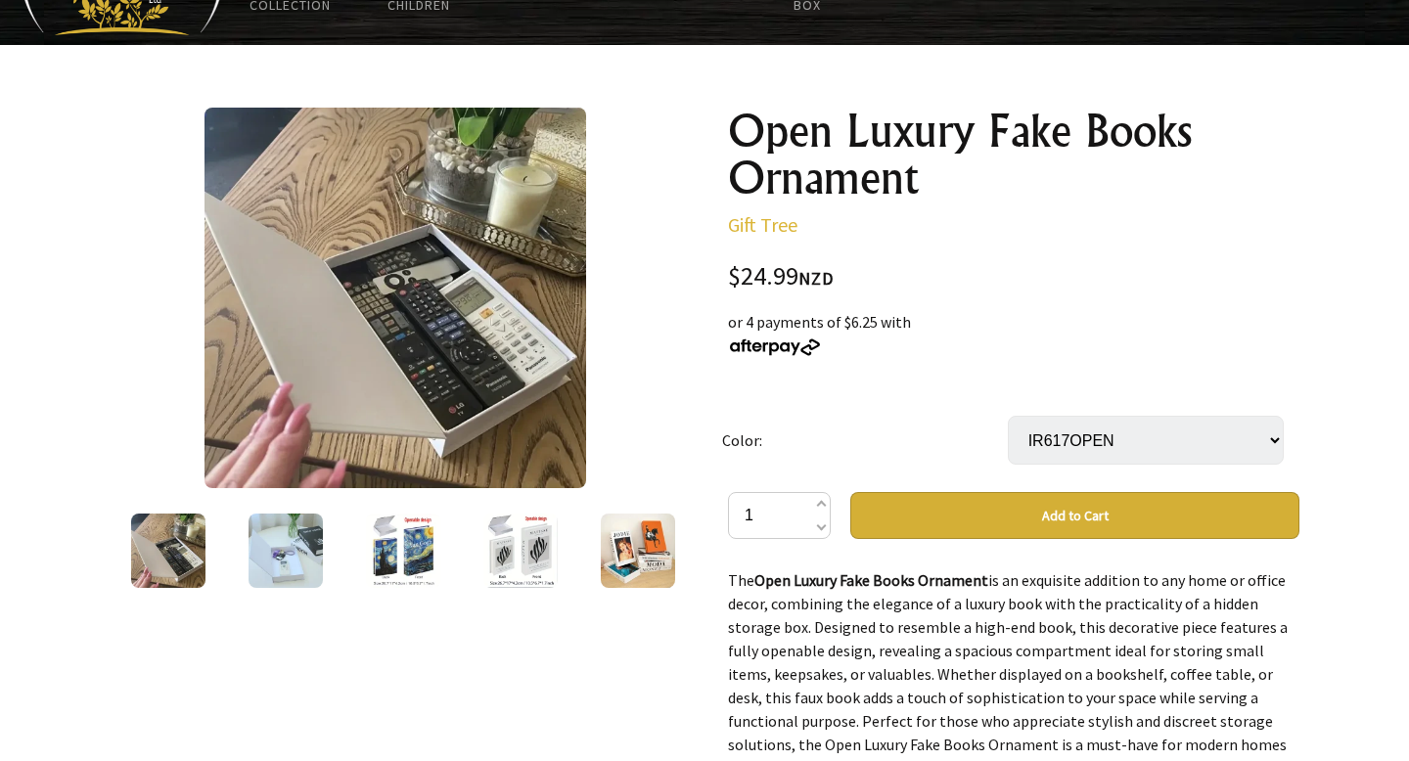
click at [1135, 245] on div "Open Luxury Fake Books Ornament Gift Tree $24.99 NZD or 4 payments of $6.25 wit…" at bounding box center [1013, 733] width 571 height 1251
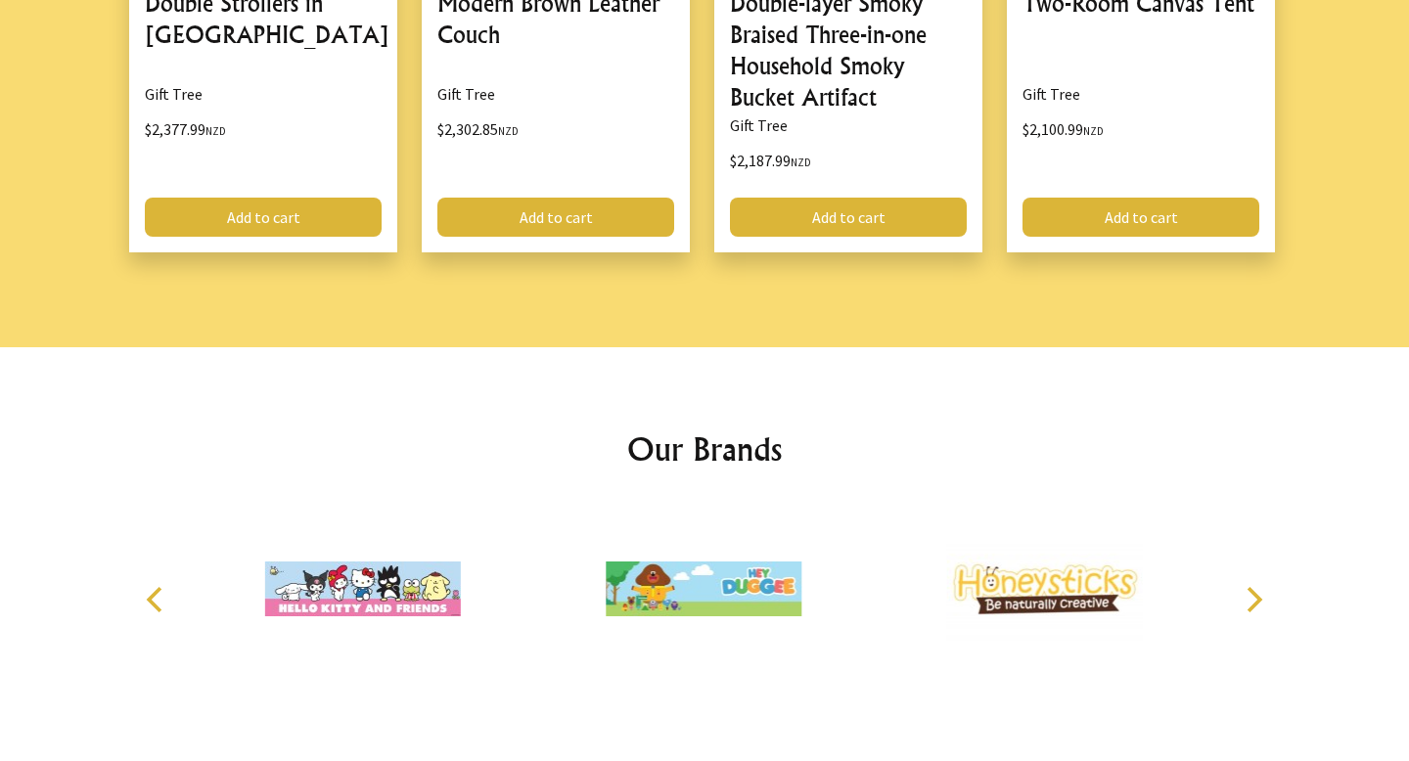
scroll to position [2372, 0]
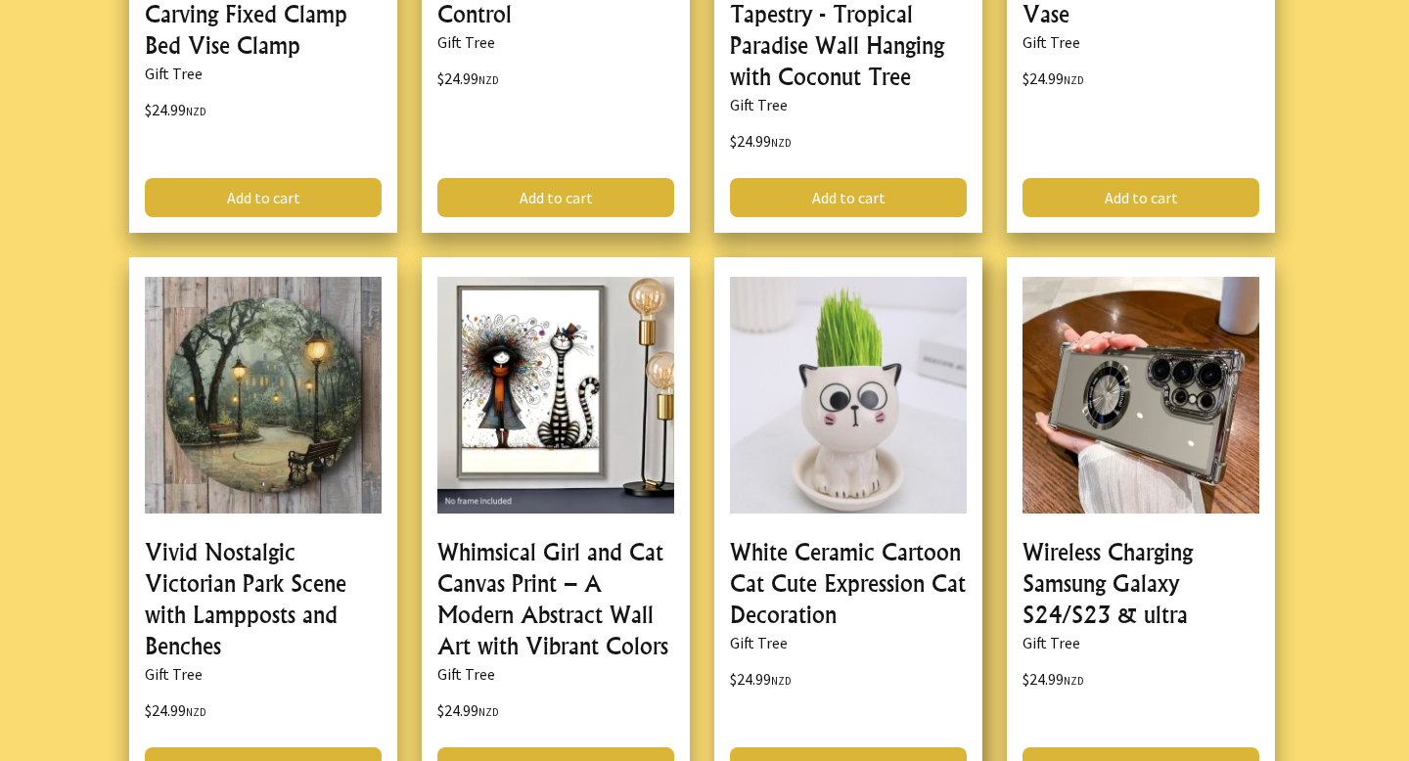
scroll to position [69679, 0]
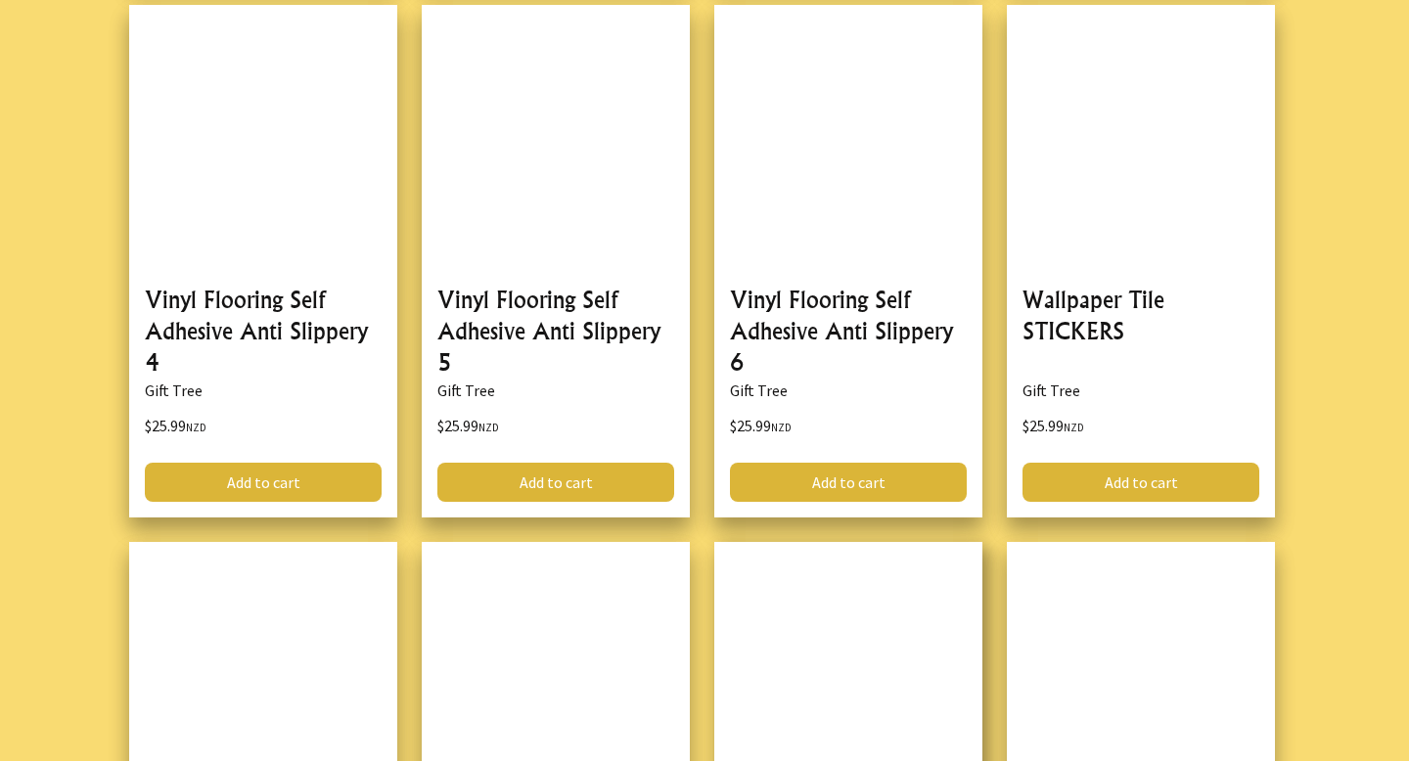
scroll to position [74879, 0]
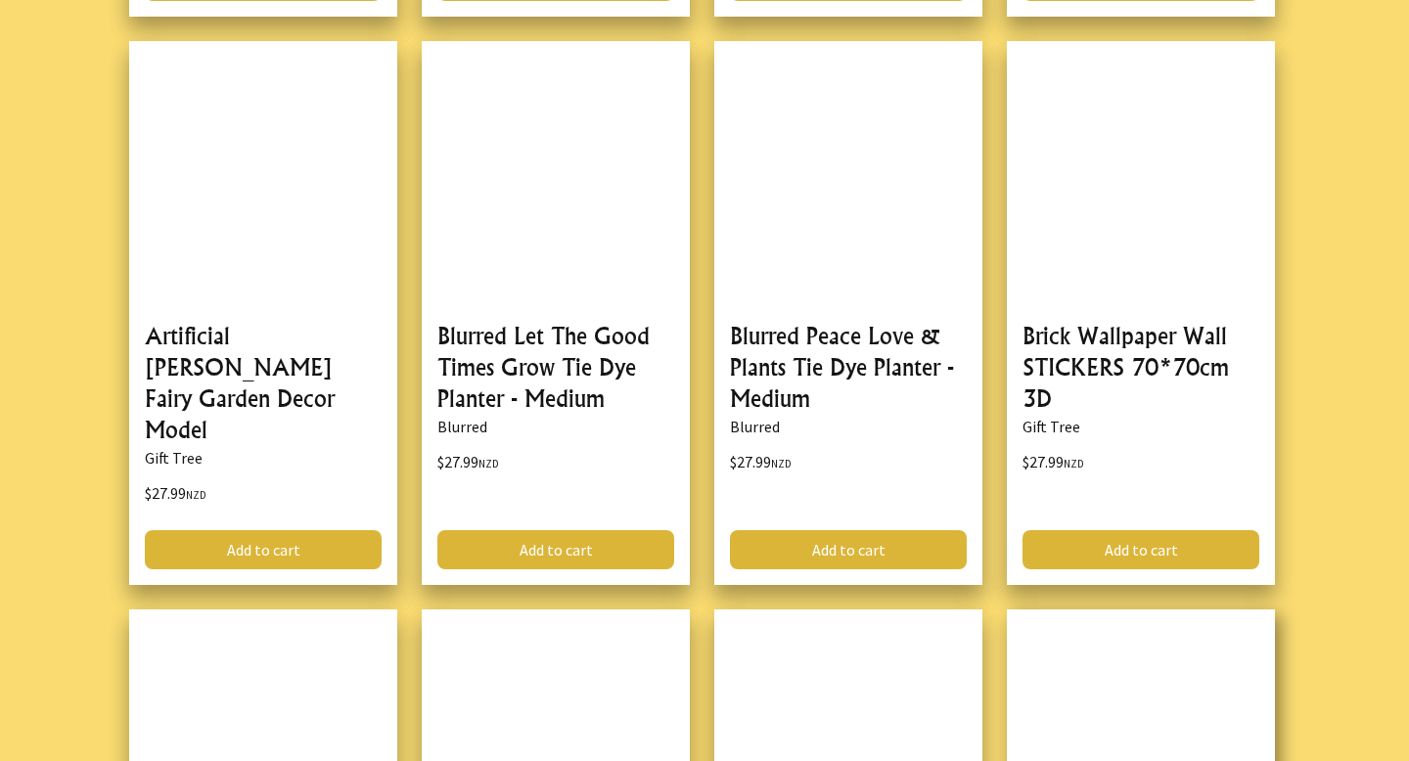
scroll to position [80830, 0]
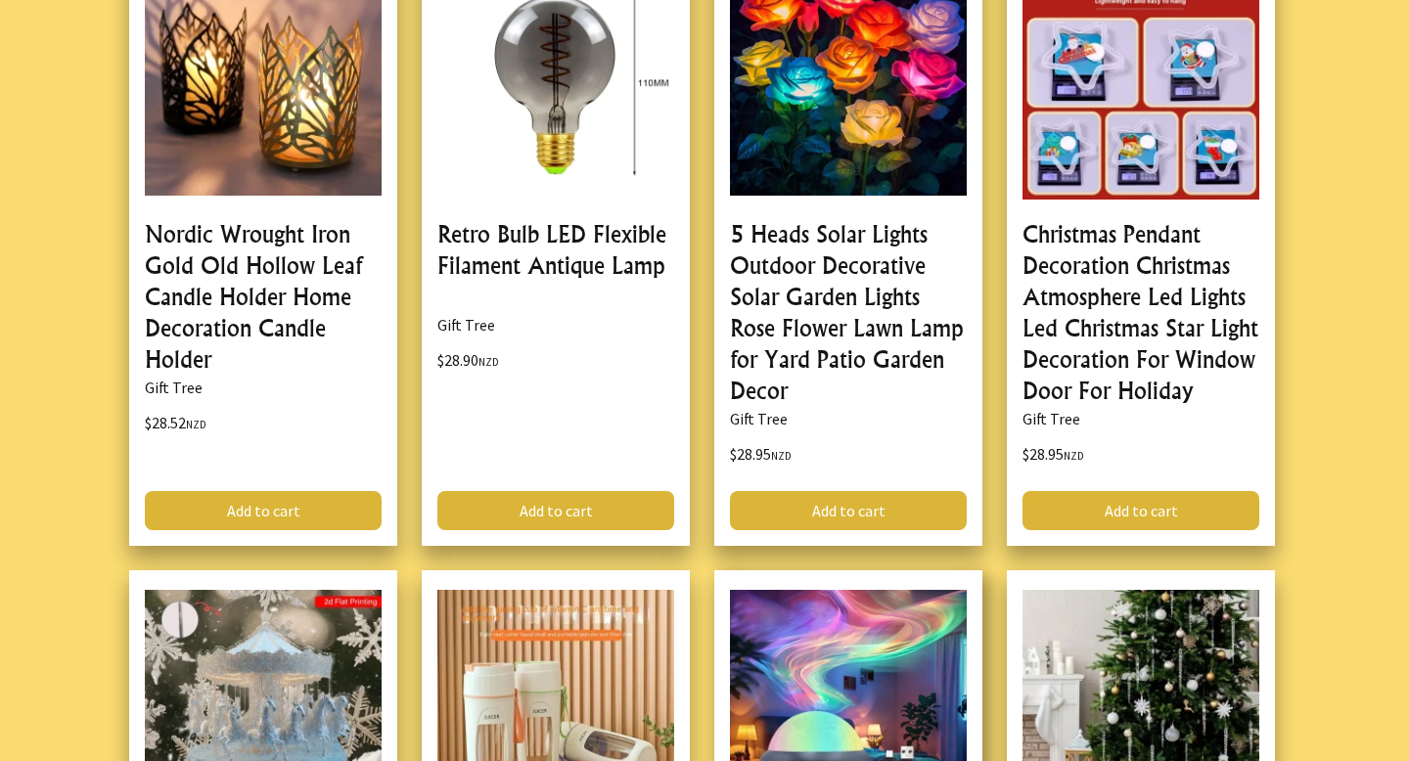
scroll to position [86429, 0]
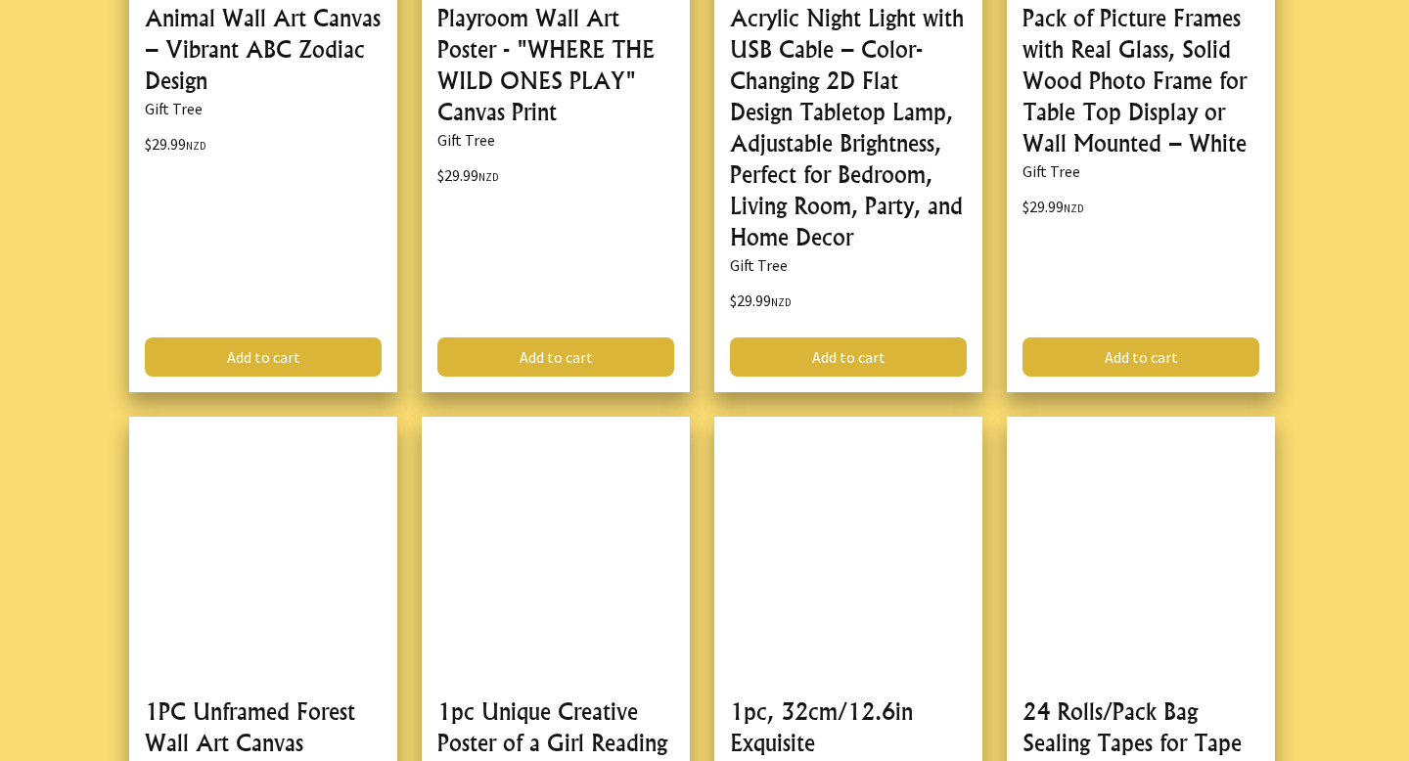
scroll to position [92584, 0]
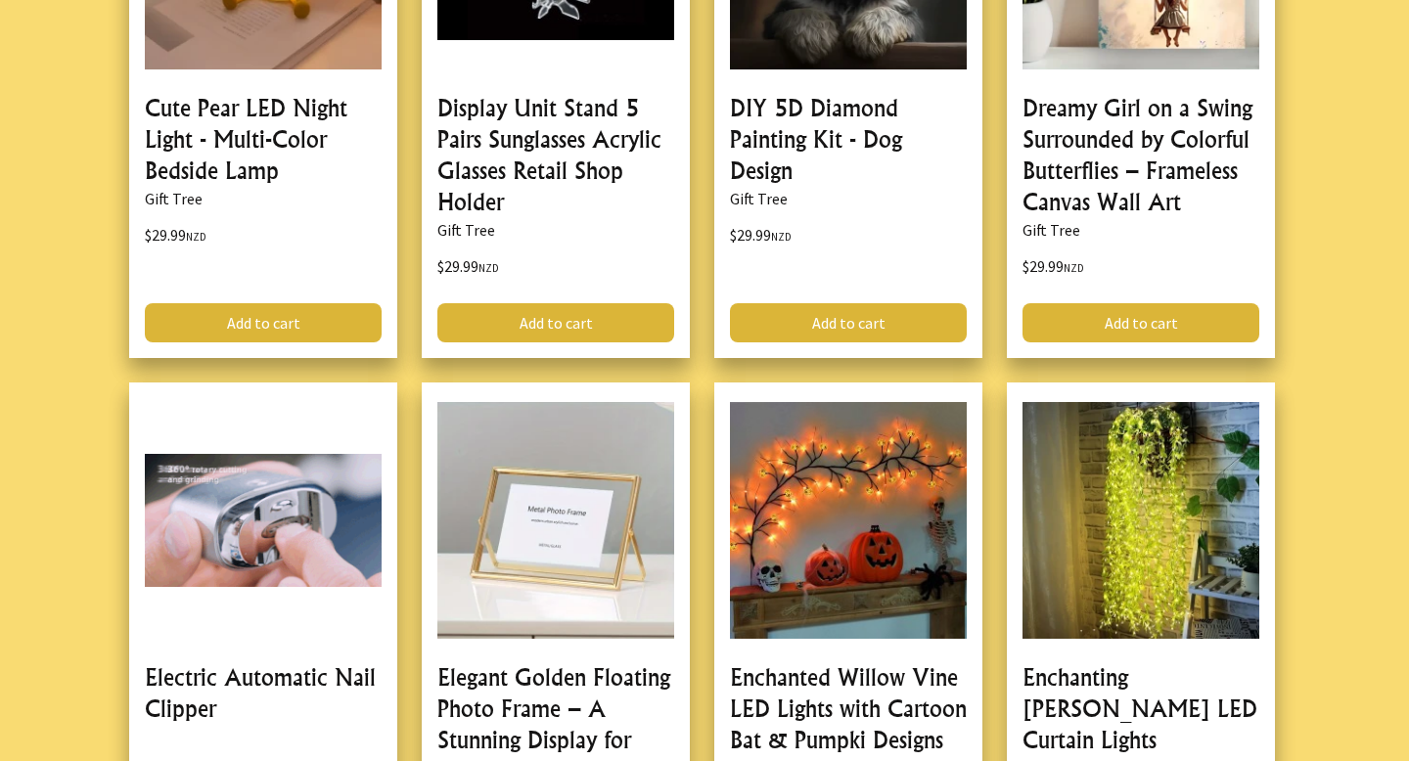
scroll to position [98600, 0]
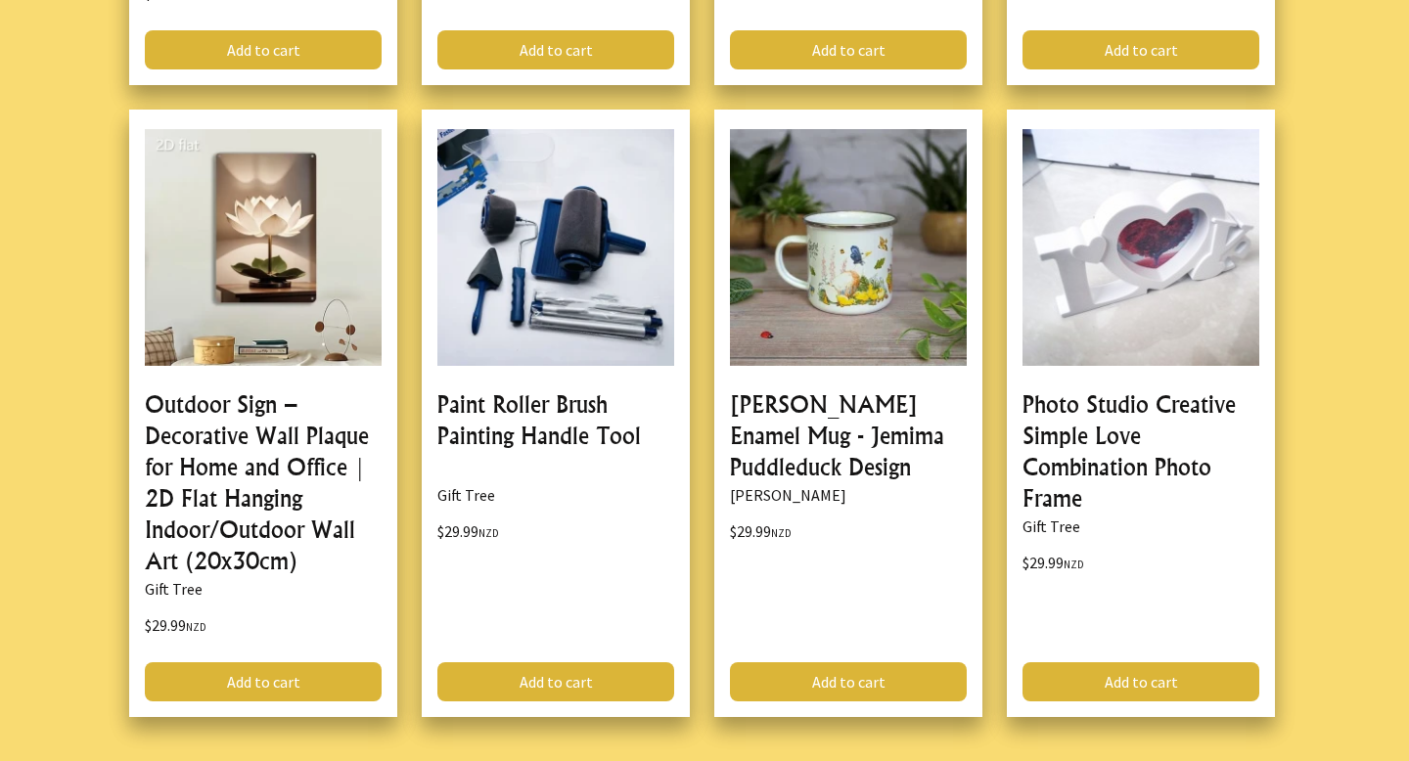
scroll to position [104717, 0]
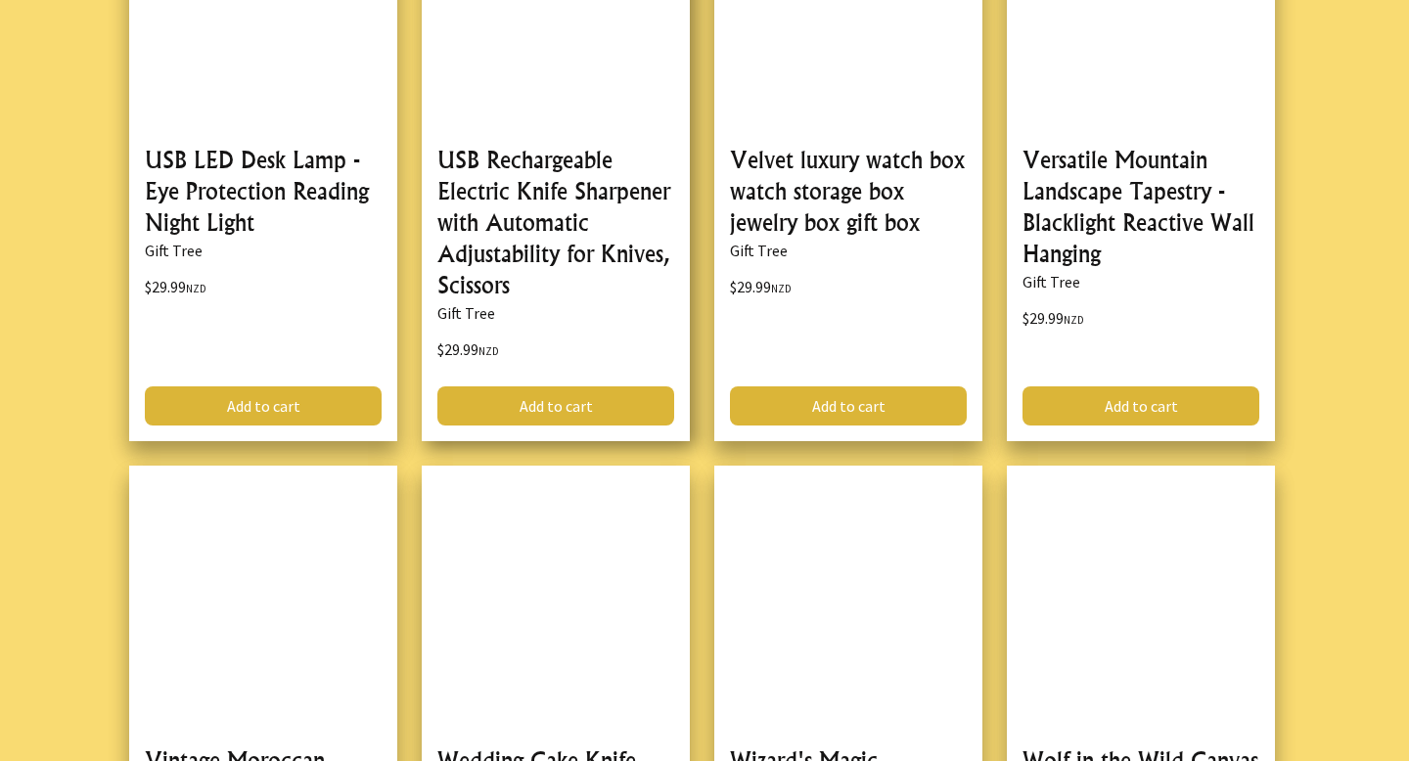
scroll to position [110396, 0]
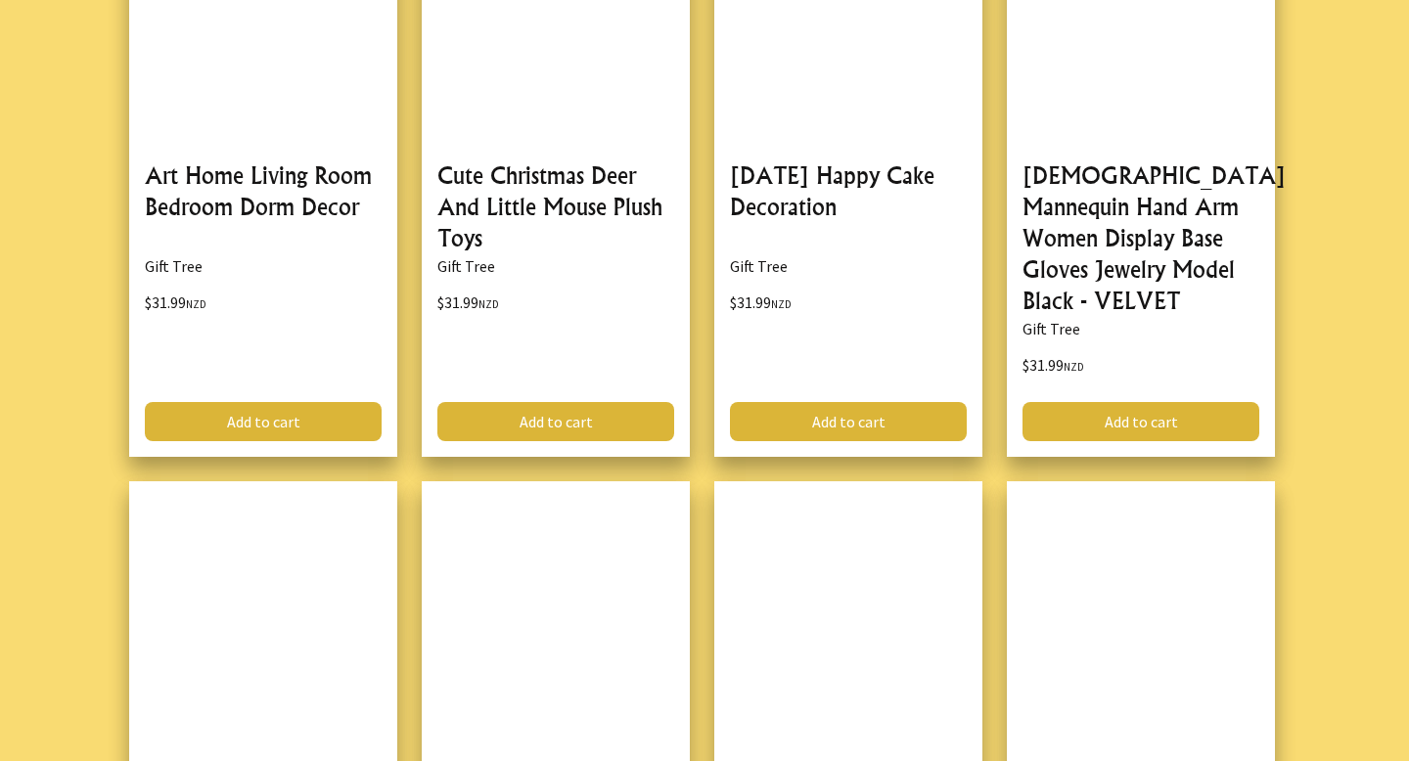
scroll to position [116353, 0]
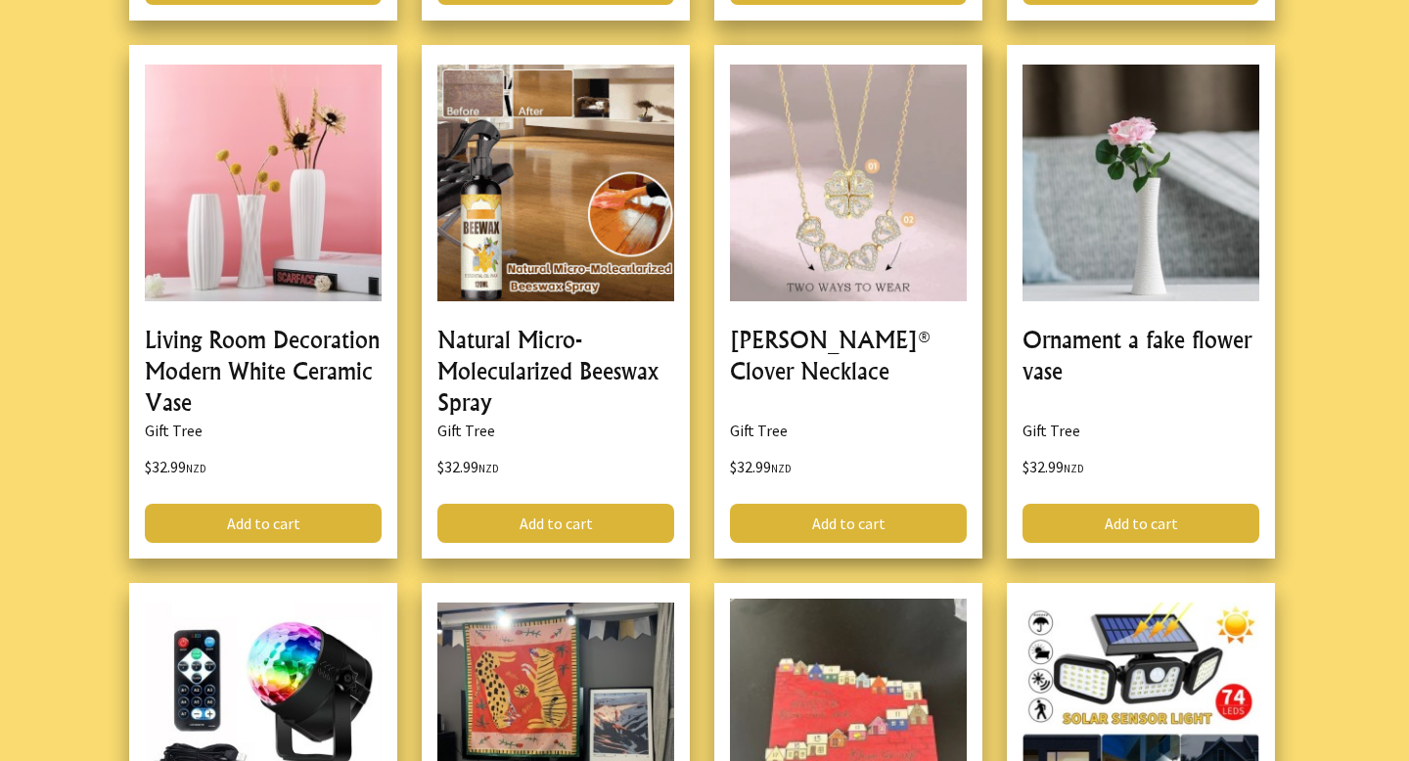
scroll to position [121998, 0]
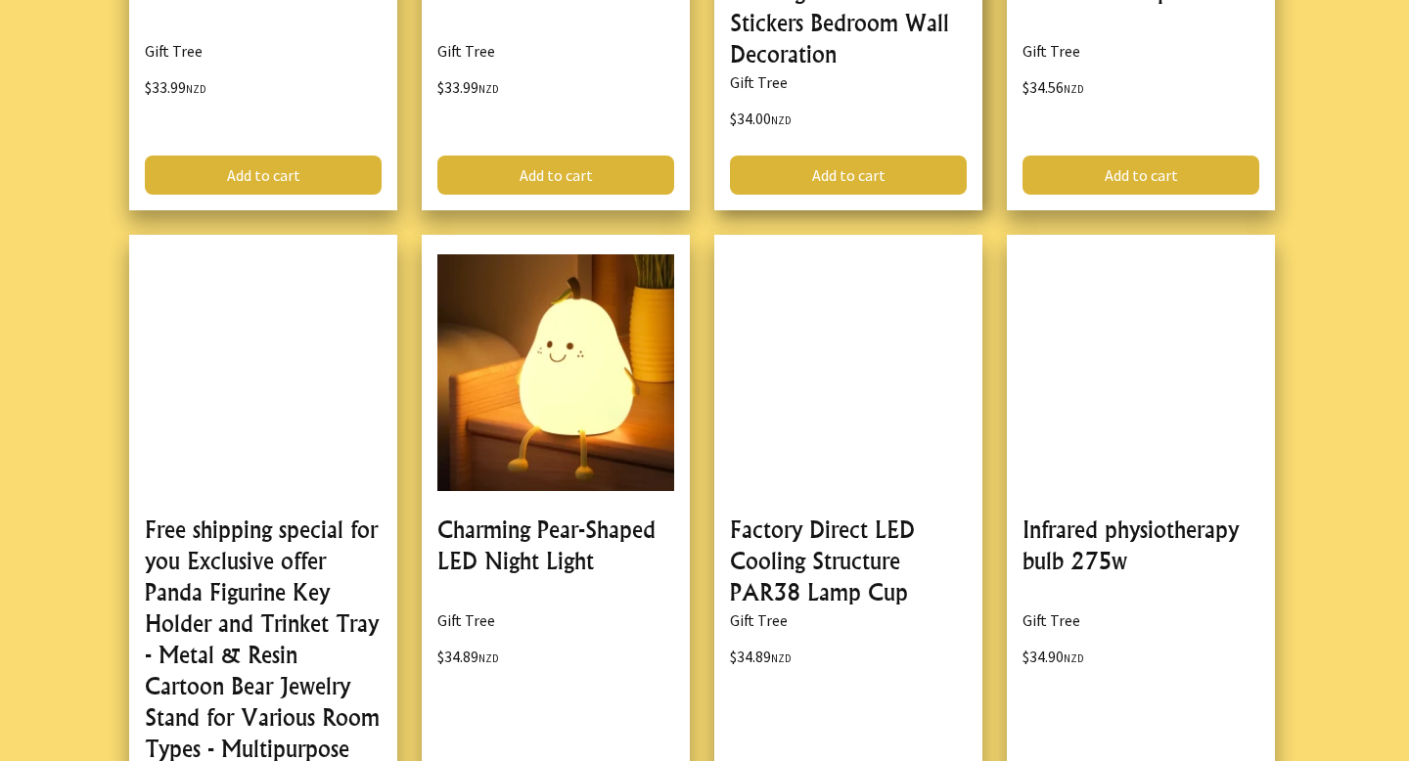
scroll to position [128115, 0]
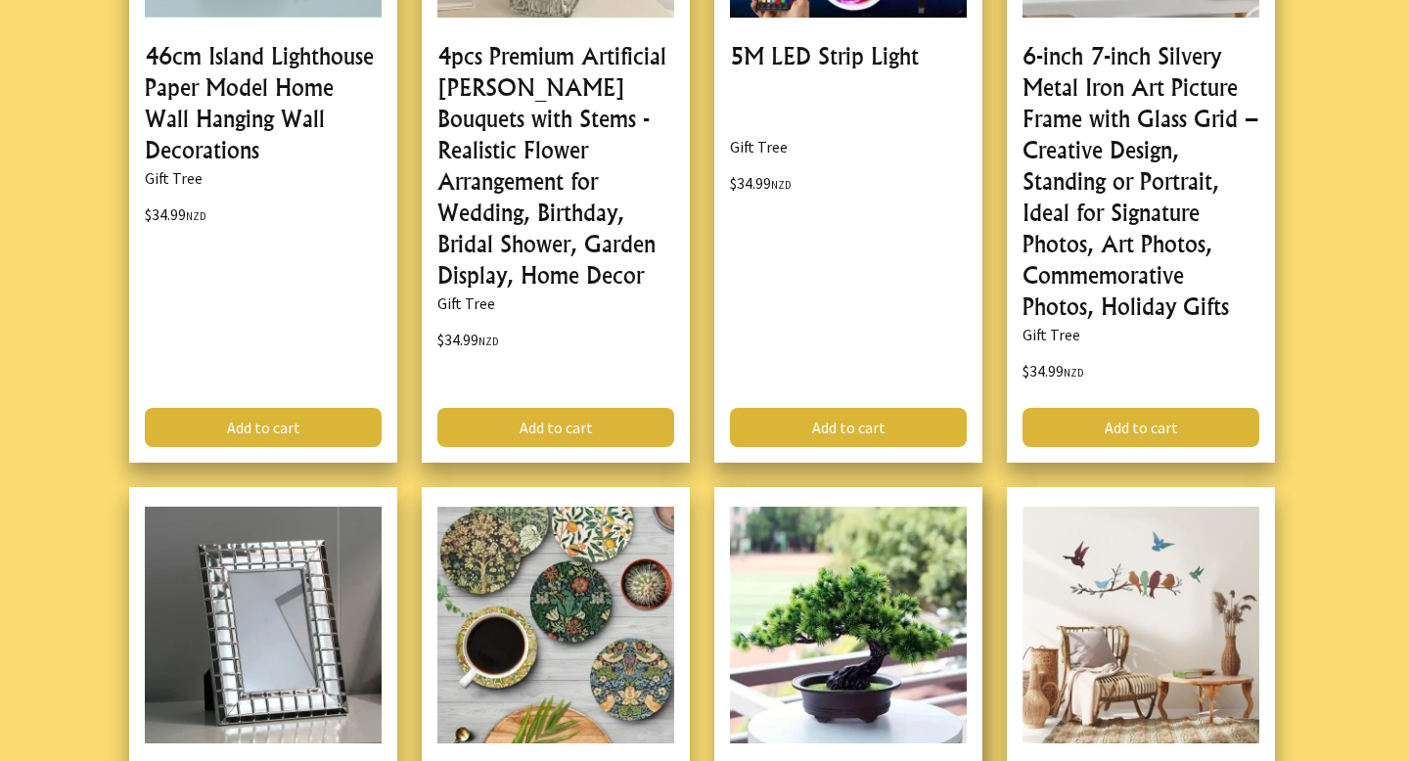
scroll to position [135335, 0]
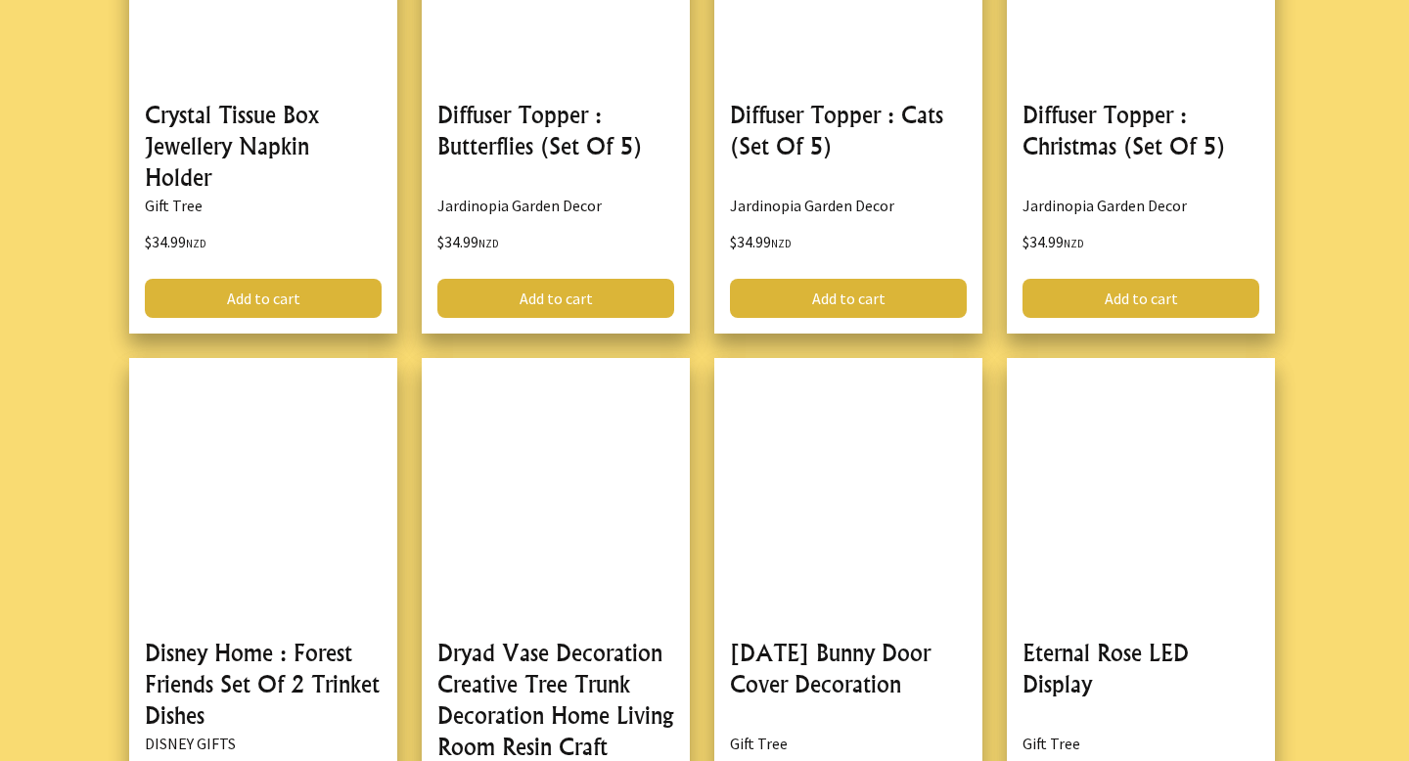
scroll to position [139099, 0]
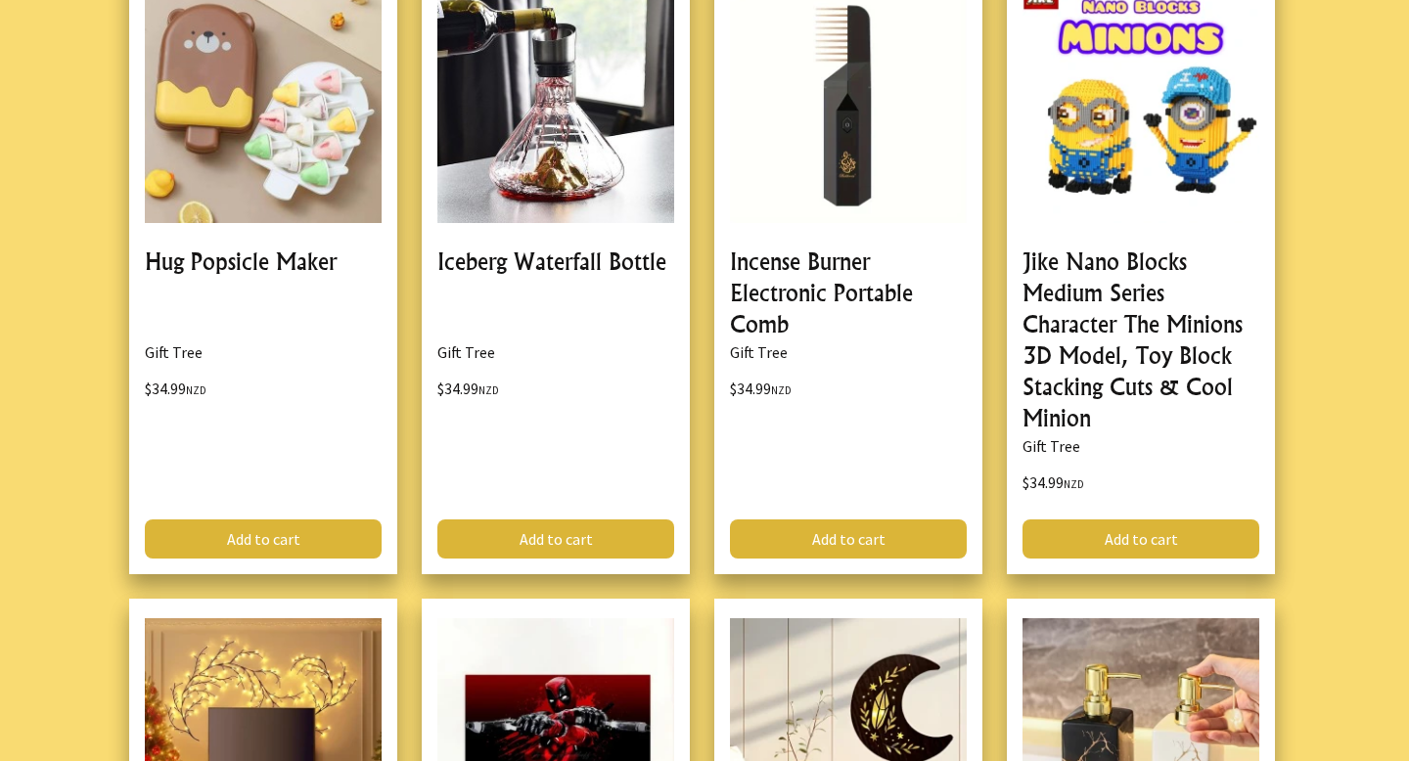
scroll to position [141535, 0]
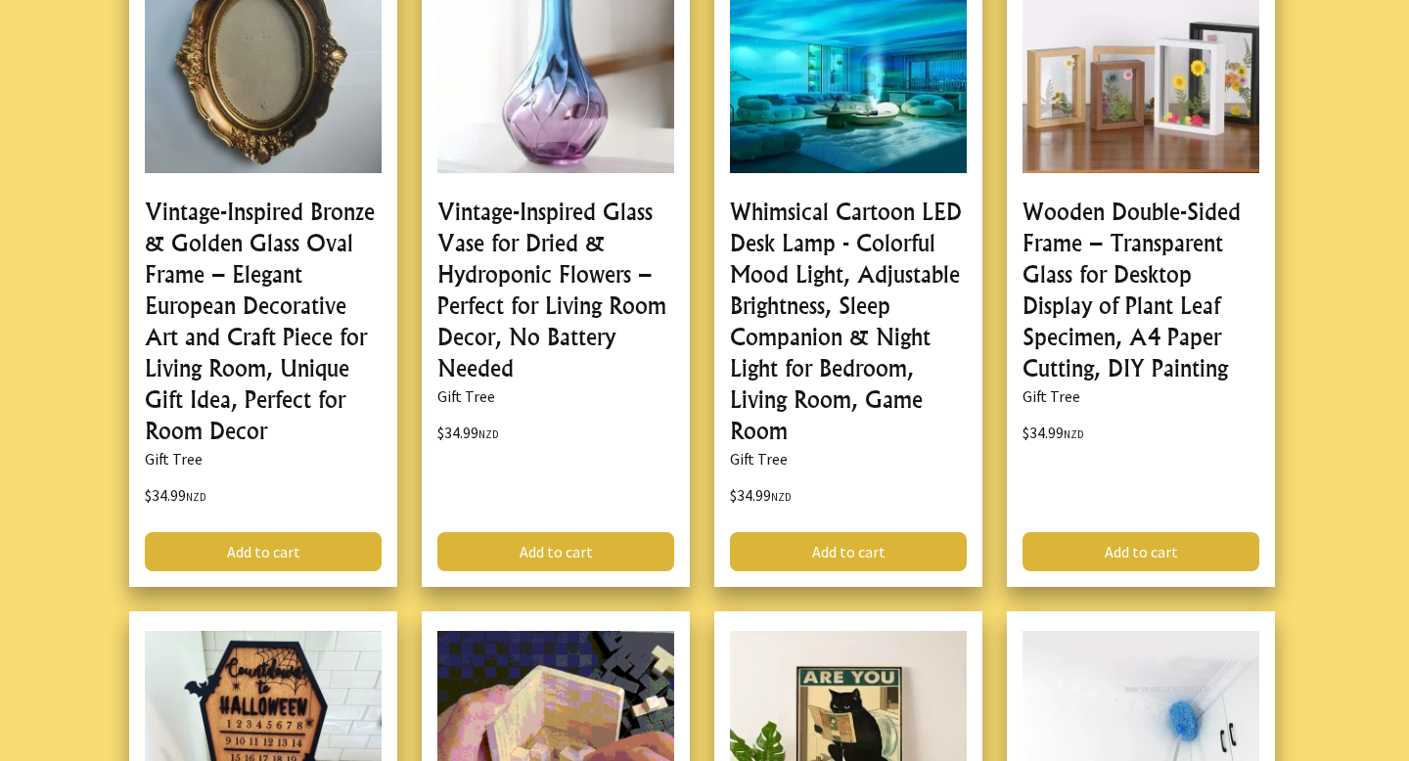
scroll to position [147765, 0]
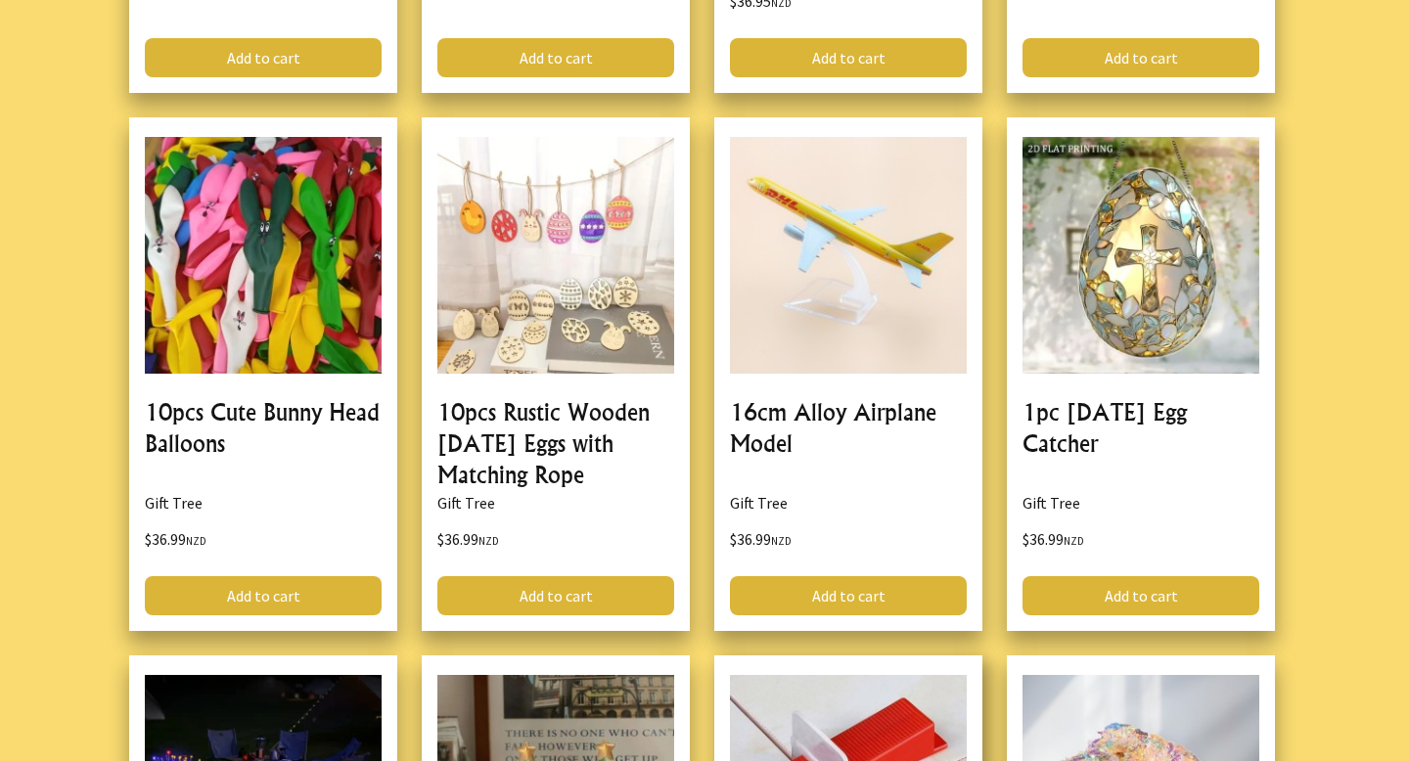
scroll to position [153723, 0]
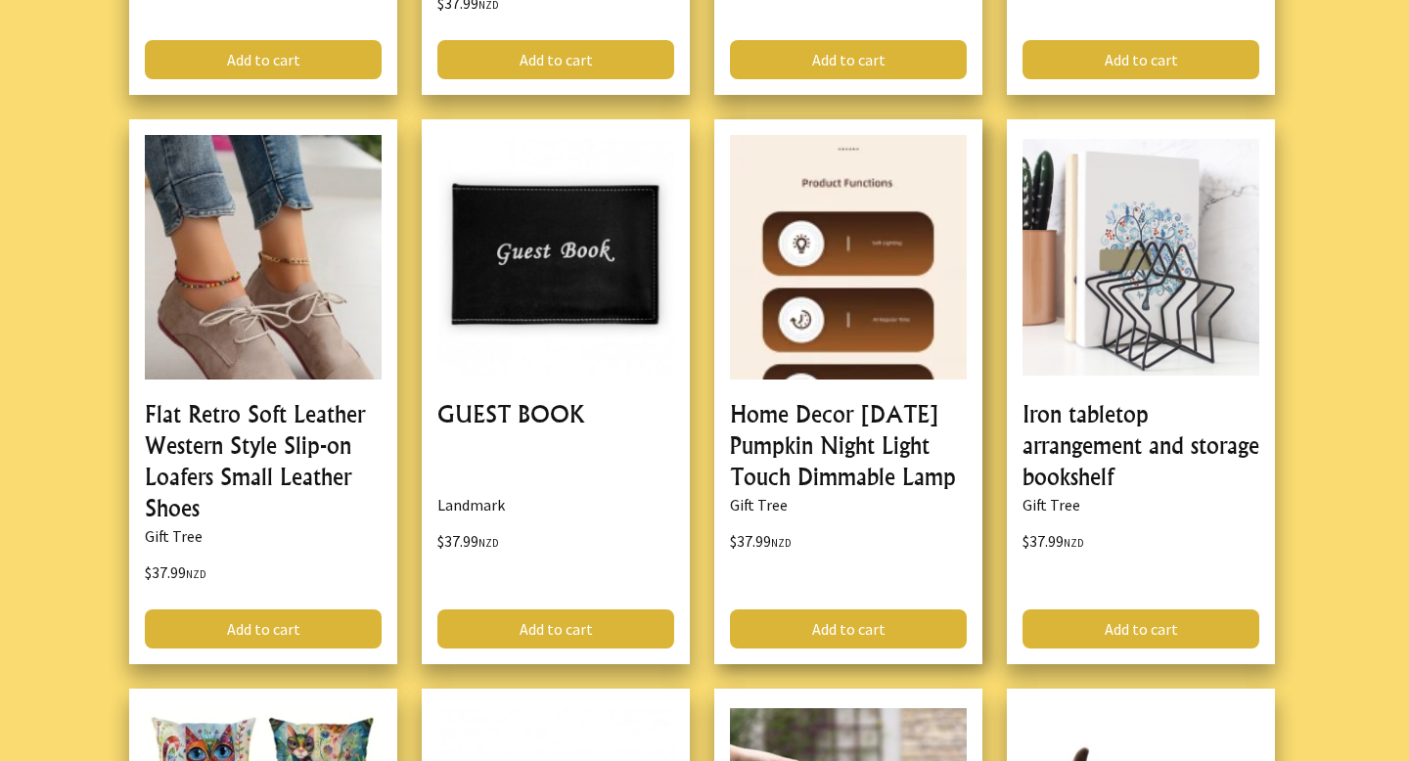
scroll to position [159315, 0]
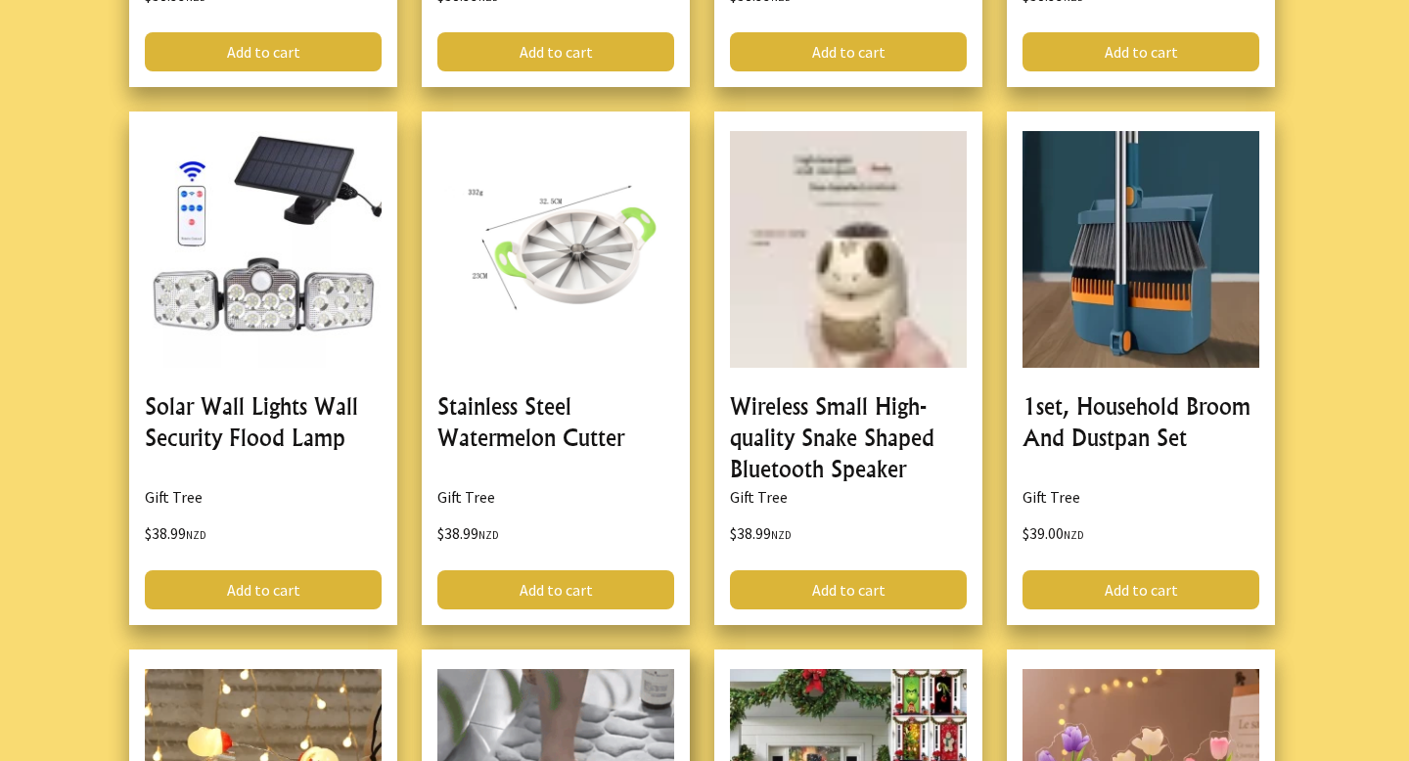
scroll to position [165060, 0]
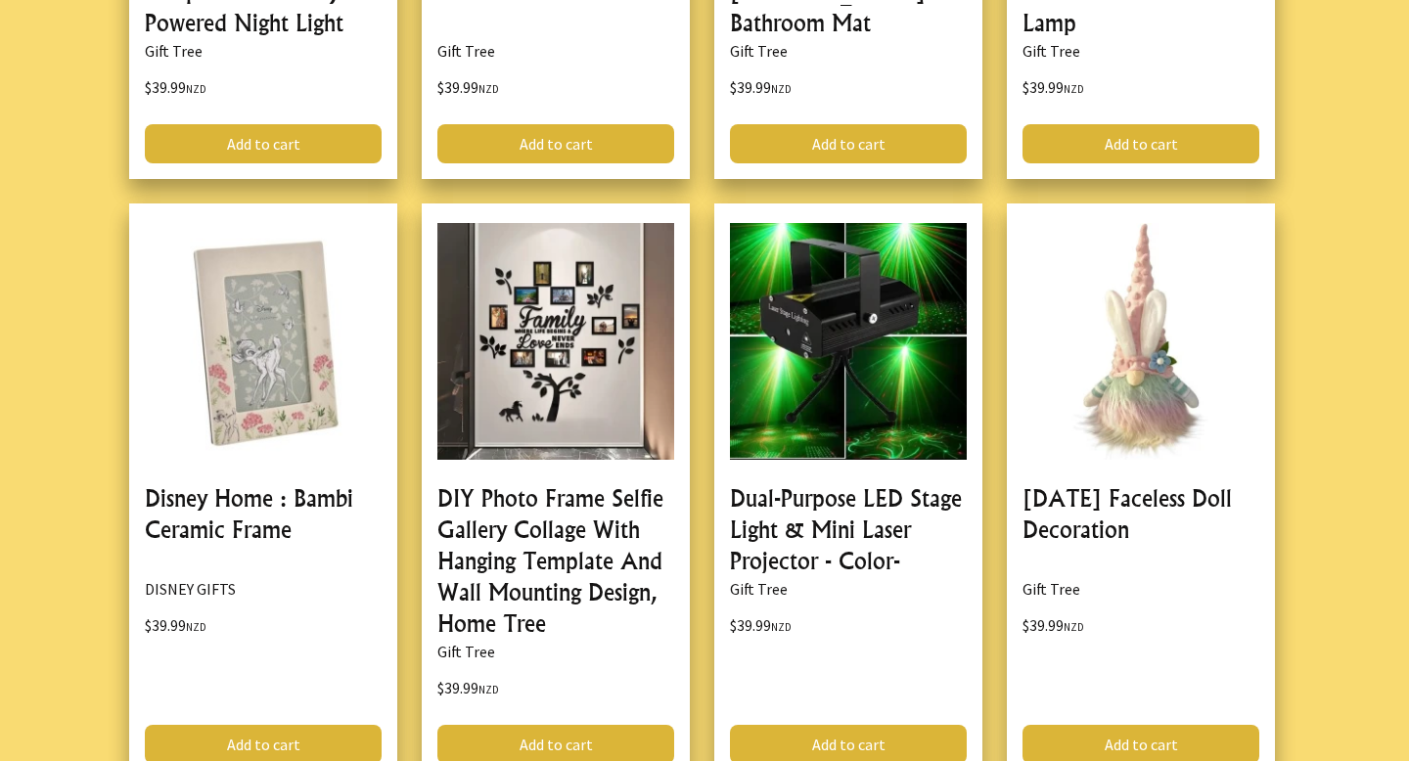
scroll to position [171108, 0]
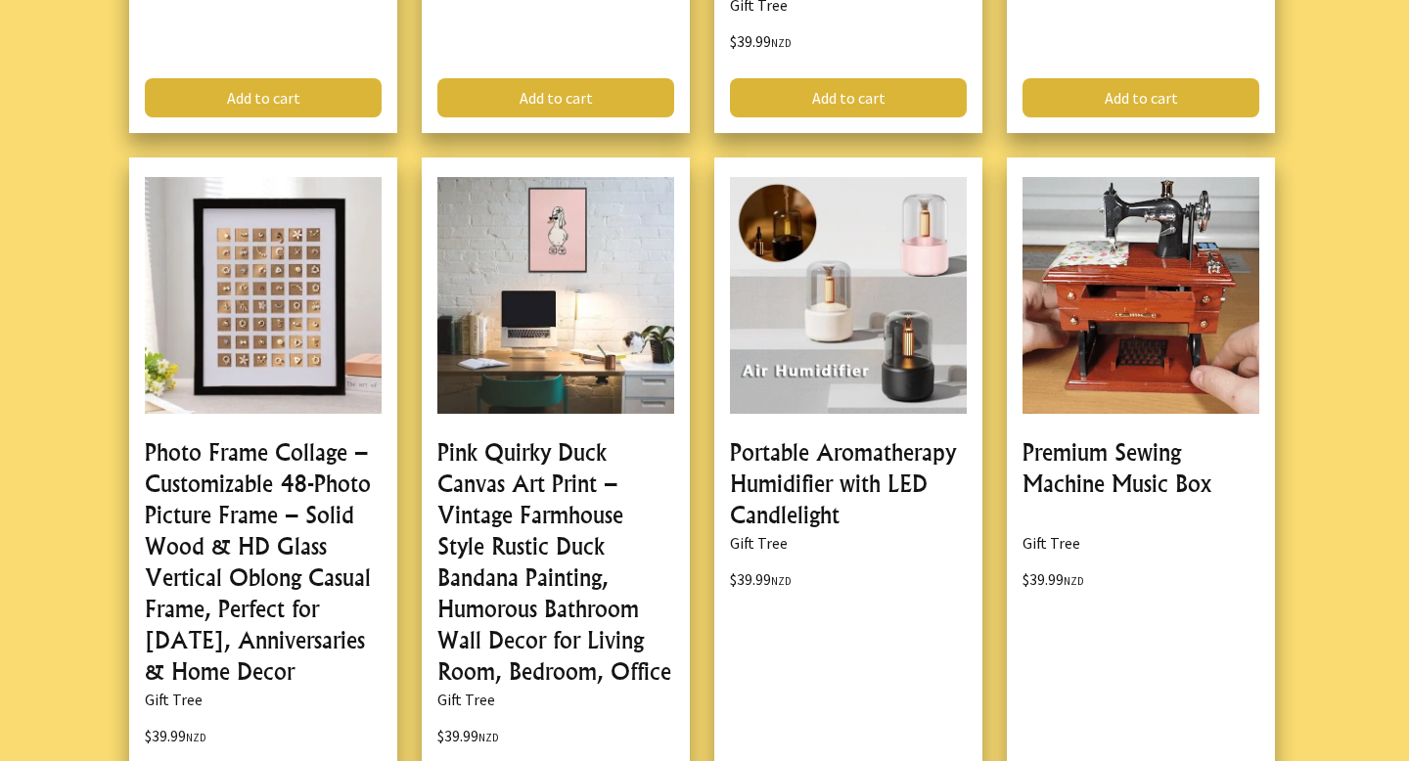
scroll to position [177146, 0]
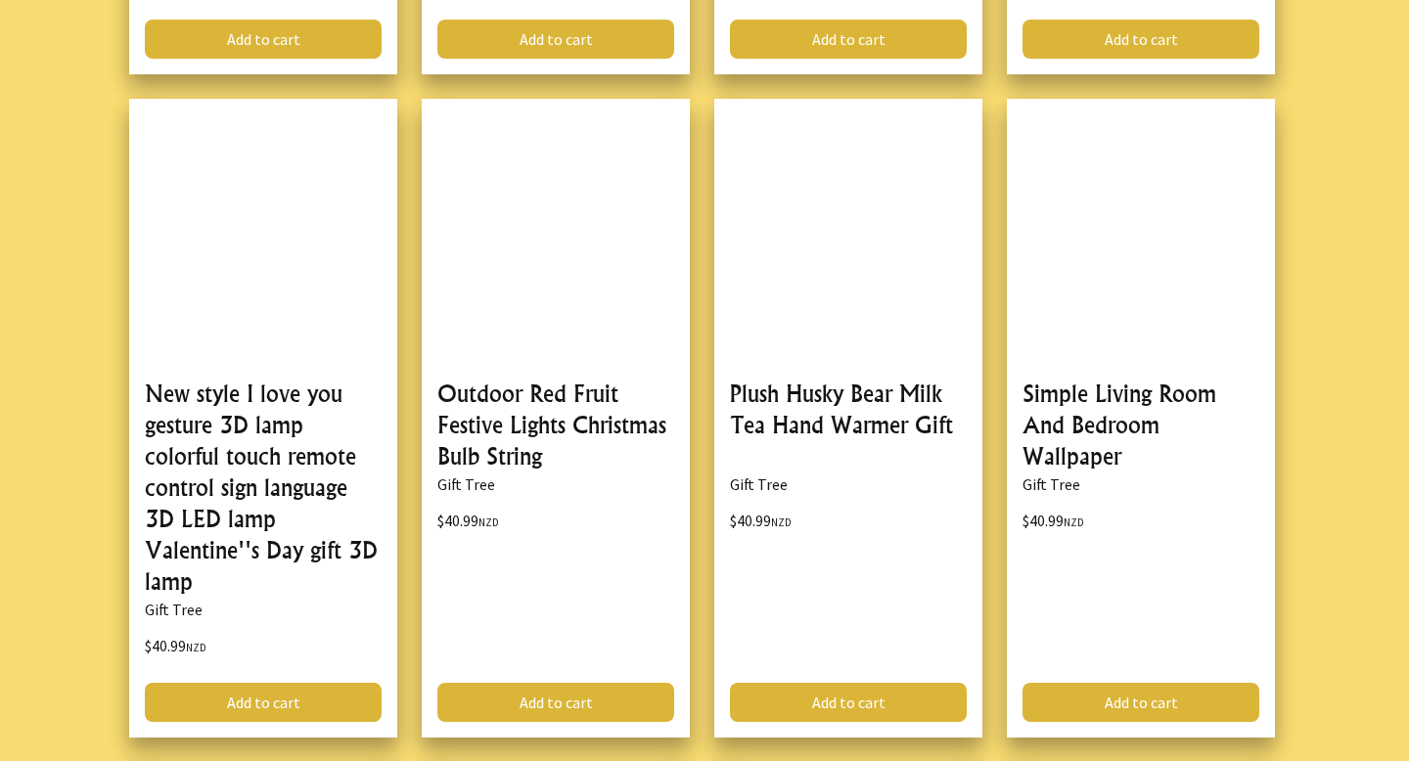
scroll to position [183276, 0]
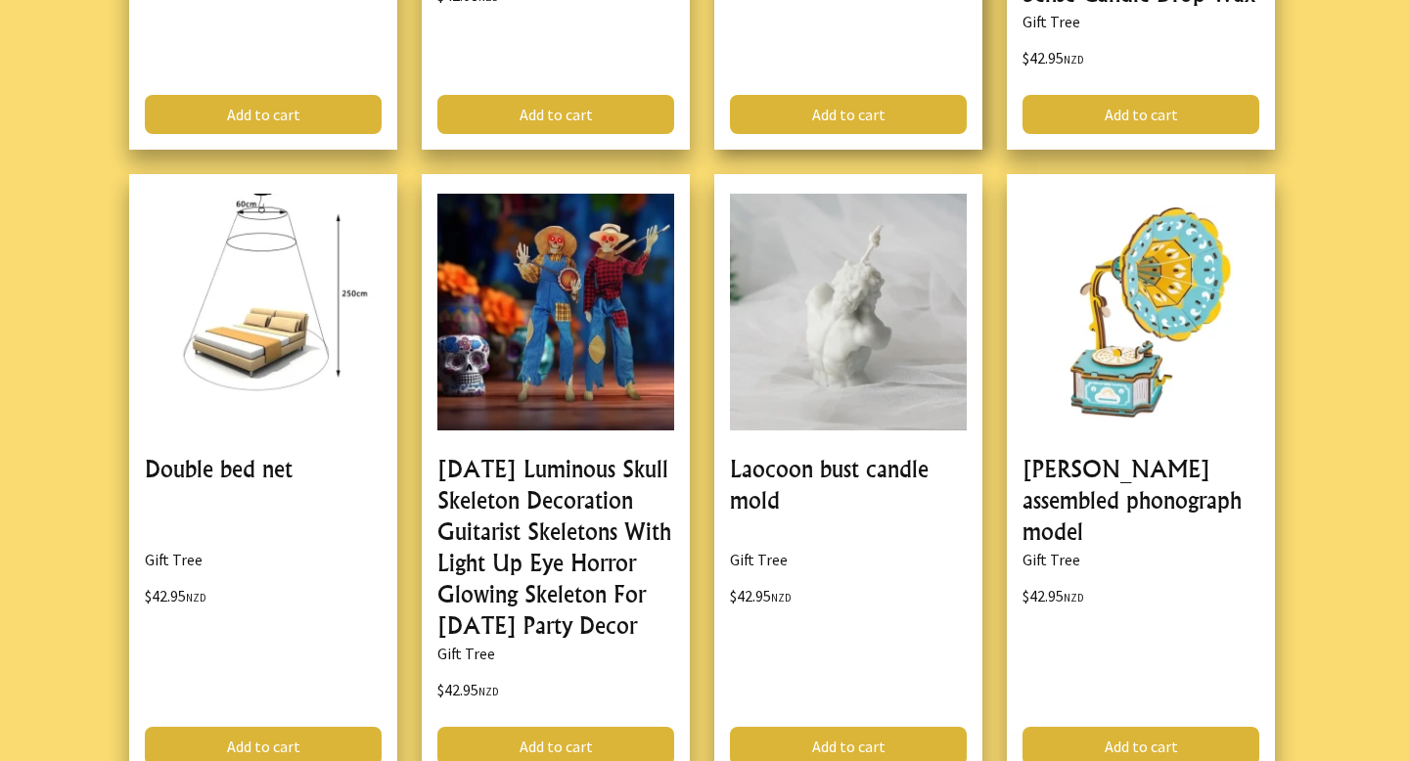
scroll to position [189255, 0]
